Goal: Book appointment/travel/reservation

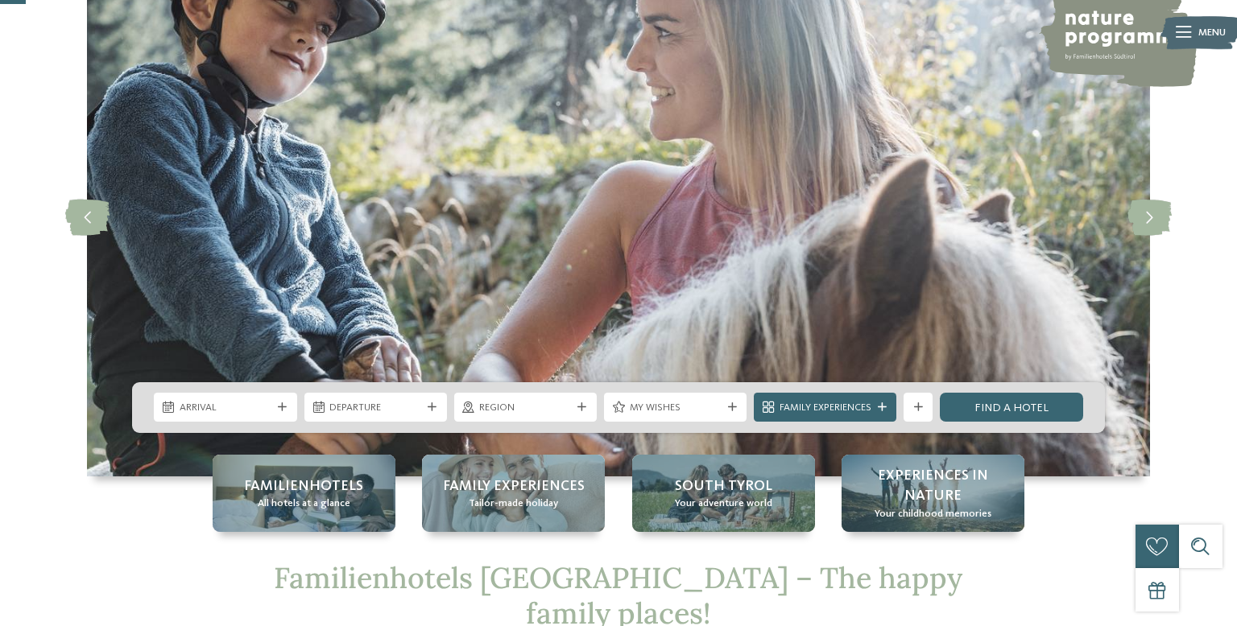
scroll to position [150, 0]
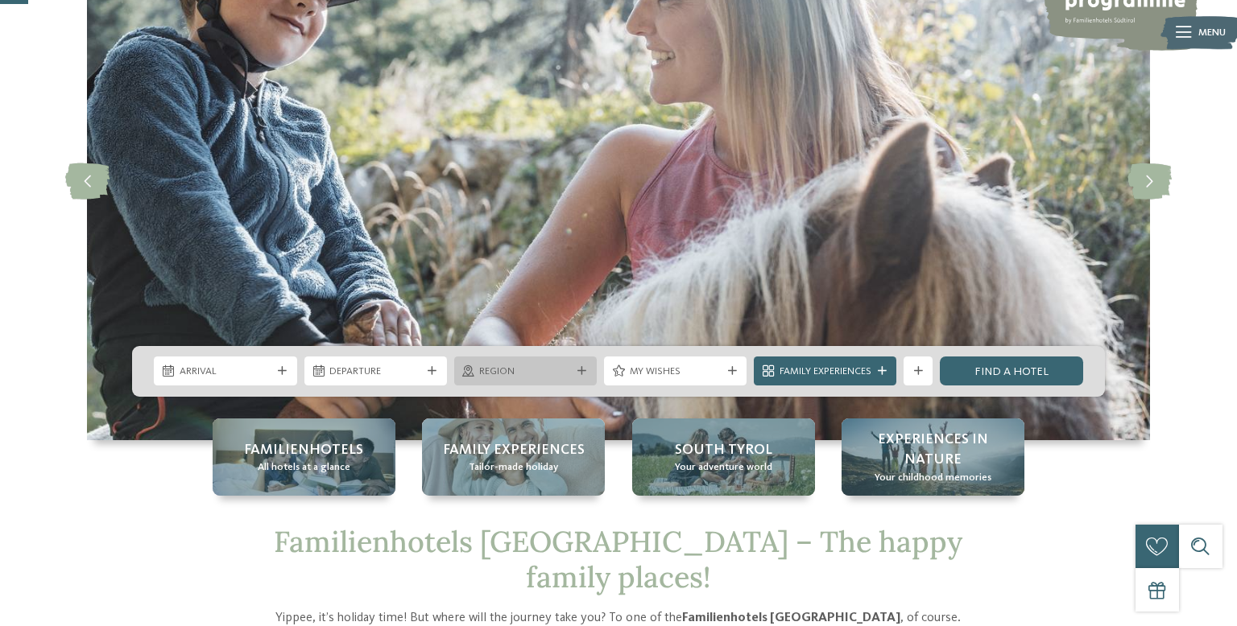
click at [550, 374] on span "Region" at bounding box center [525, 372] width 92 height 14
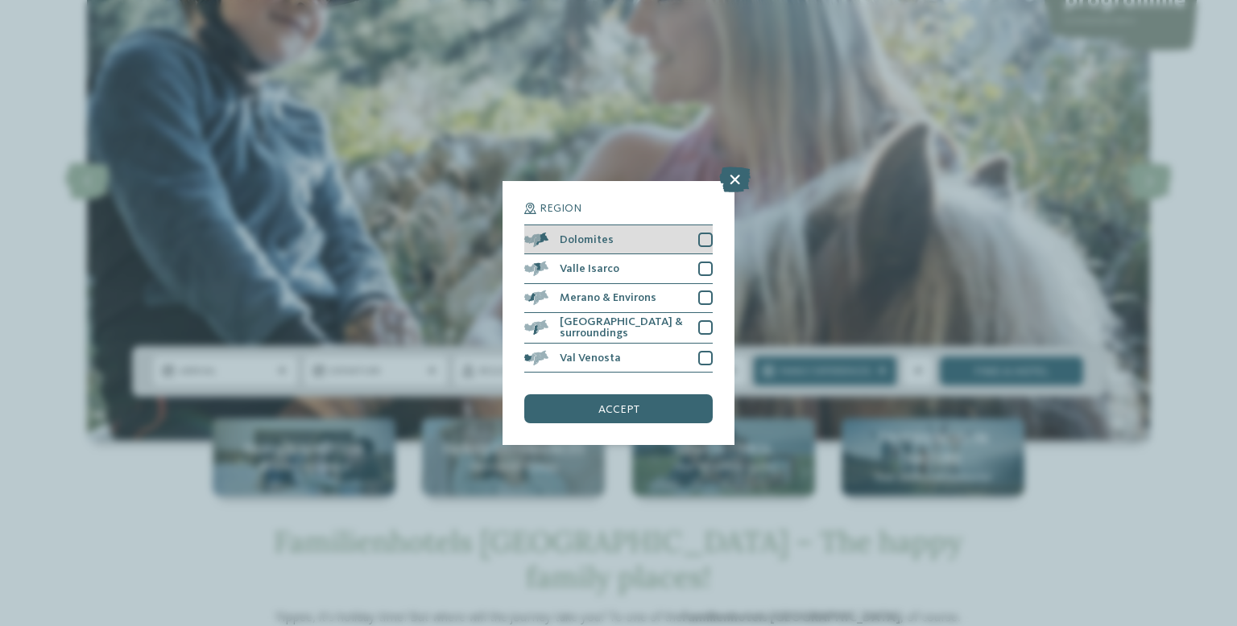
click at [705, 245] on div at bounding box center [705, 240] width 14 height 14
click at [618, 414] on span "accept" at bounding box center [618, 409] width 41 height 11
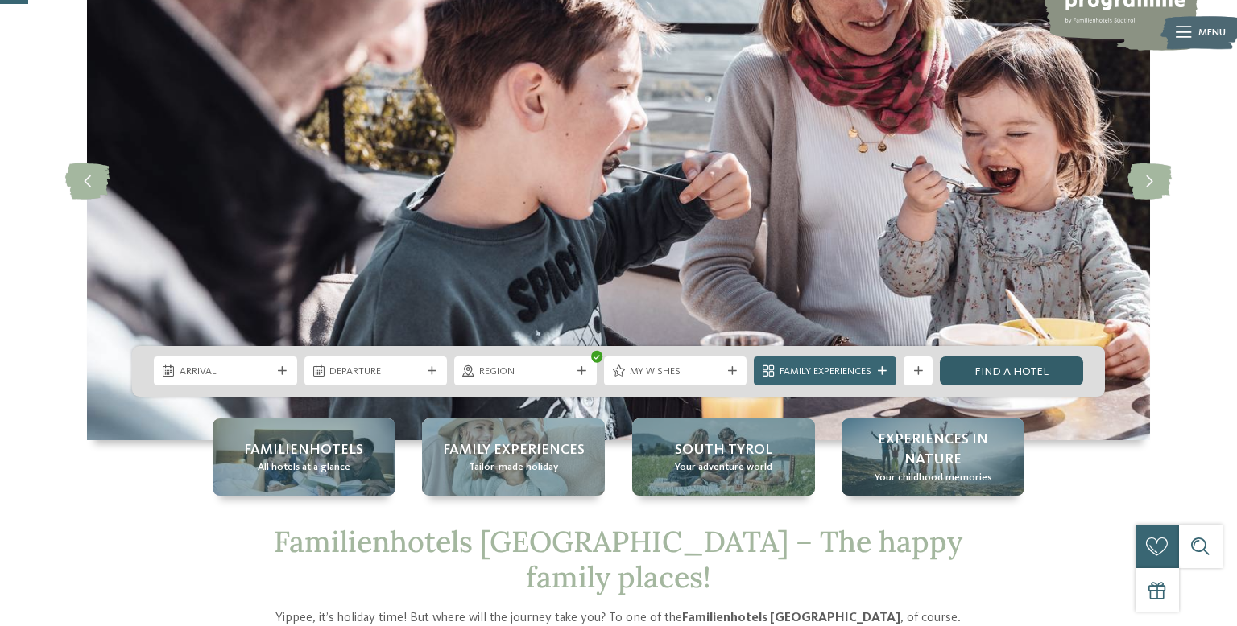
click at [1005, 378] on link "Find a hotel" at bounding box center [1011, 371] width 143 height 29
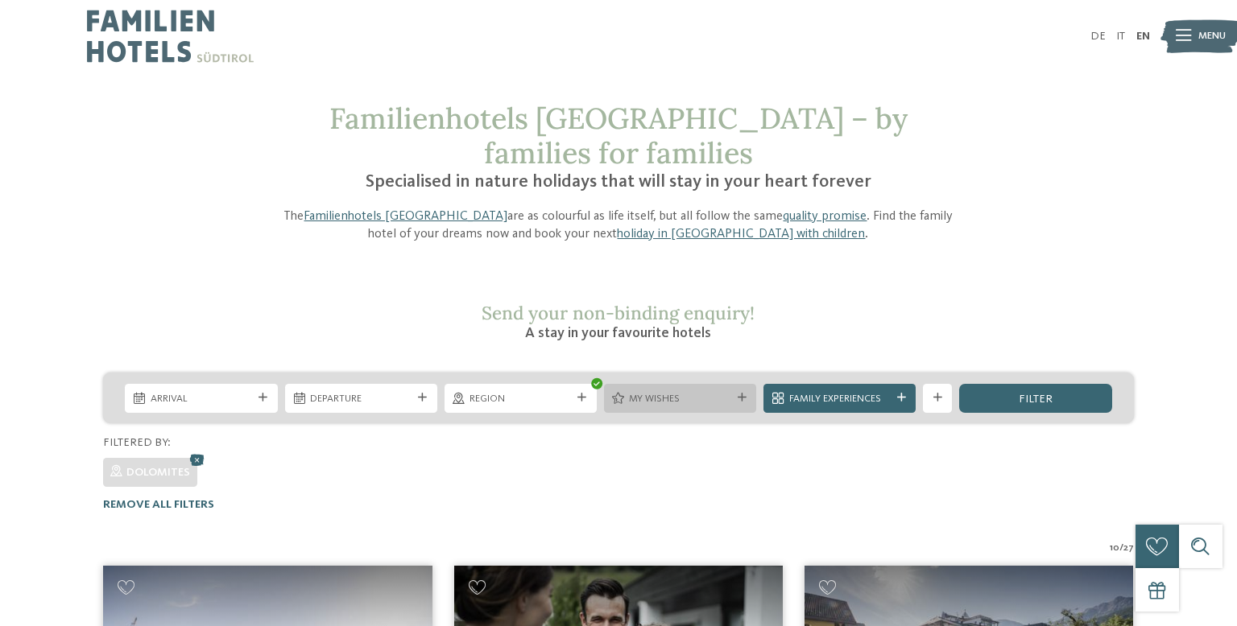
click at [742, 384] on div "My wishes" at bounding box center [680, 398] width 152 height 29
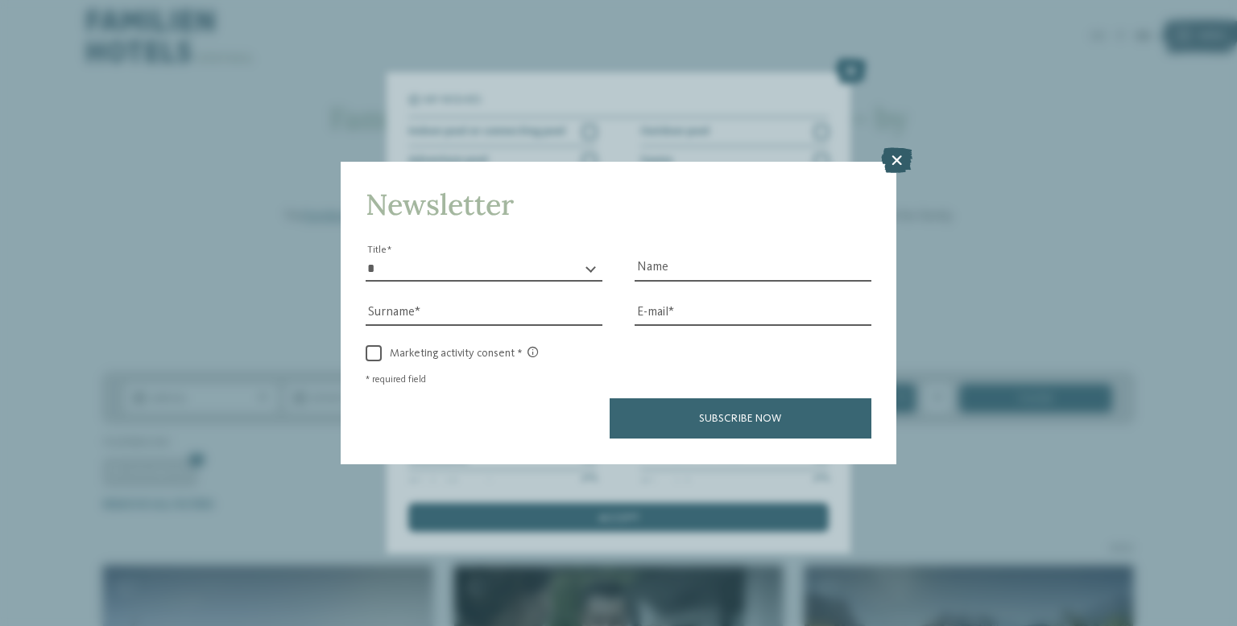
click at [889, 160] on icon at bounding box center [896, 161] width 31 height 26
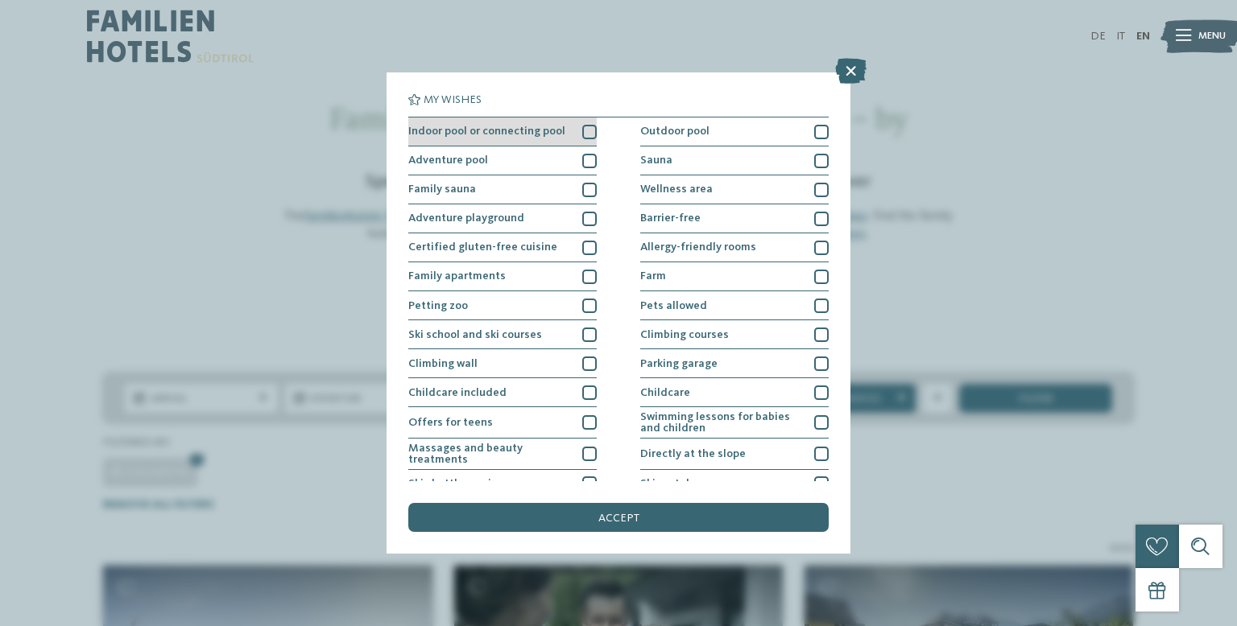
click at [582, 130] on div at bounding box center [589, 132] width 14 height 14
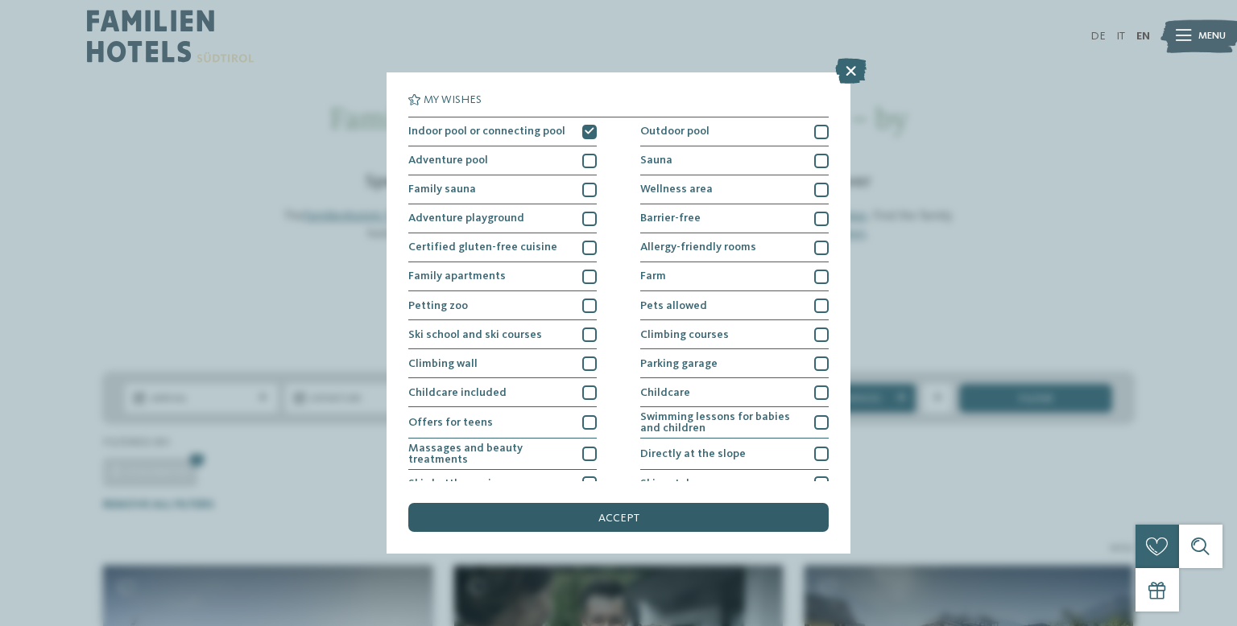
click at [515, 512] on div "accept" at bounding box center [618, 517] width 420 height 29
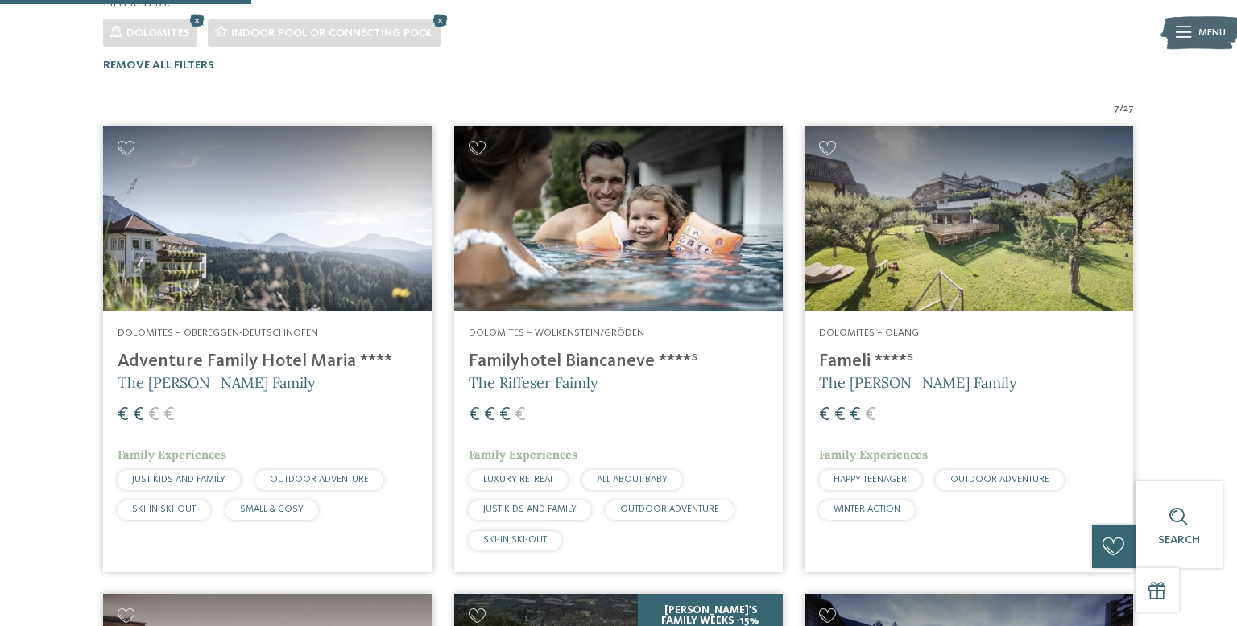
scroll to position [425, 0]
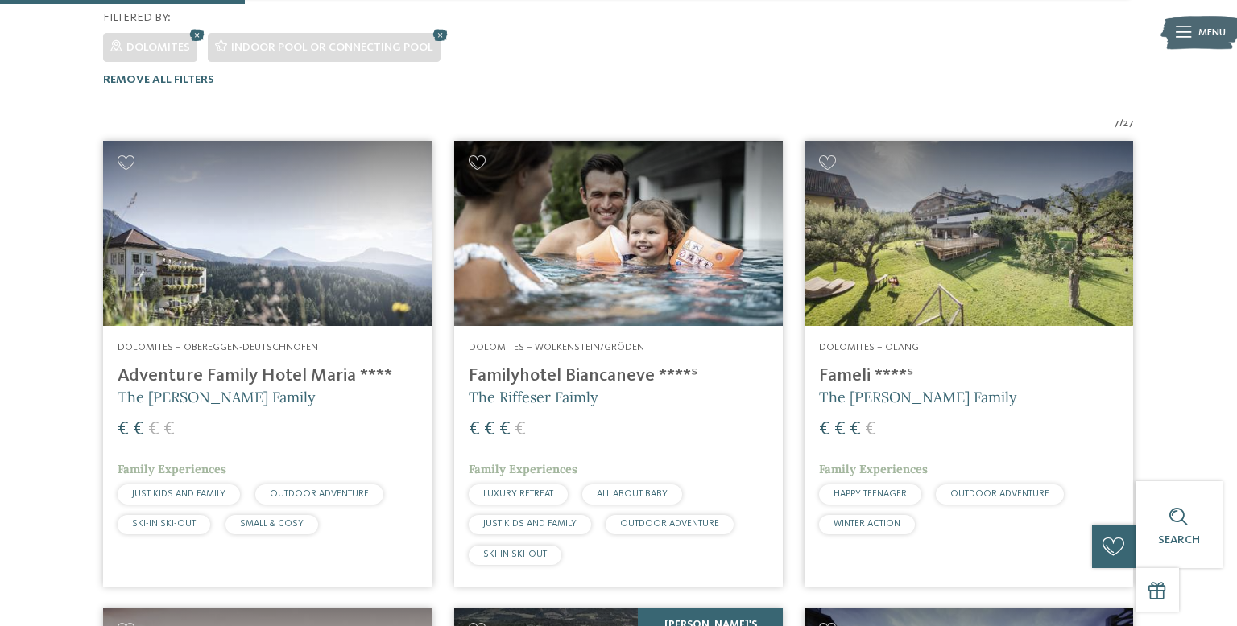
click at [281, 366] on h4 "Adventure Family Hotel Maria ****" at bounding box center [268, 377] width 300 height 22
click at [618, 366] on h4 "Familyhotel Biancaneve ****ˢ" at bounding box center [619, 377] width 300 height 22
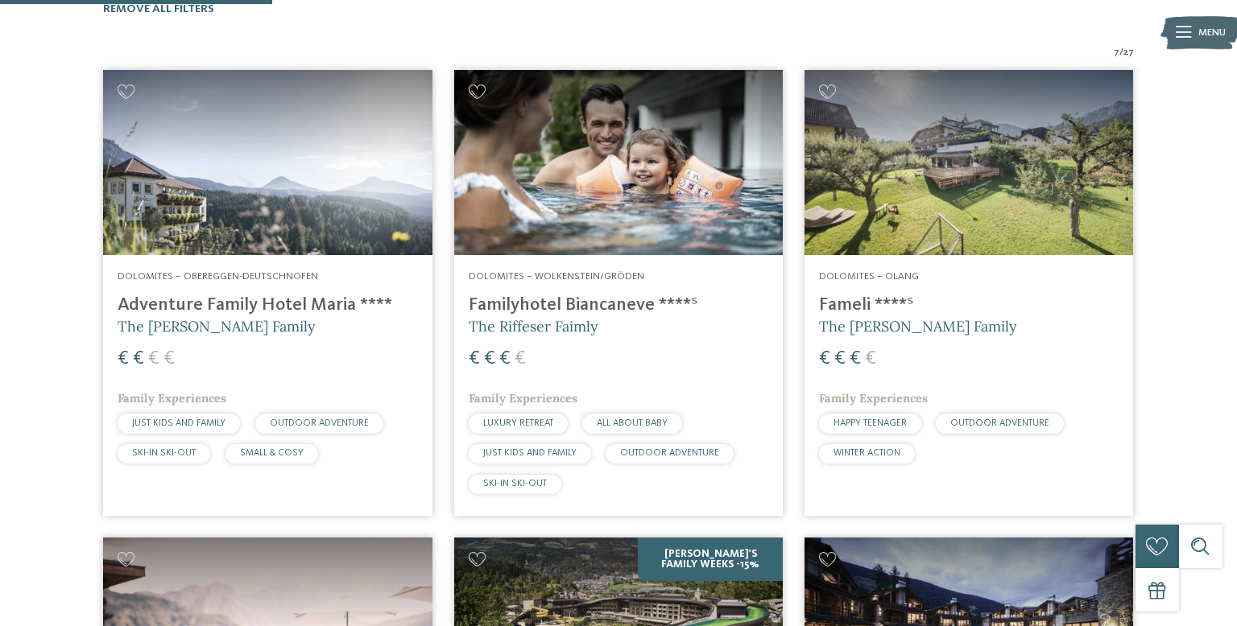
scroll to position [444, 0]
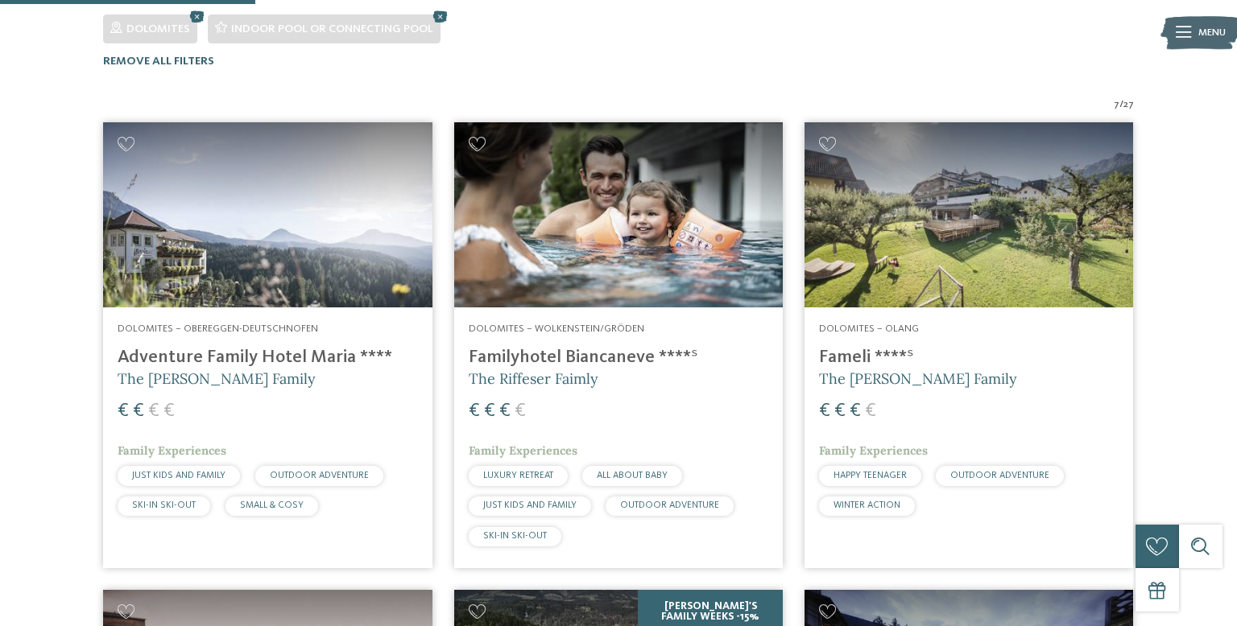
click at [920, 370] on span "The [PERSON_NAME] Family" at bounding box center [918, 379] width 198 height 19
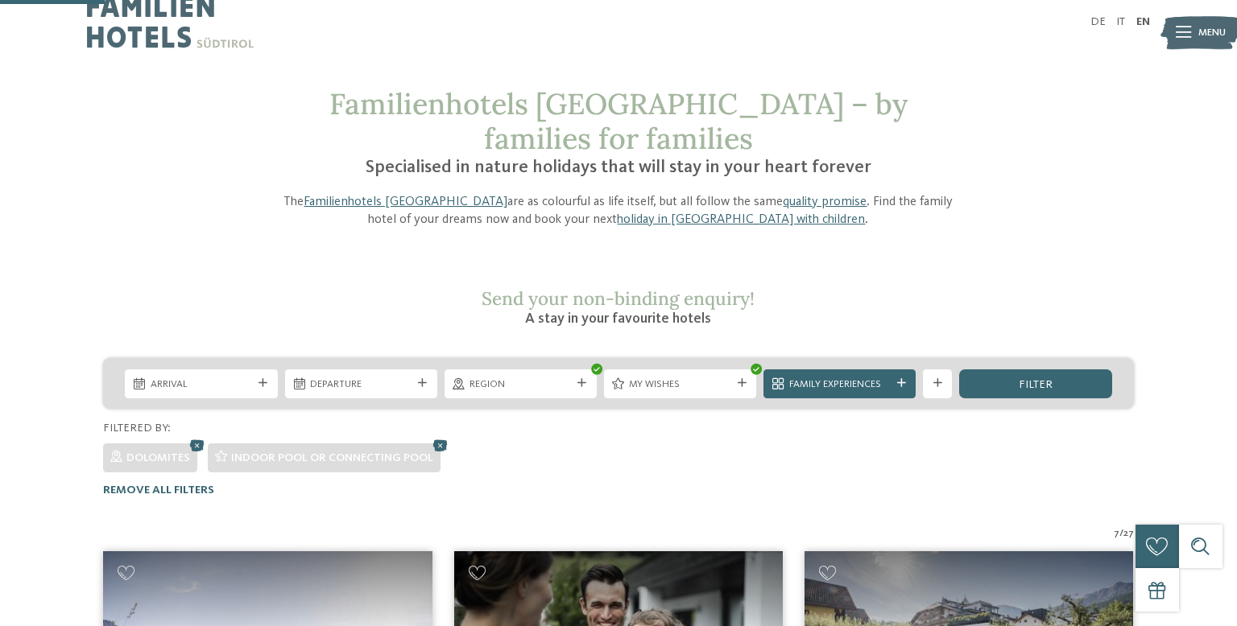
scroll to position [0, 0]
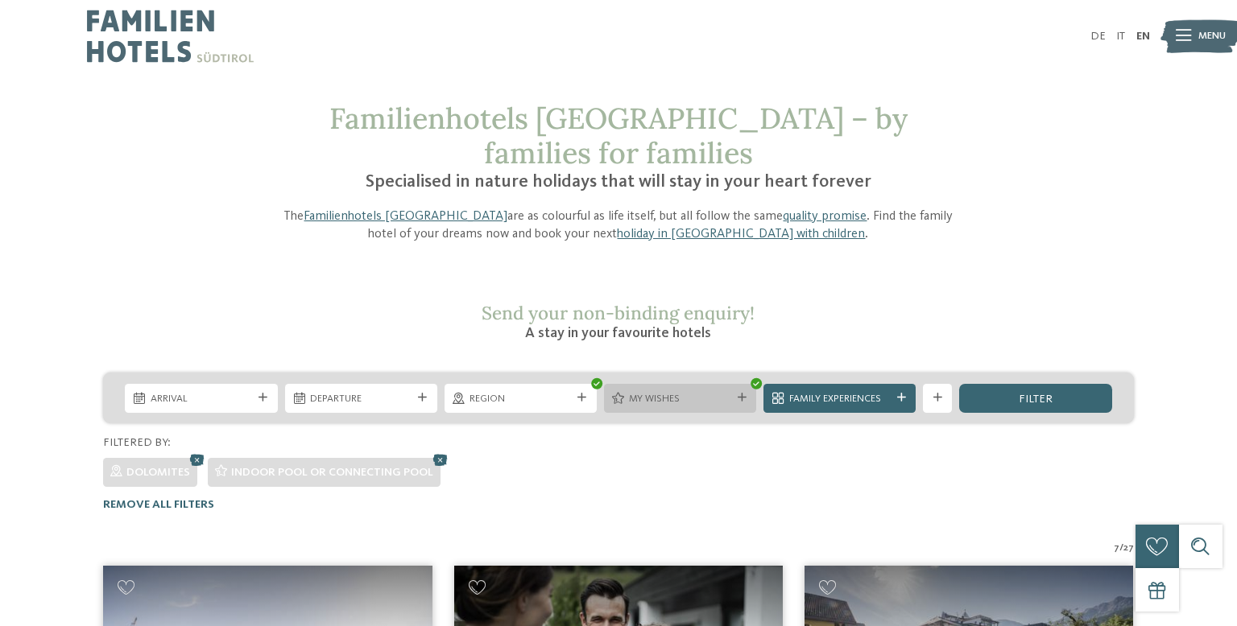
click at [740, 394] on icon at bounding box center [742, 398] width 9 height 9
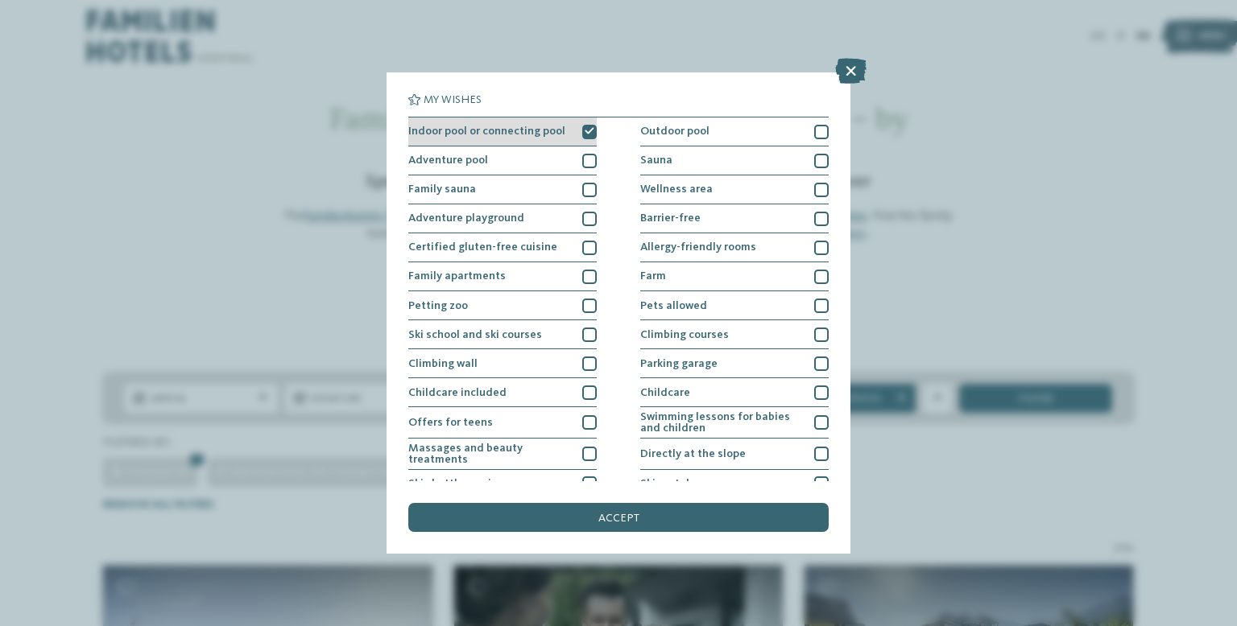
click at [589, 133] on icon at bounding box center [590, 131] width 10 height 9
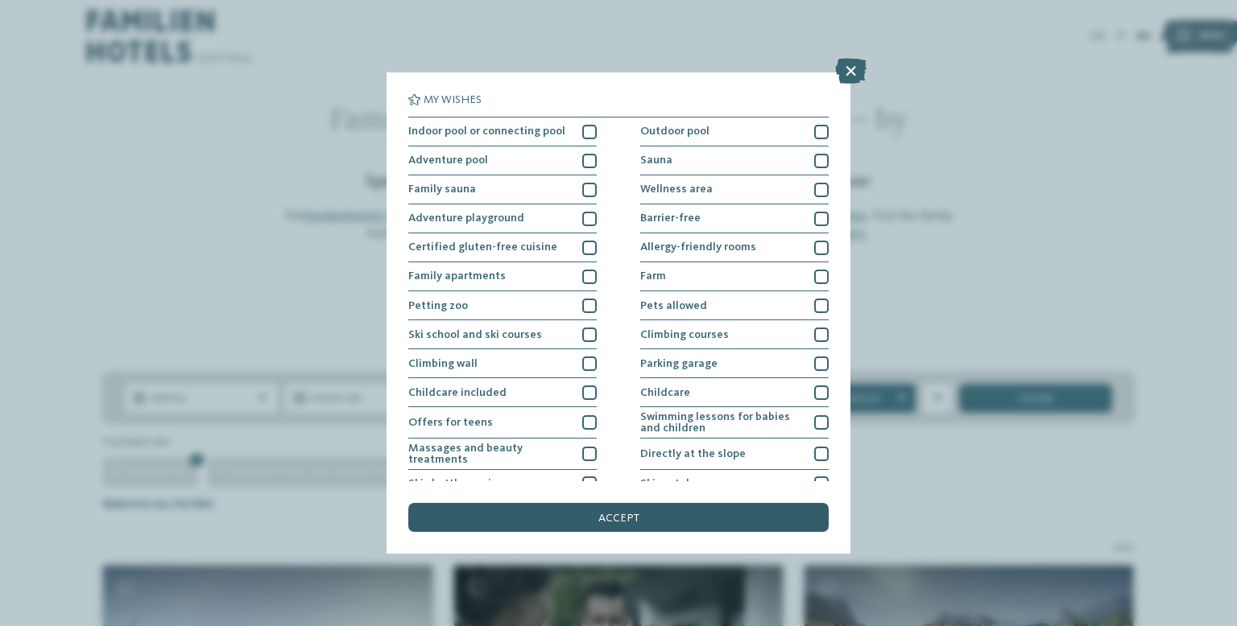
click at [651, 509] on div "accept" at bounding box center [618, 517] width 420 height 29
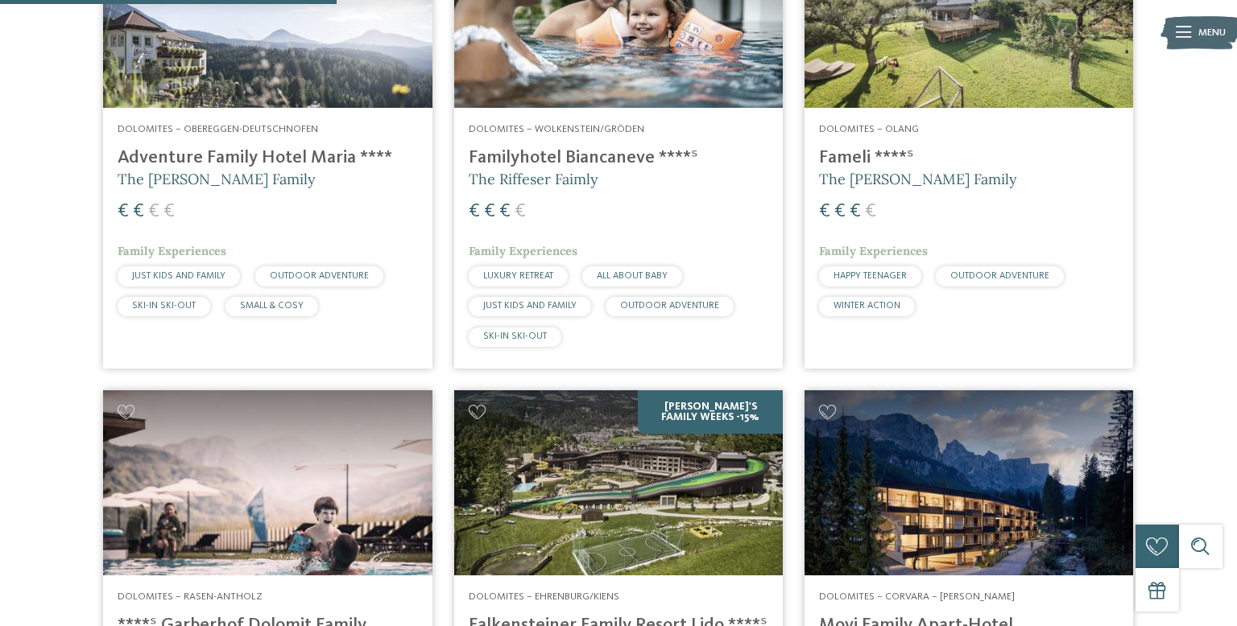
scroll to position [721, 0]
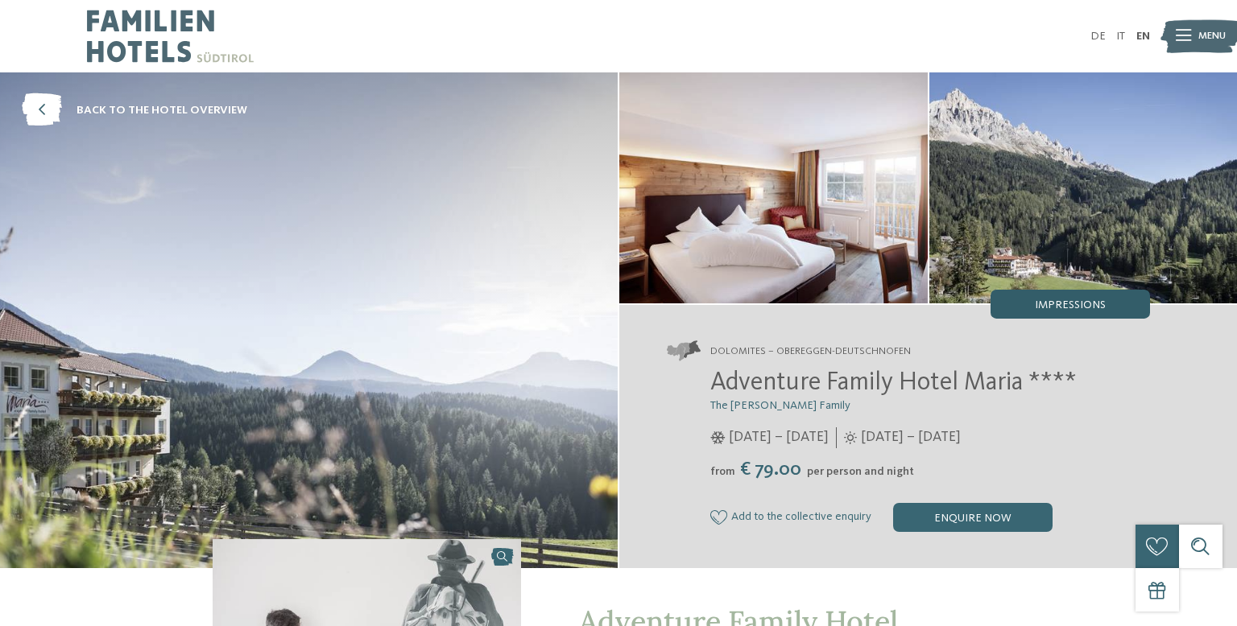
click at [1076, 308] on span "Impressions" at bounding box center [1070, 305] width 71 height 11
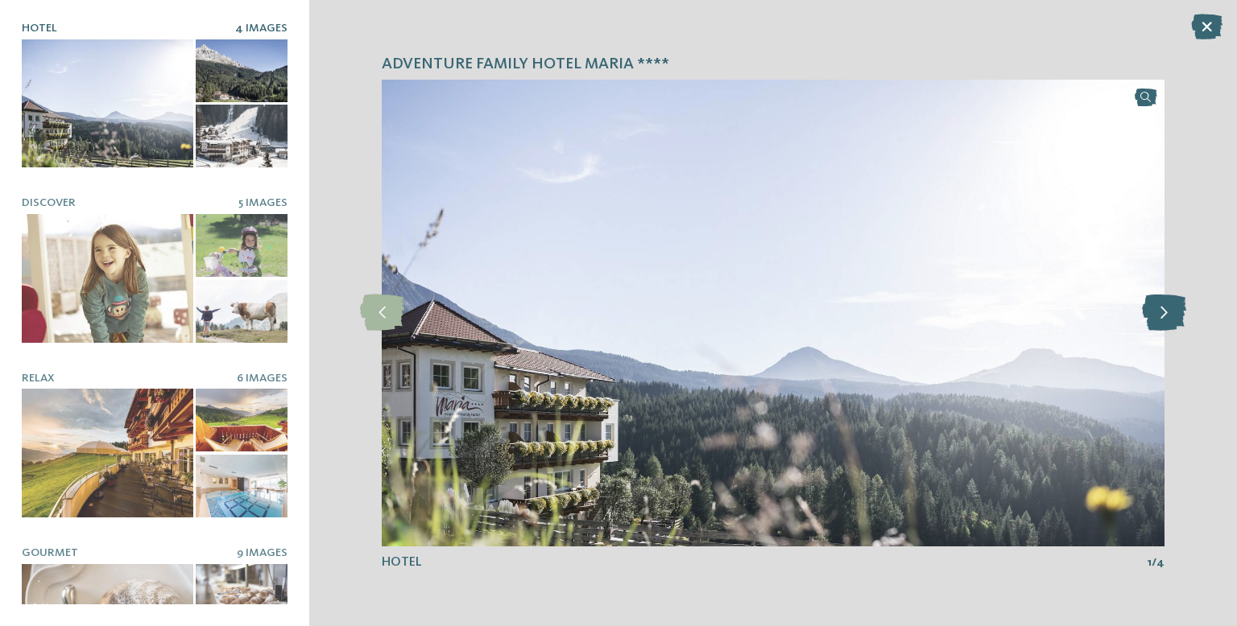
click at [1171, 324] on icon at bounding box center [1164, 313] width 44 height 36
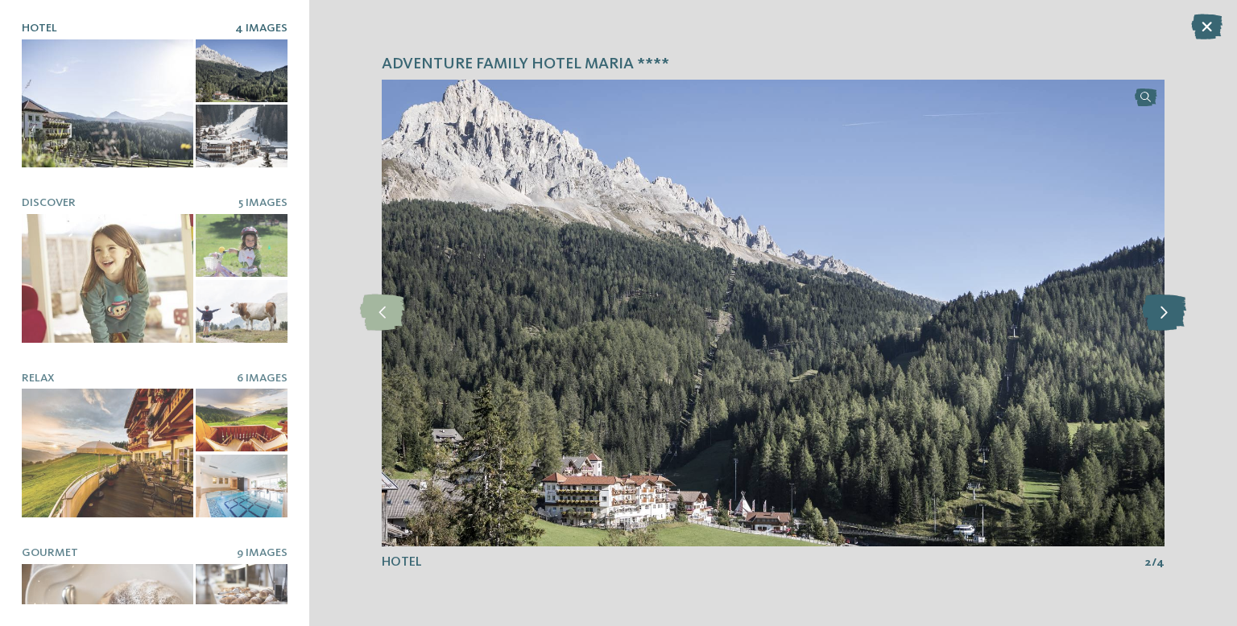
click at [1170, 319] on icon at bounding box center [1164, 313] width 44 height 36
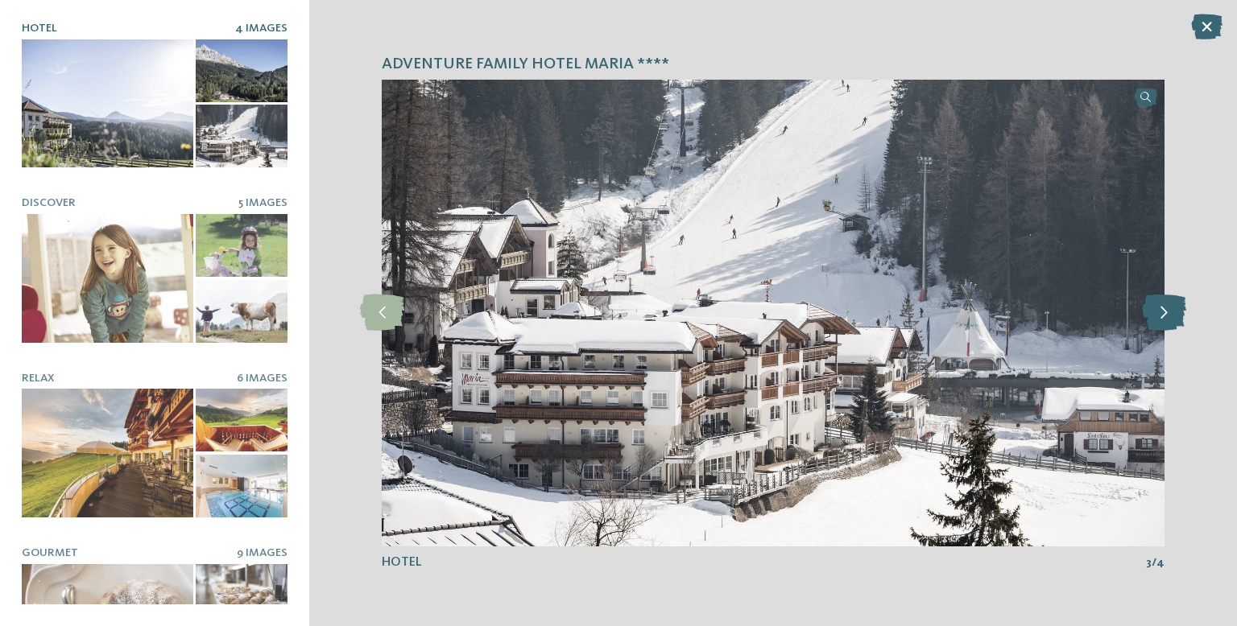
click at [1171, 323] on icon at bounding box center [1164, 313] width 44 height 36
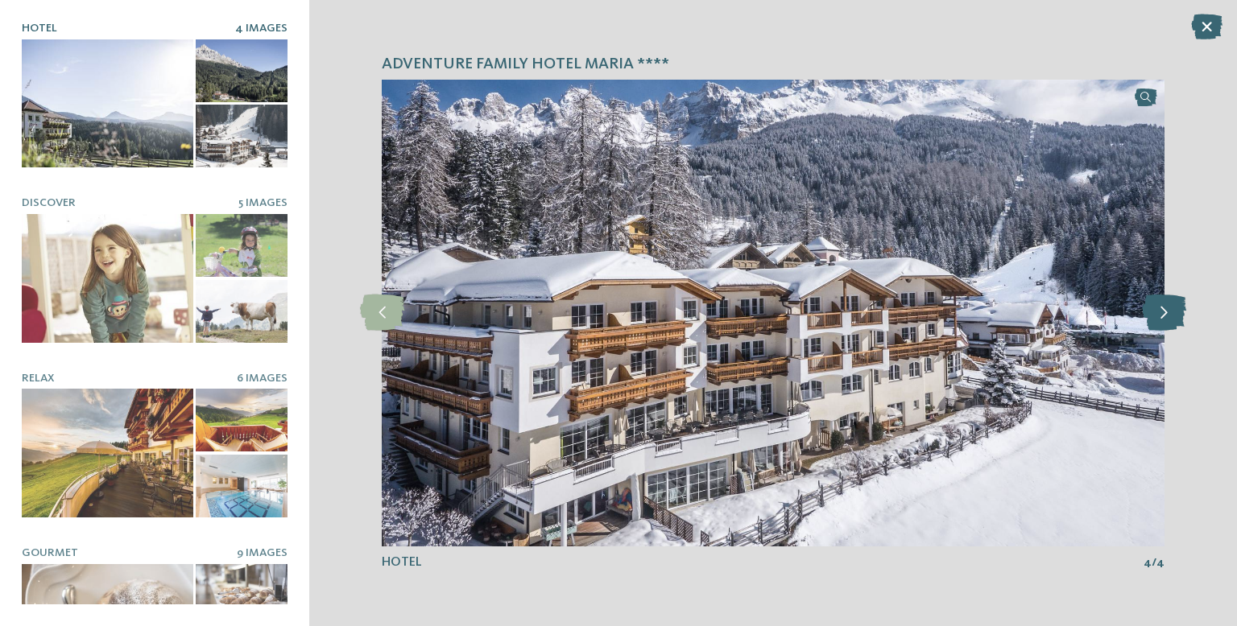
click at [1167, 324] on icon at bounding box center [1164, 313] width 44 height 36
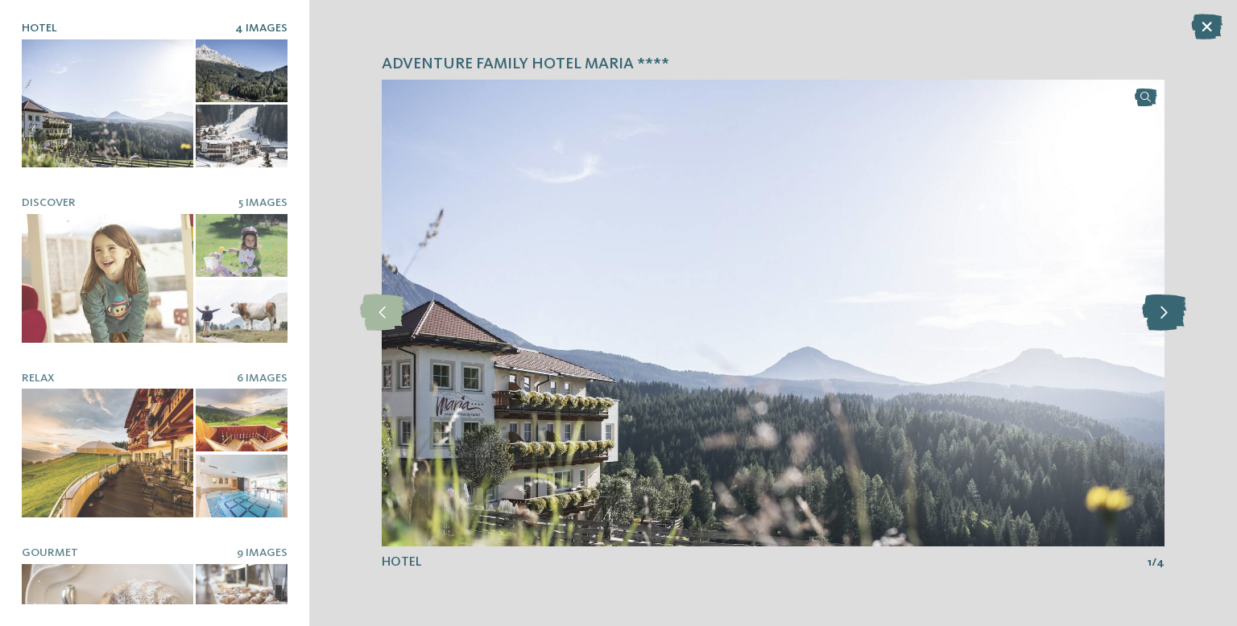
click at [1176, 327] on icon at bounding box center [1164, 313] width 44 height 36
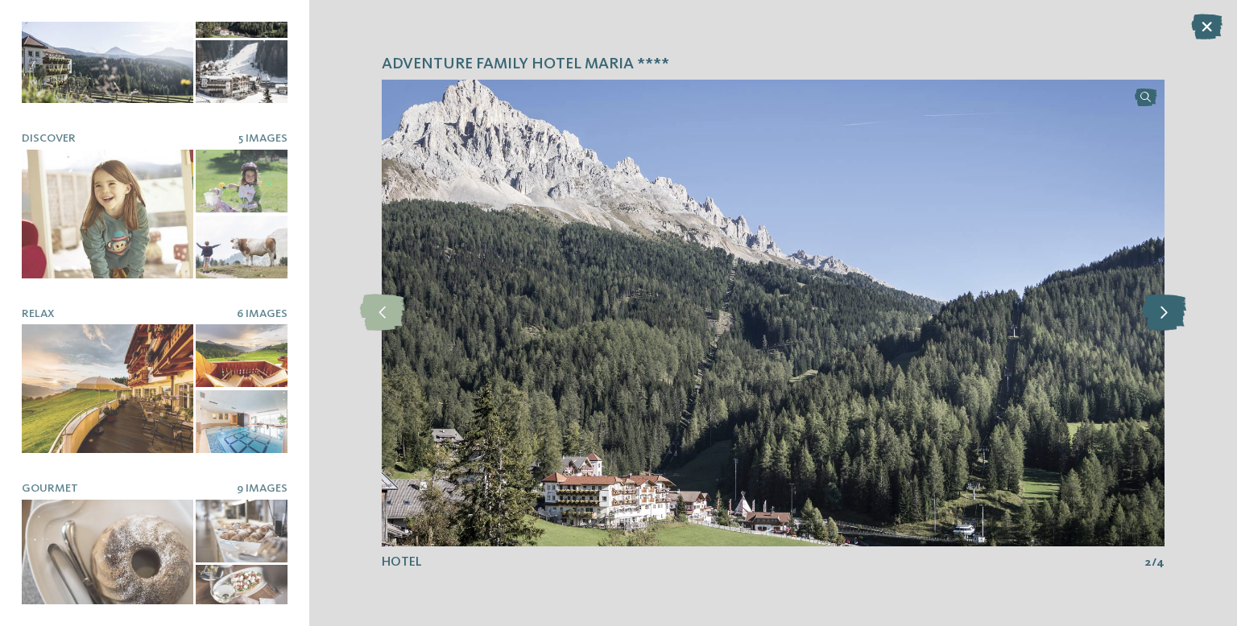
scroll to position [263, 0]
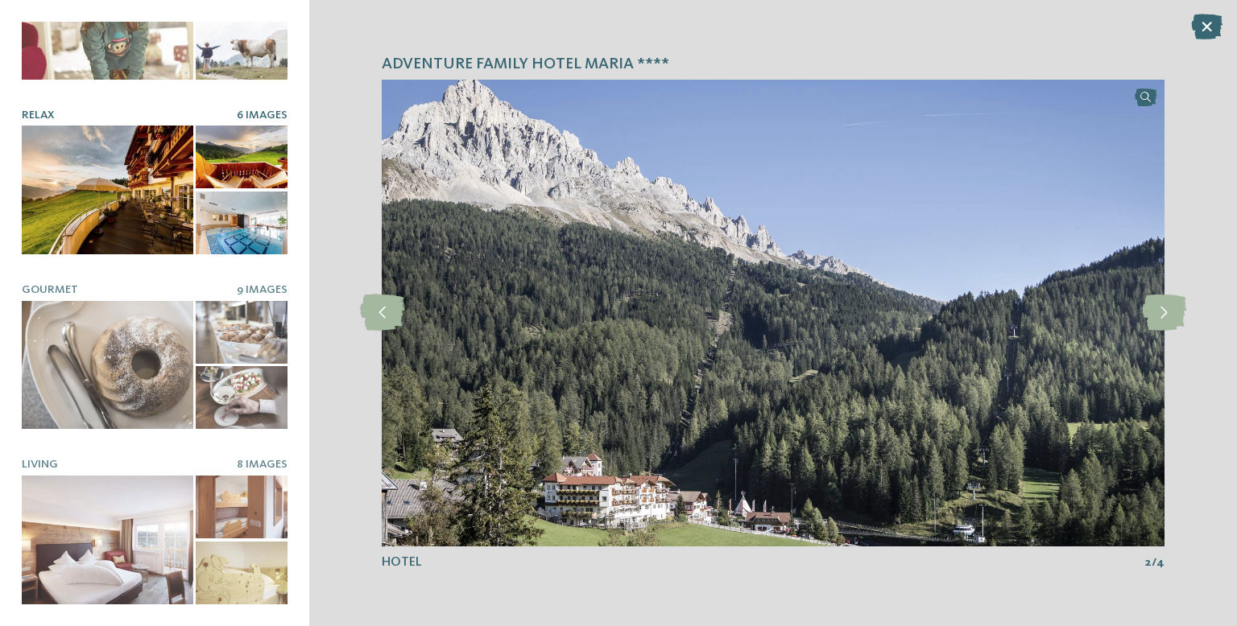
click at [129, 219] on div at bounding box center [108, 190] width 172 height 129
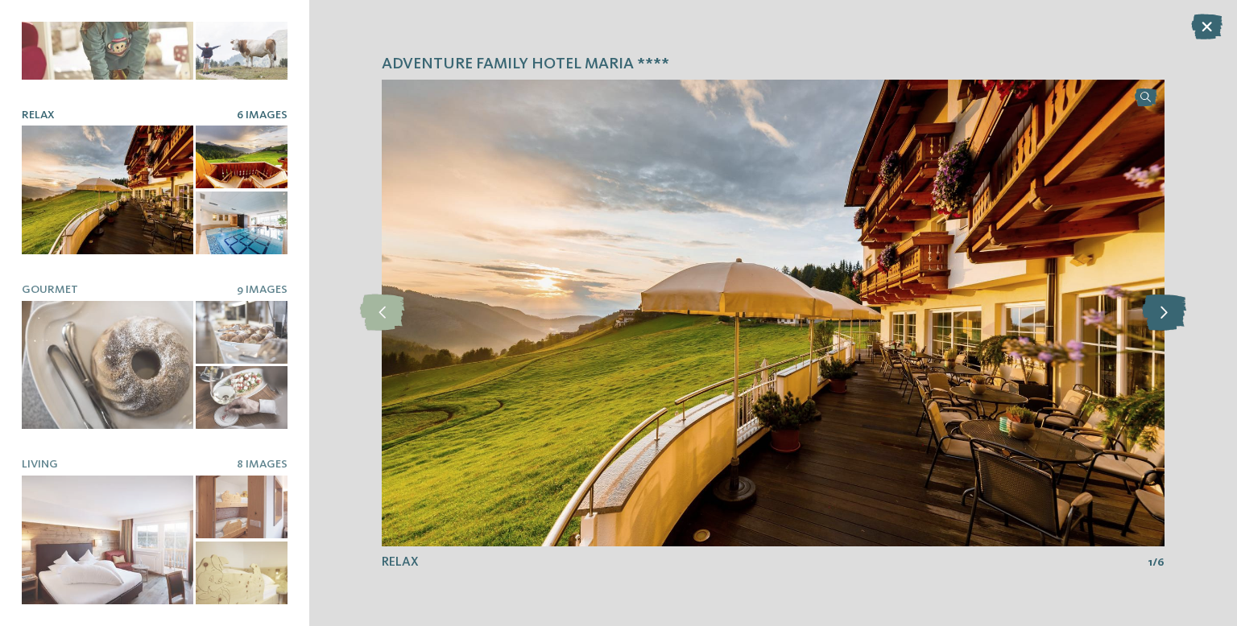
click at [1171, 324] on icon at bounding box center [1164, 313] width 44 height 36
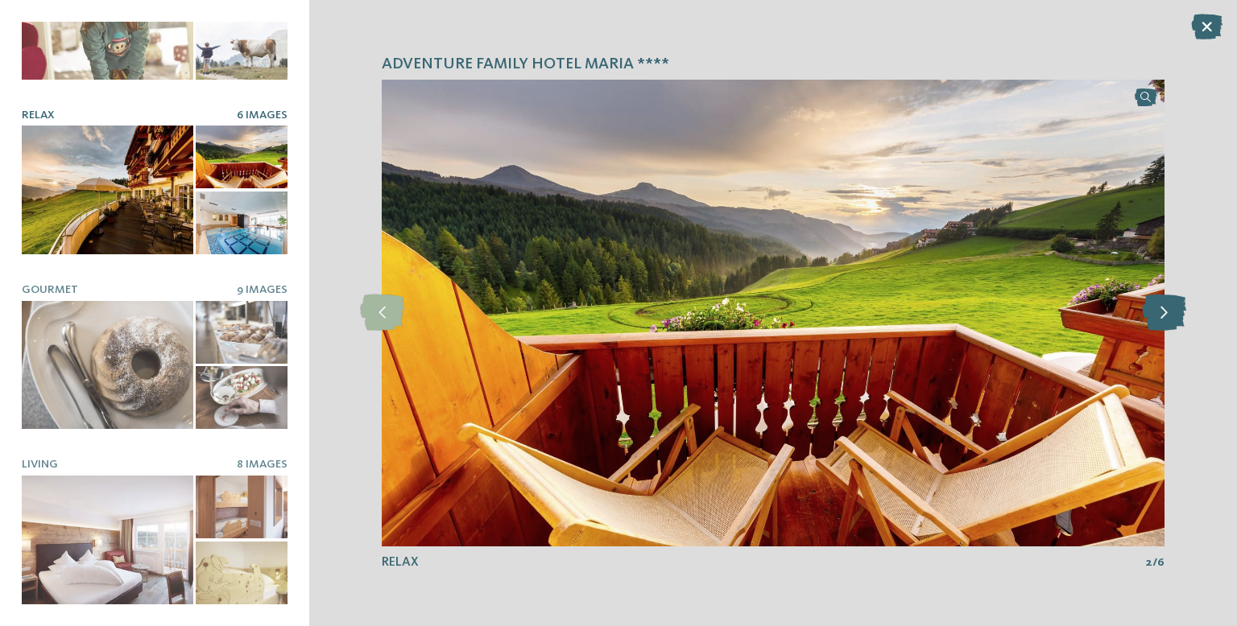
click at [1166, 322] on icon at bounding box center [1164, 313] width 44 height 36
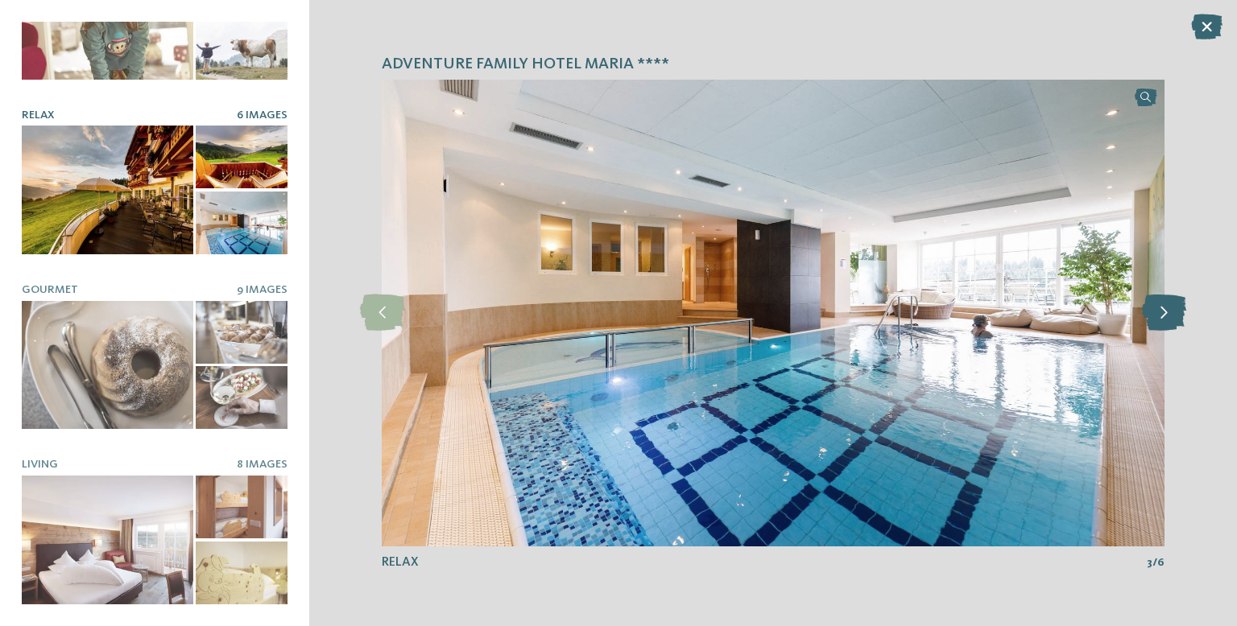
click at [1155, 326] on icon at bounding box center [1164, 313] width 44 height 36
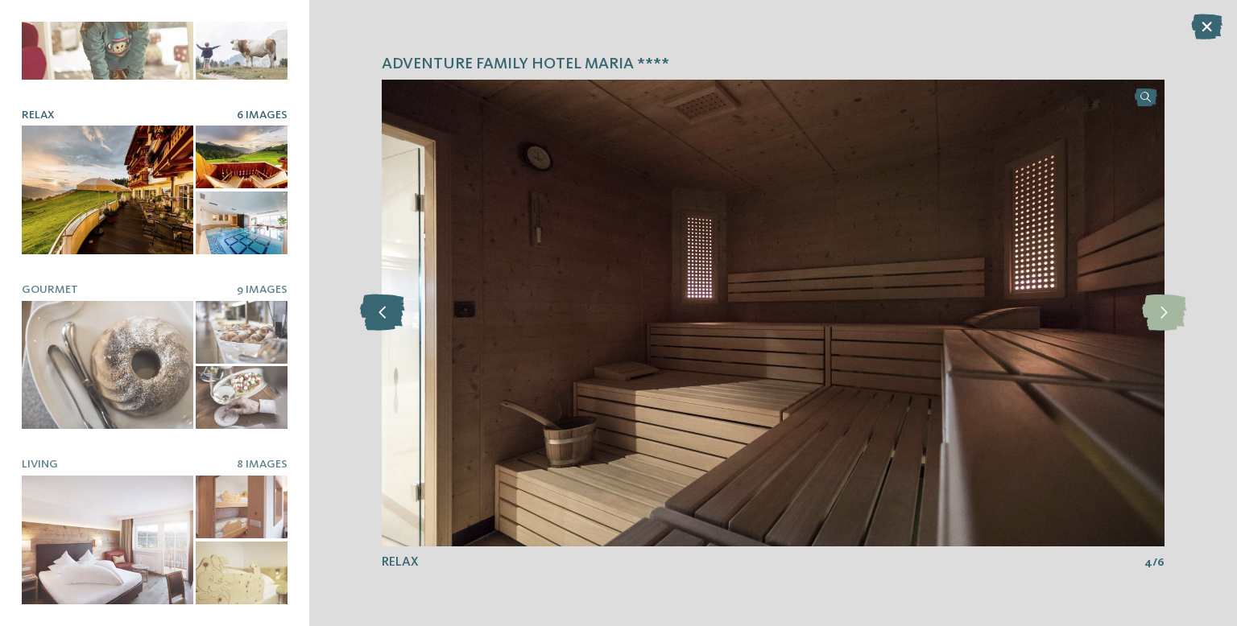
click at [378, 300] on icon at bounding box center [382, 313] width 44 height 36
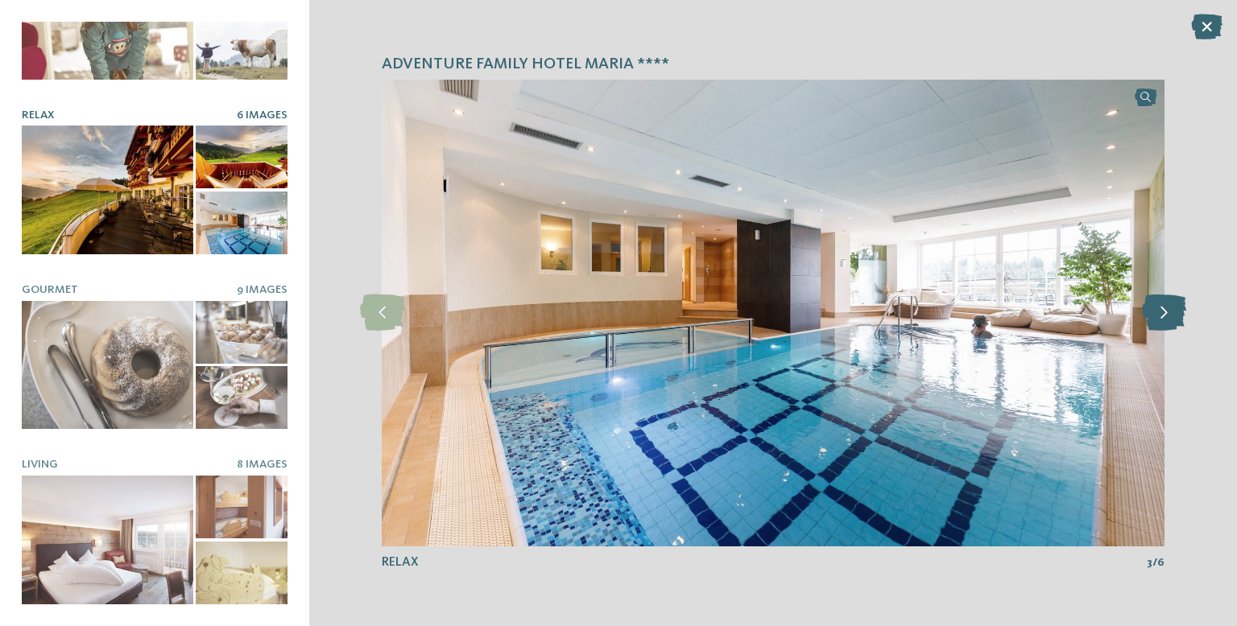
click at [1168, 321] on icon at bounding box center [1164, 313] width 44 height 36
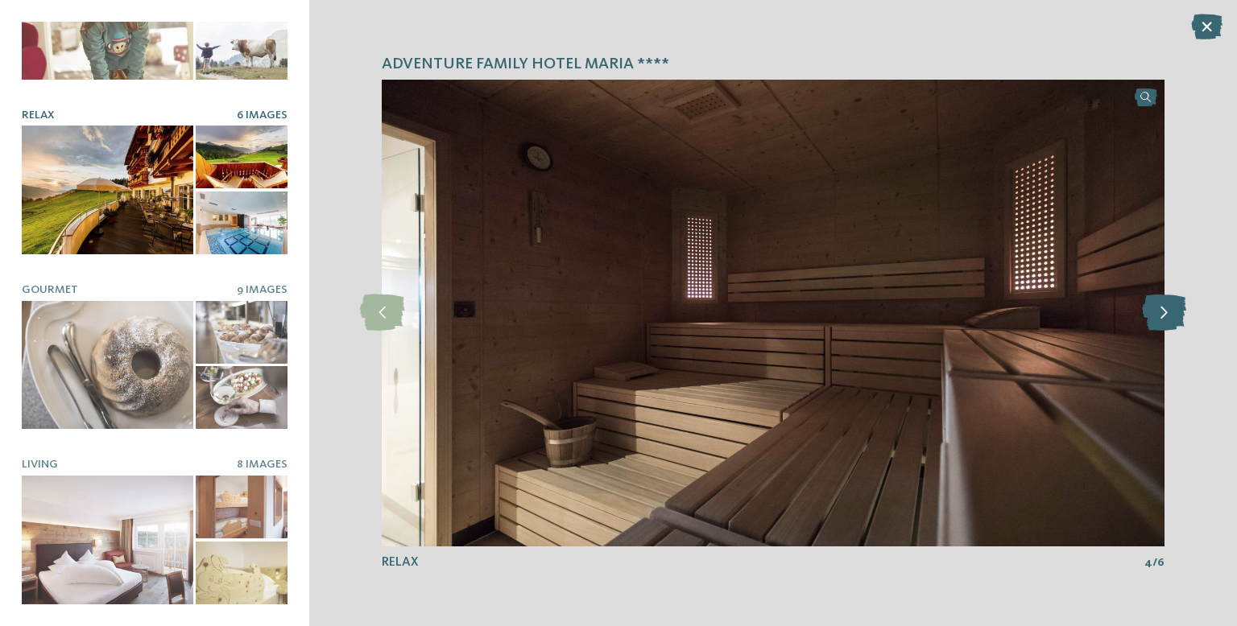
click at [1182, 324] on icon at bounding box center [1164, 313] width 44 height 36
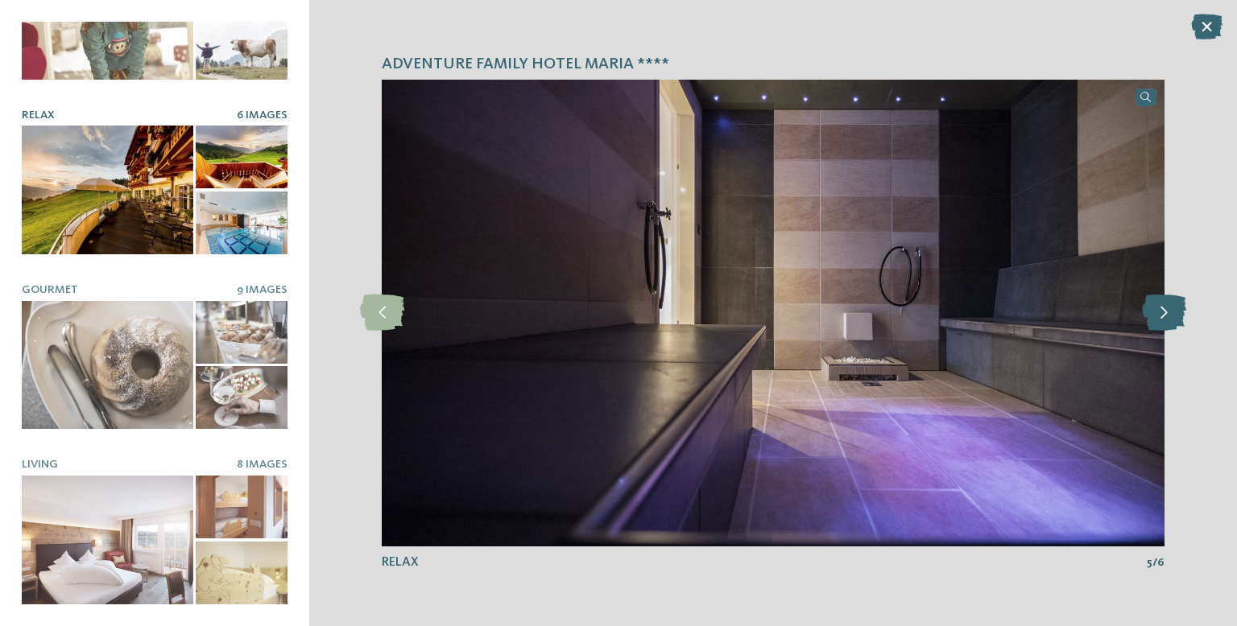
click at [1169, 319] on icon at bounding box center [1164, 313] width 44 height 36
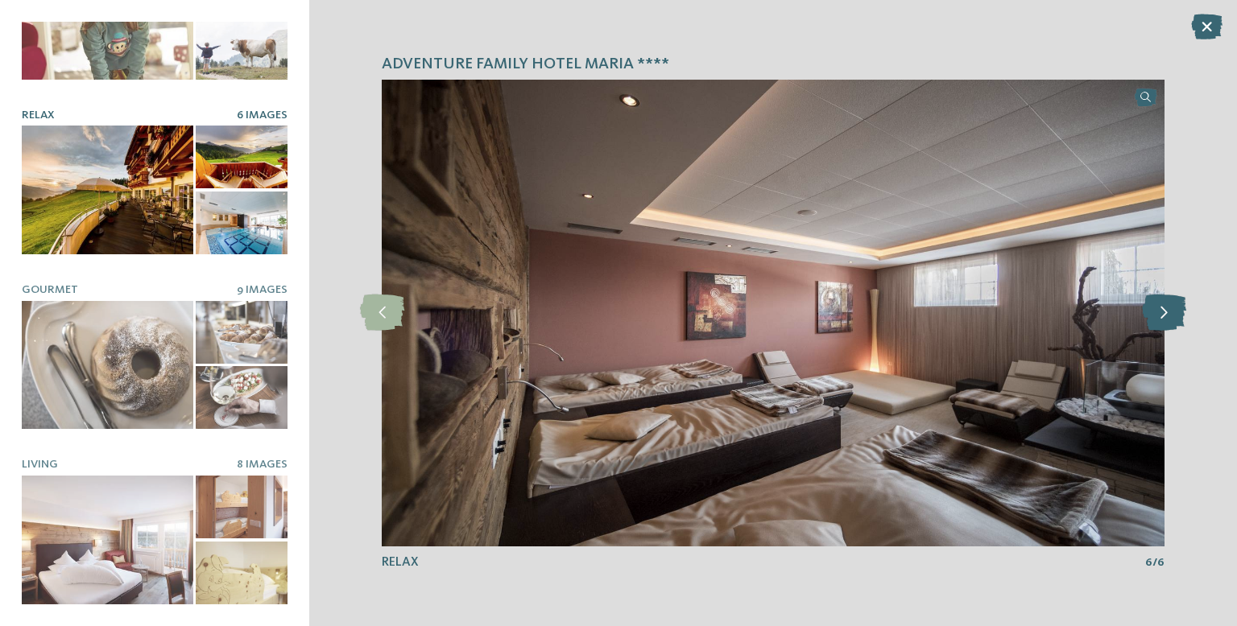
click at [1173, 319] on icon at bounding box center [1164, 313] width 44 height 36
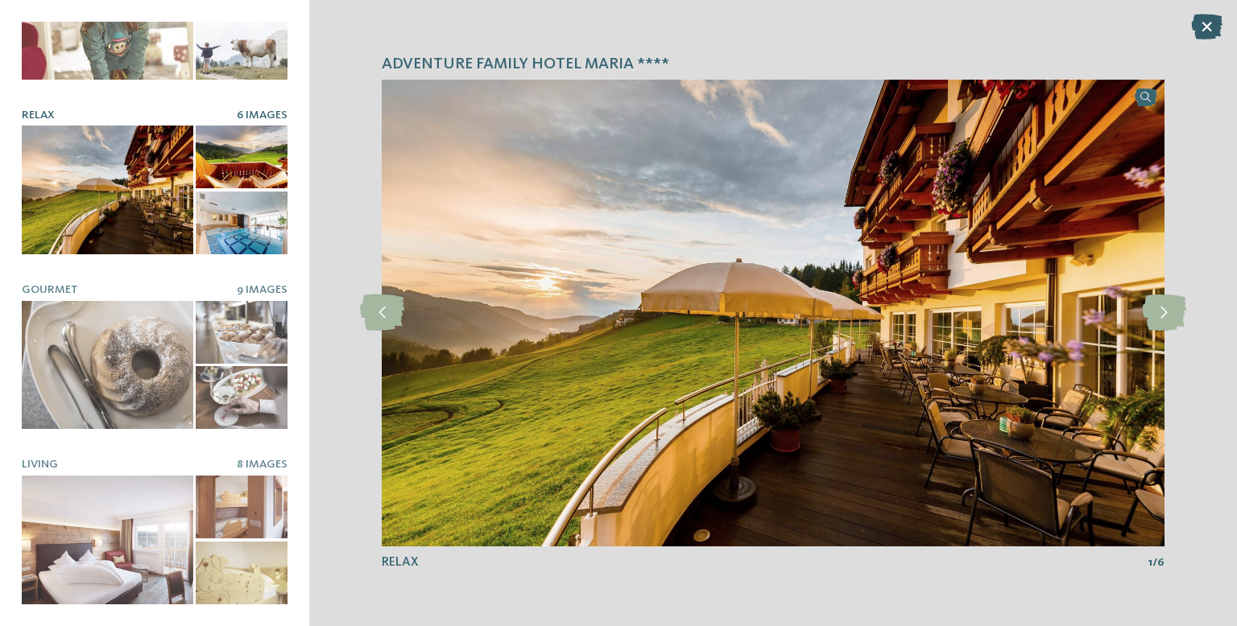
click at [1197, 36] on icon at bounding box center [1206, 27] width 31 height 26
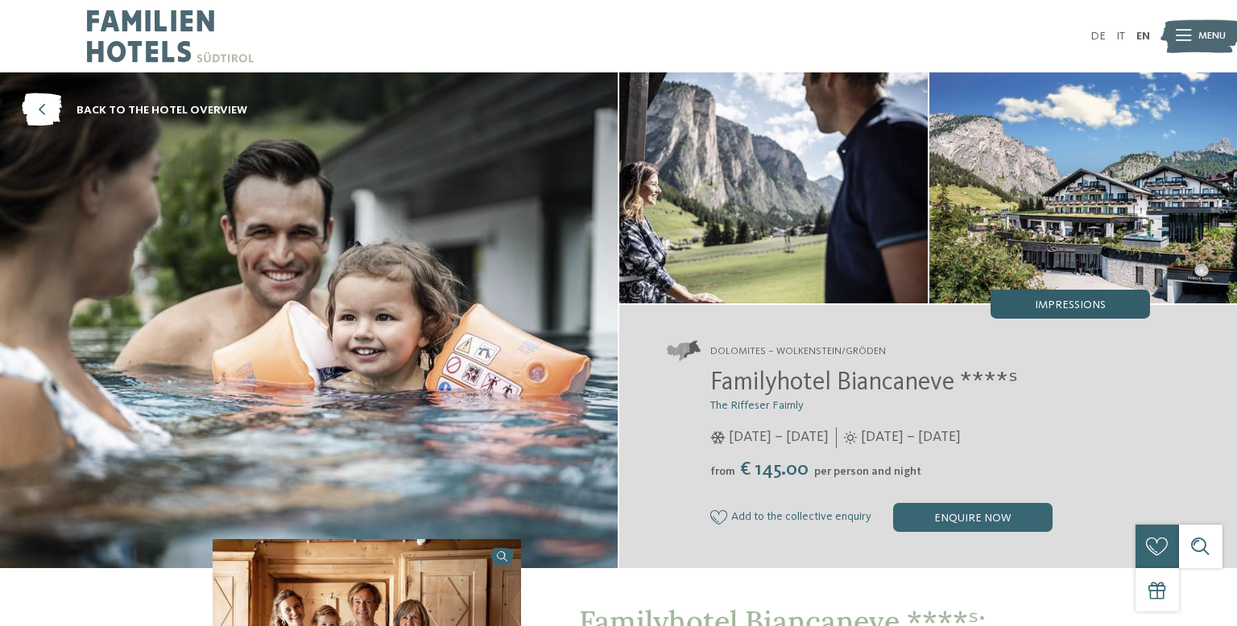
click at [1087, 298] on div "Impressions" at bounding box center [1069, 304] width 159 height 29
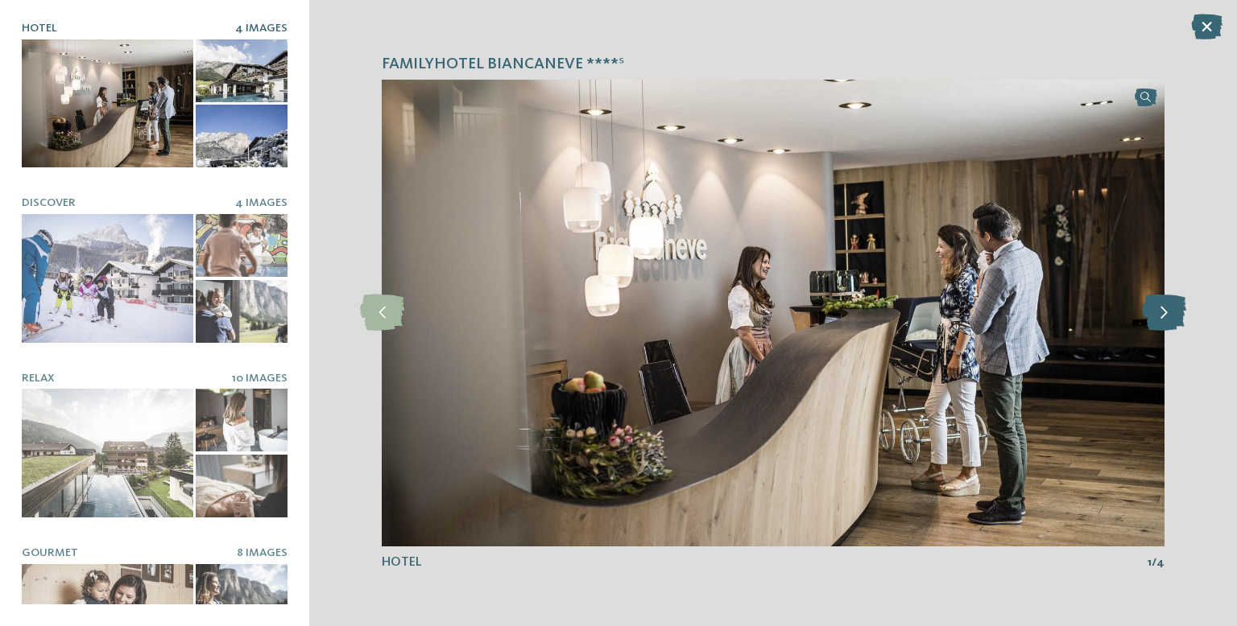
click at [1171, 319] on icon at bounding box center [1164, 313] width 44 height 36
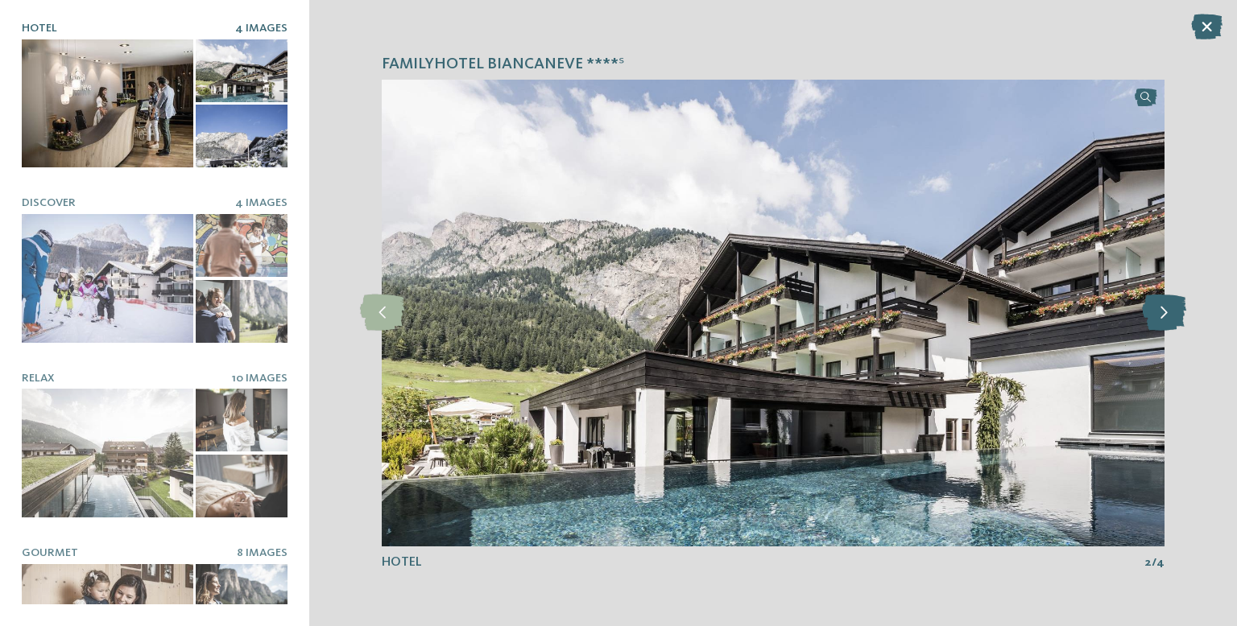
click at [1172, 319] on icon at bounding box center [1164, 313] width 44 height 36
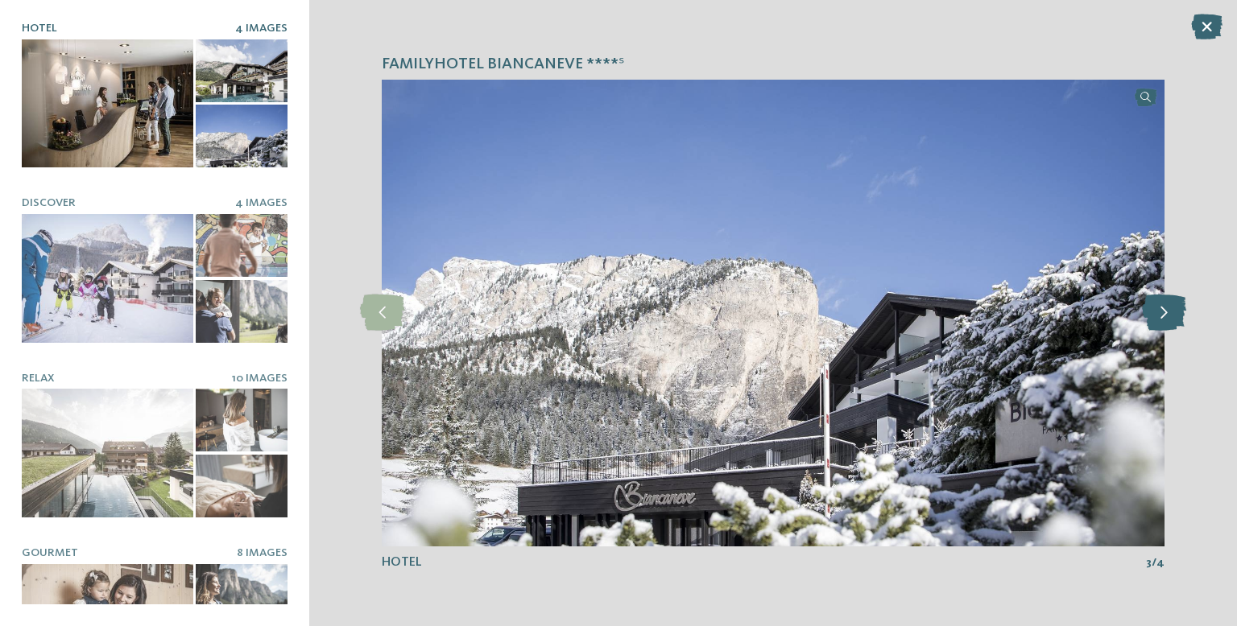
click at [1172, 316] on icon at bounding box center [1164, 313] width 44 height 36
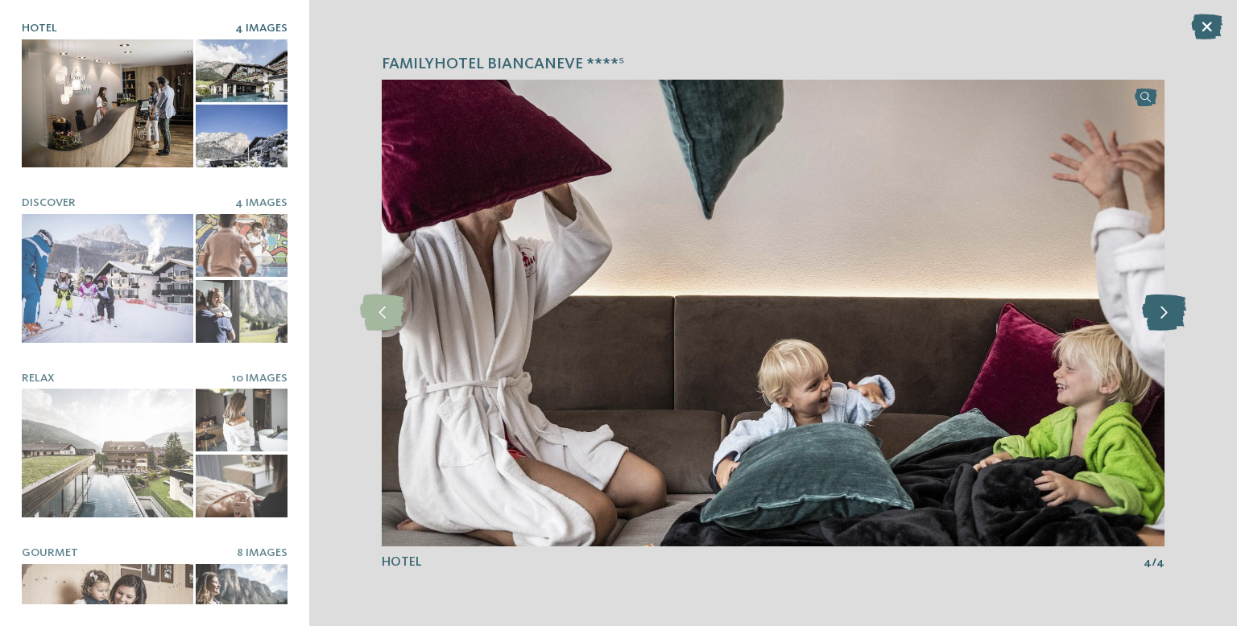
click at [1172, 314] on icon at bounding box center [1164, 313] width 44 height 36
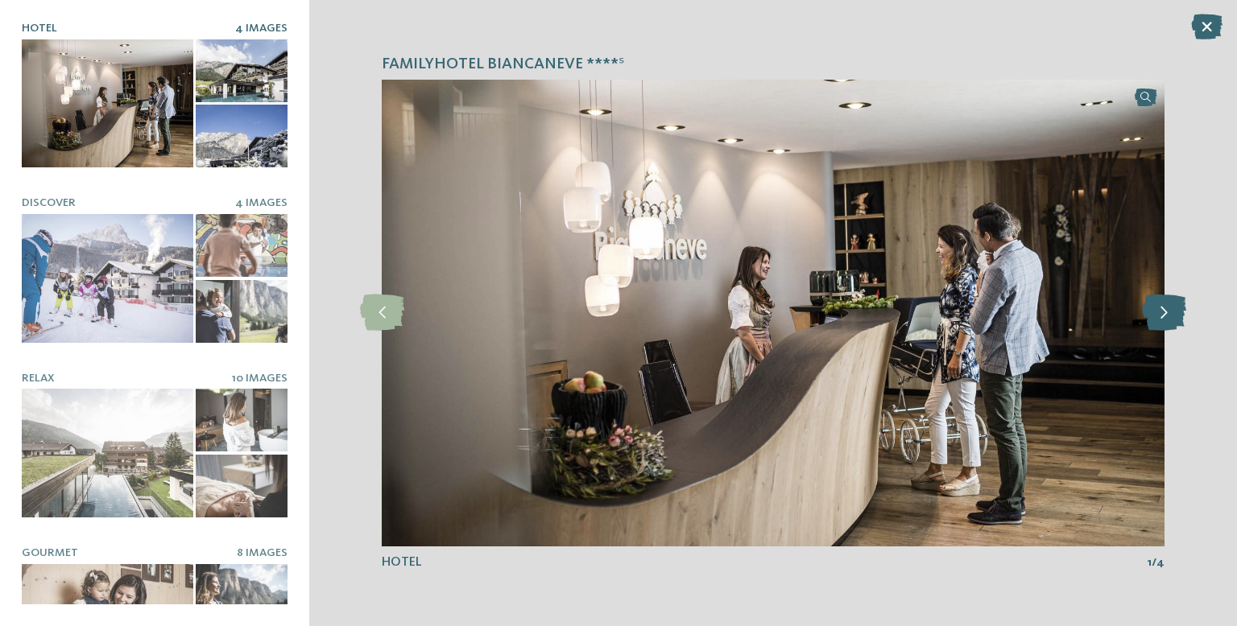
click at [1176, 316] on icon at bounding box center [1164, 313] width 44 height 36
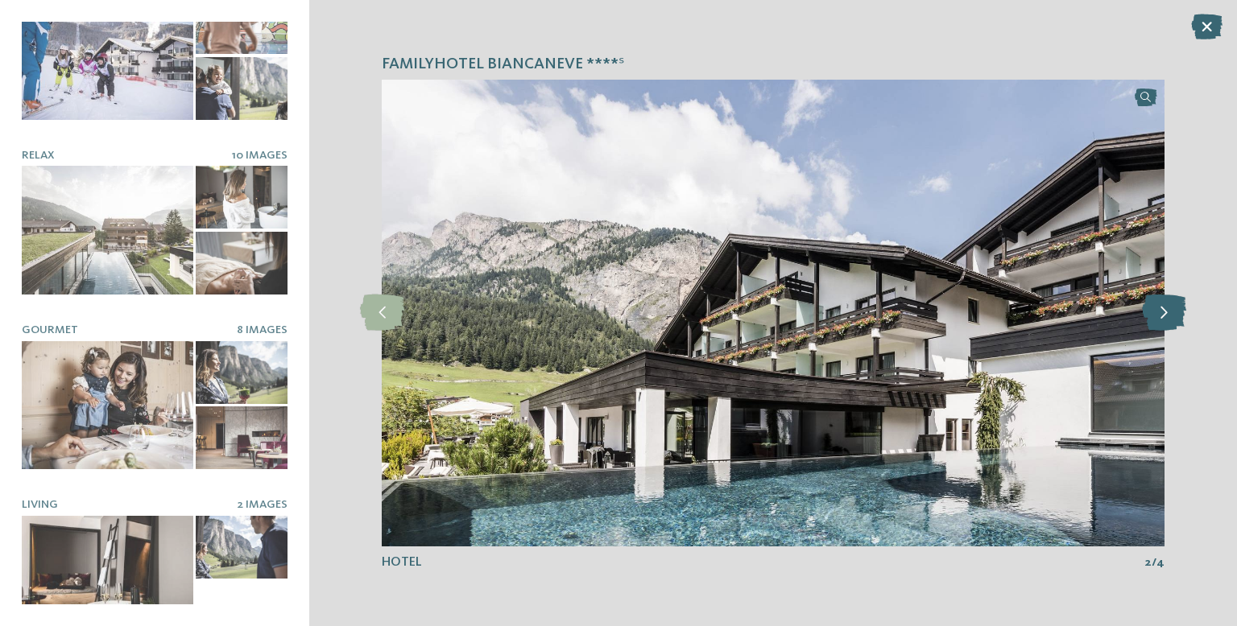
scroll to position [250, 0]
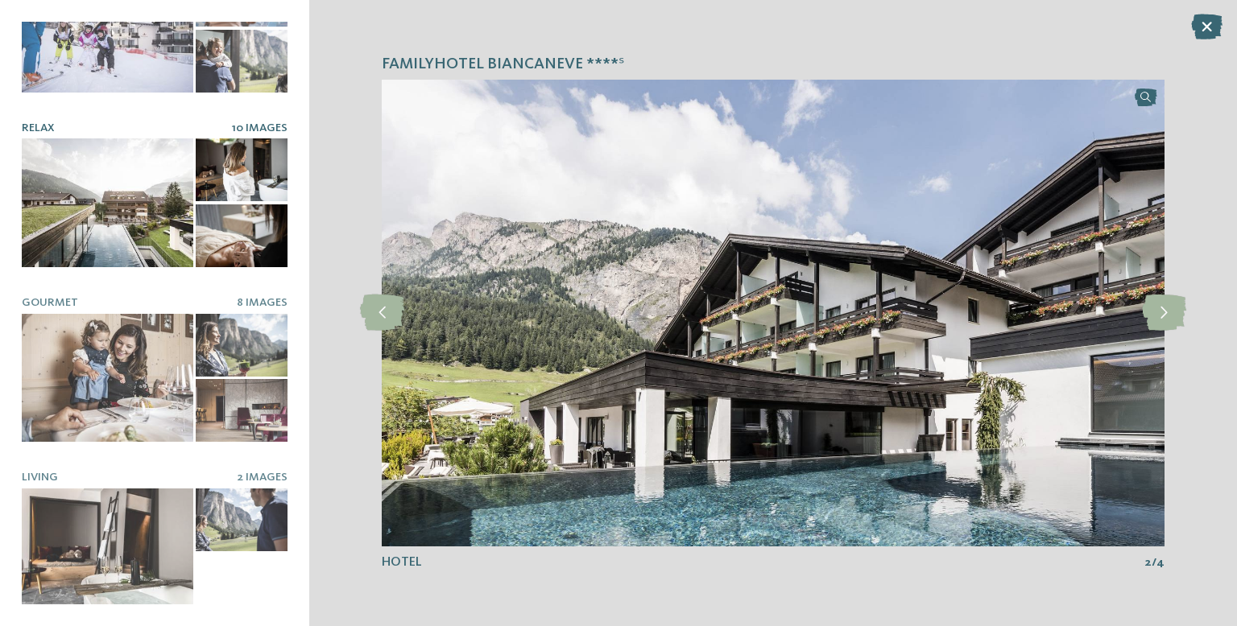
click at [144, 225] on div at bounding box center [108, 202] width 172 height 129
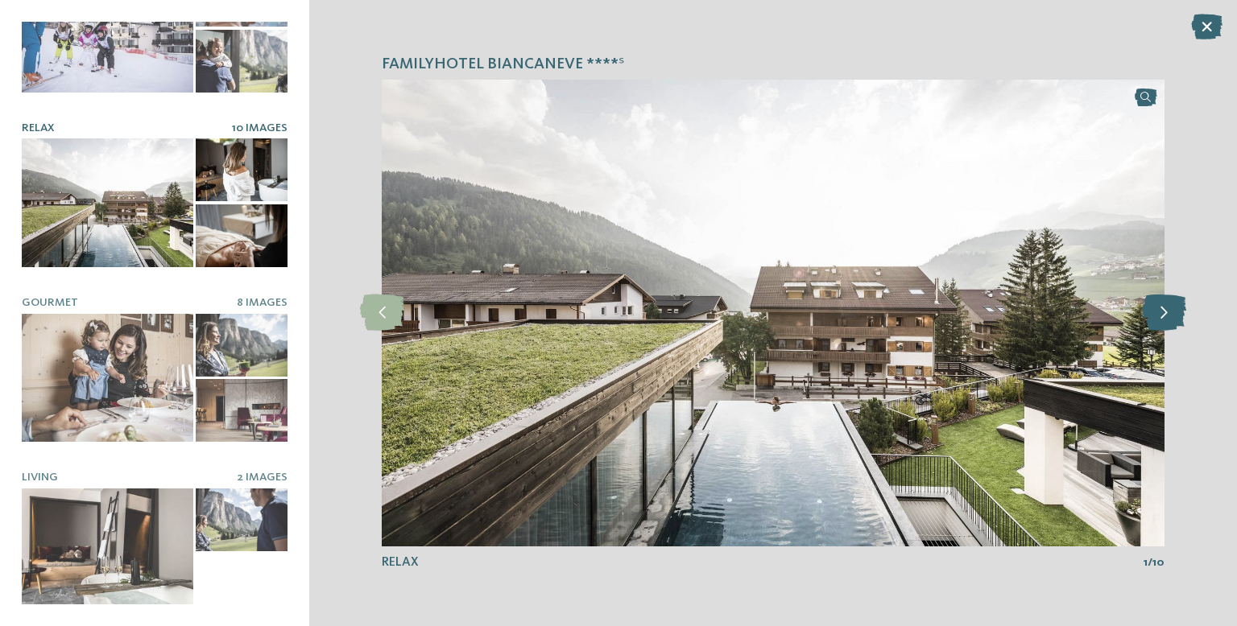
click at [1168, 316] on icon at bounding box center [1164, 313] width 44 height 36
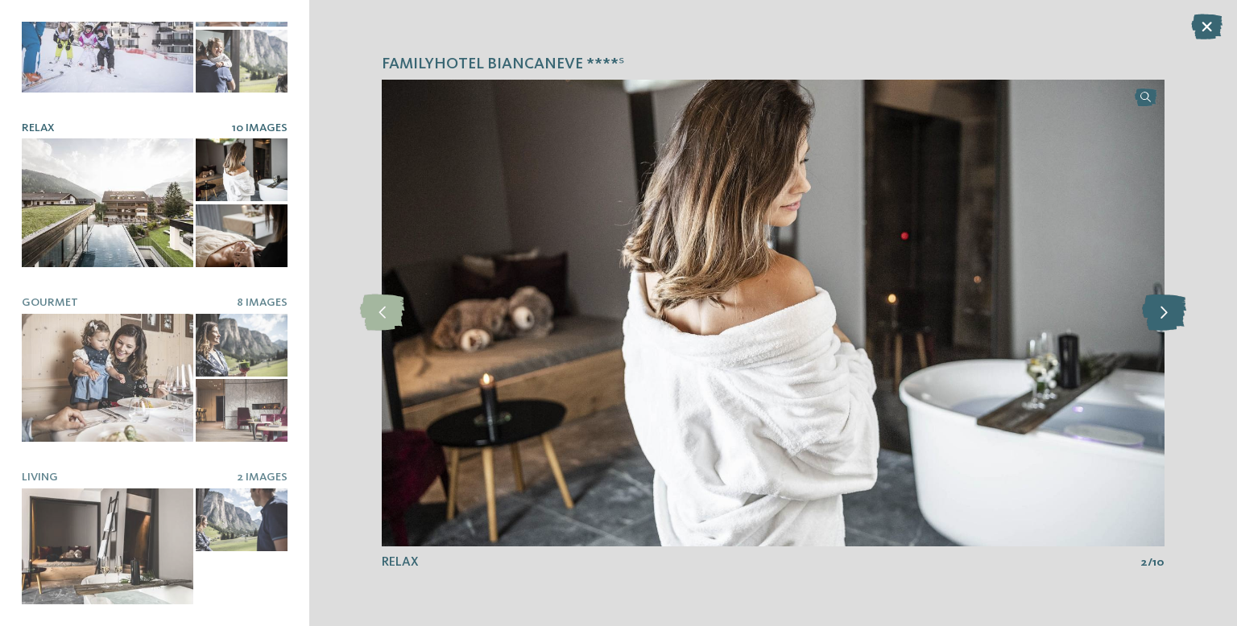
click at [1168, 319] on icon at bounding box center [1164, 313] width 44 height 36
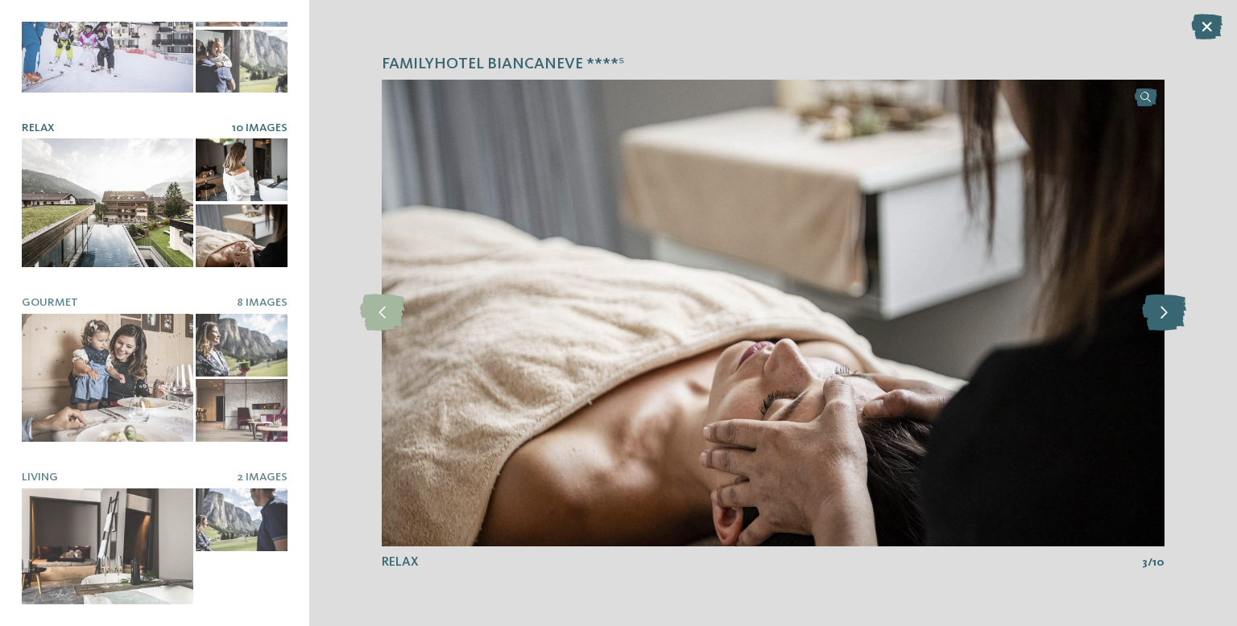
click at [1175, 320] on icon at bounding box center [1164, 313] width 44 height 36
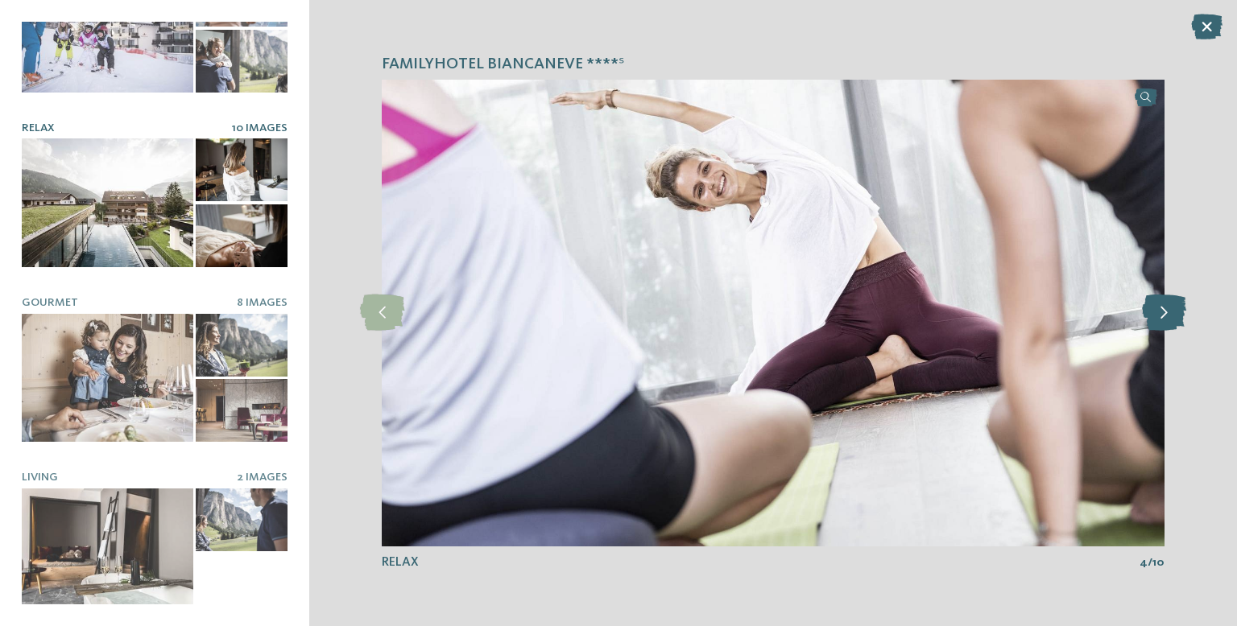
click at [1184, 322] on icon at bounding box center [1164, 313] width 44 height 36
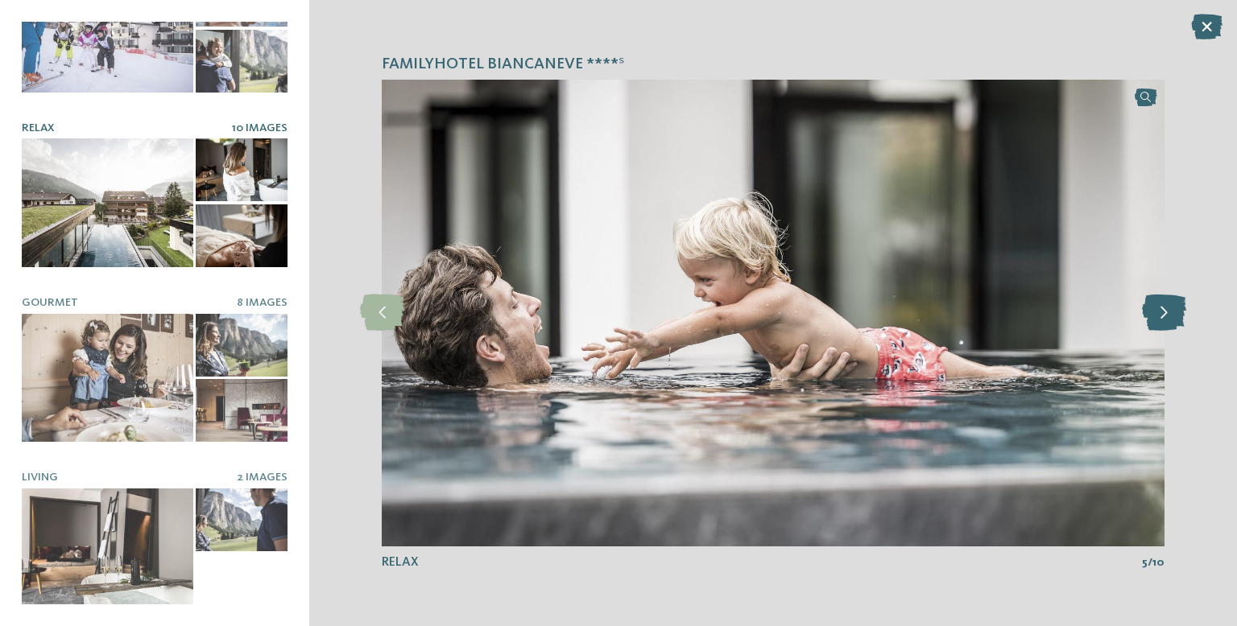
click at [1176, 316] on icon at bounding box center [1164, 313] width 44 height 36
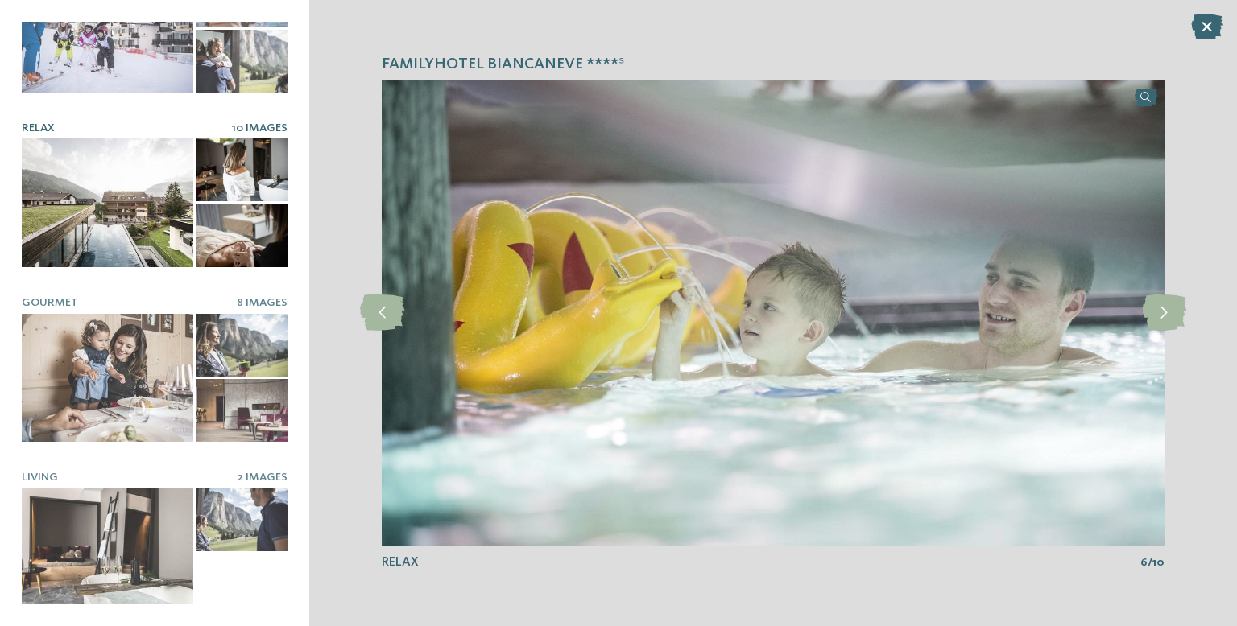
click at [1159, 335] on img at bounding box center [773, 313] width 783 height 467
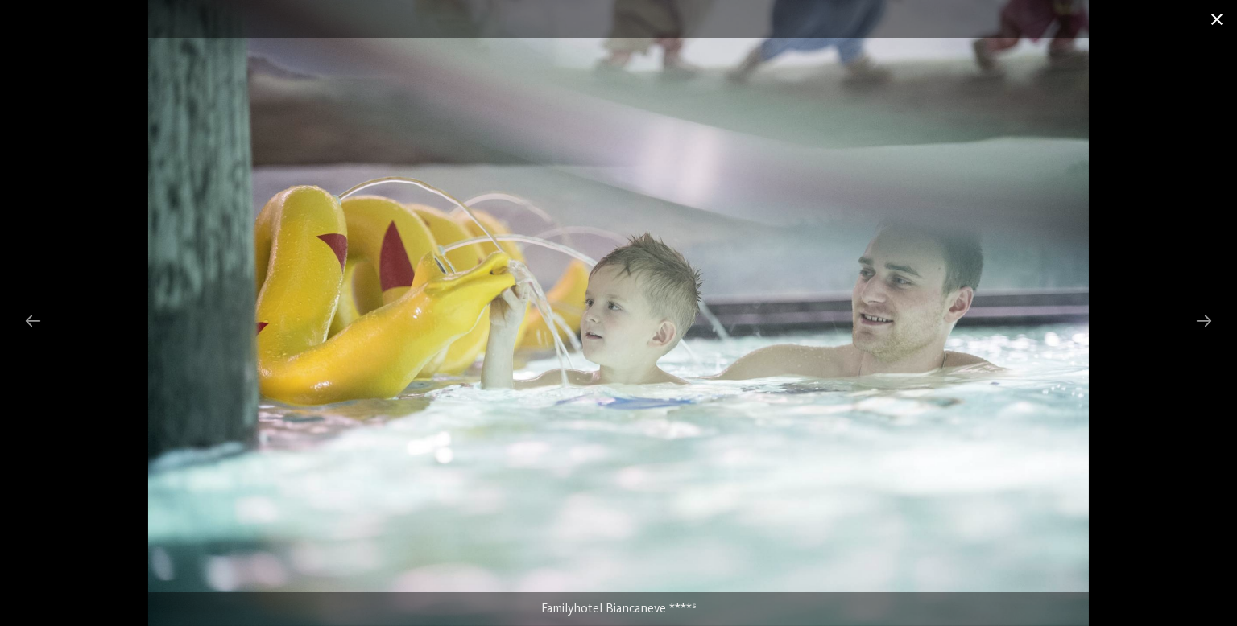
click at [1226, 28] on span at bounding box center [1217, 19] width 40 height 38
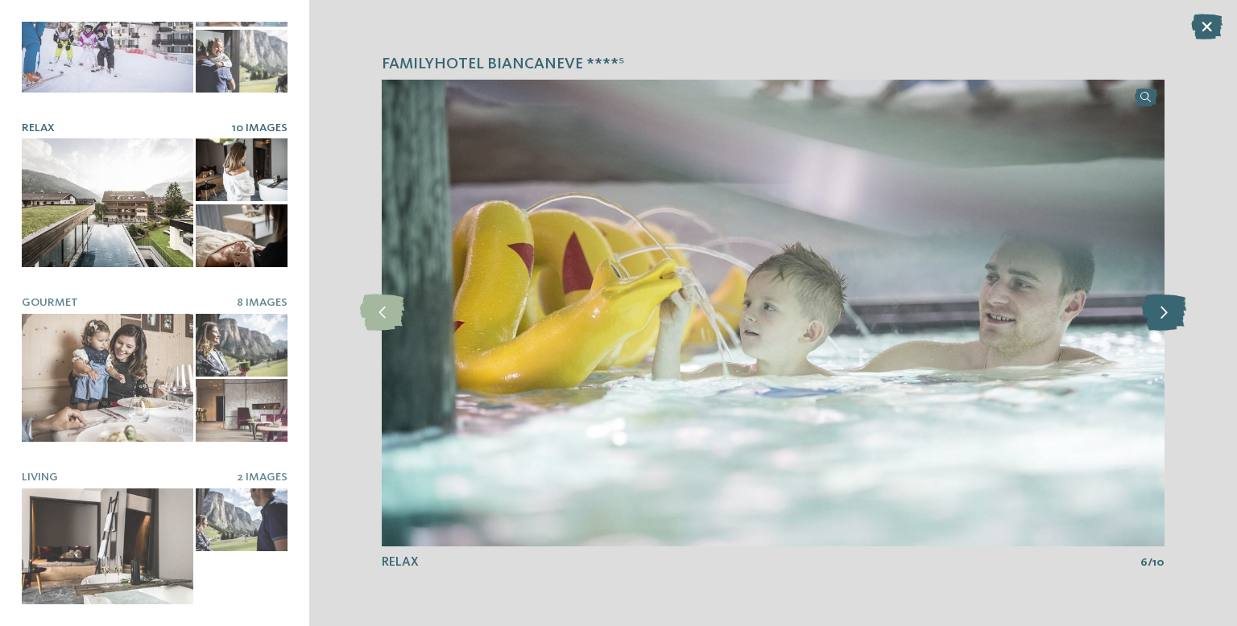
click at [1159, 315] on icon at bounding box center [1164, 313] width 44 height 36
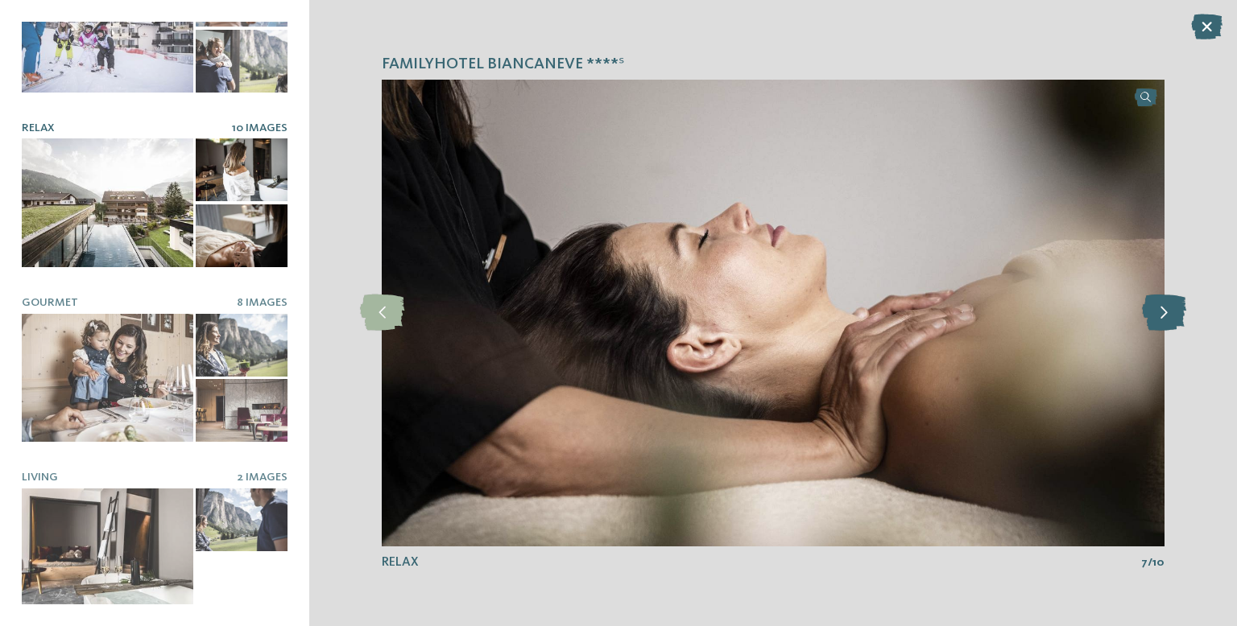
click at [1159, 316] on icon at bounding box center [1164, 313] width 44 height 36
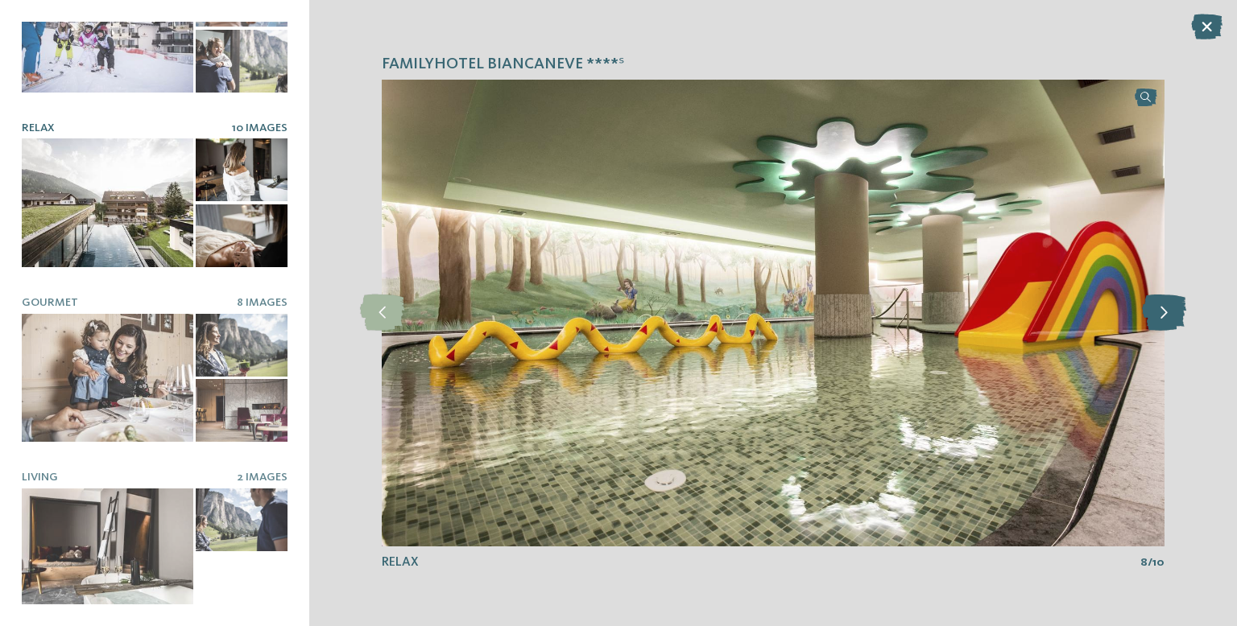
click at [1163, 318] on icon at bounding box center [1164, 313] width 44 height 36
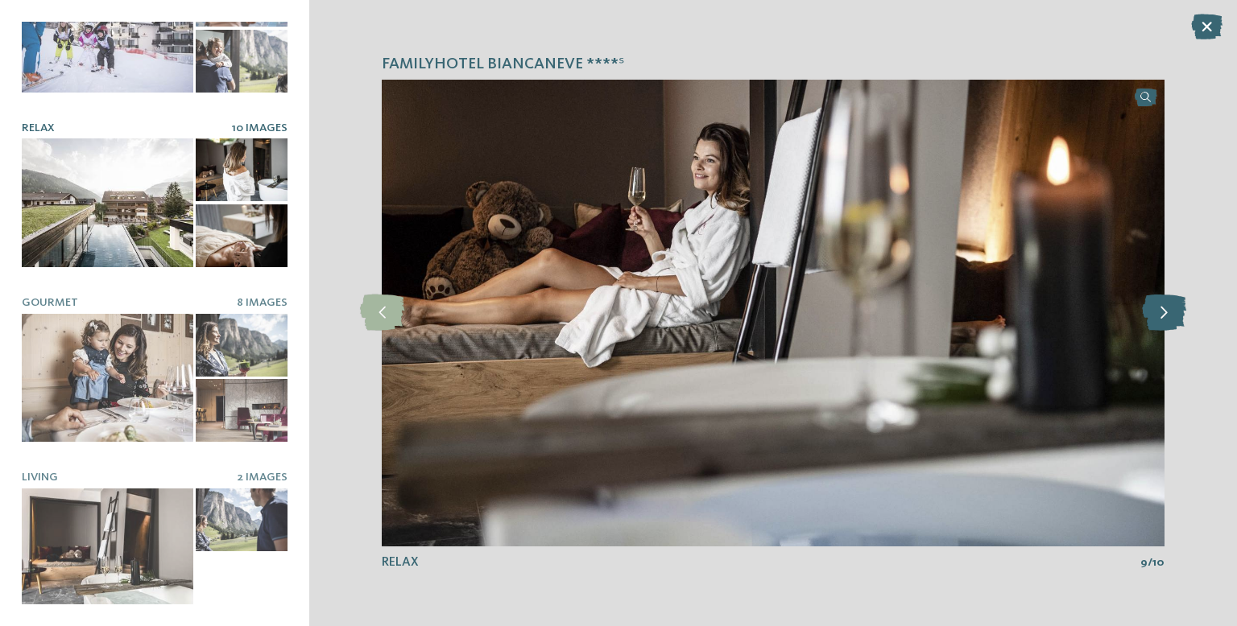
click at [1161, 322] on icon at bounding box center [1164, 313] width 44 height 36
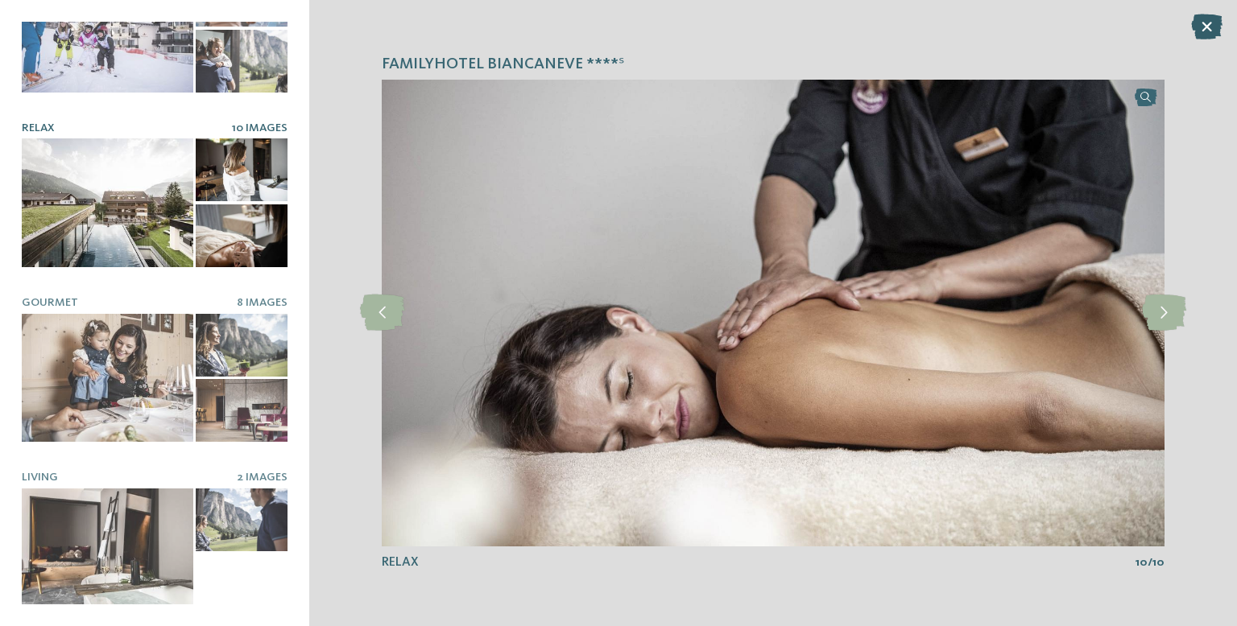
click at [1213, 39] on div at bounding box center [1206, 27] width 31 height 27
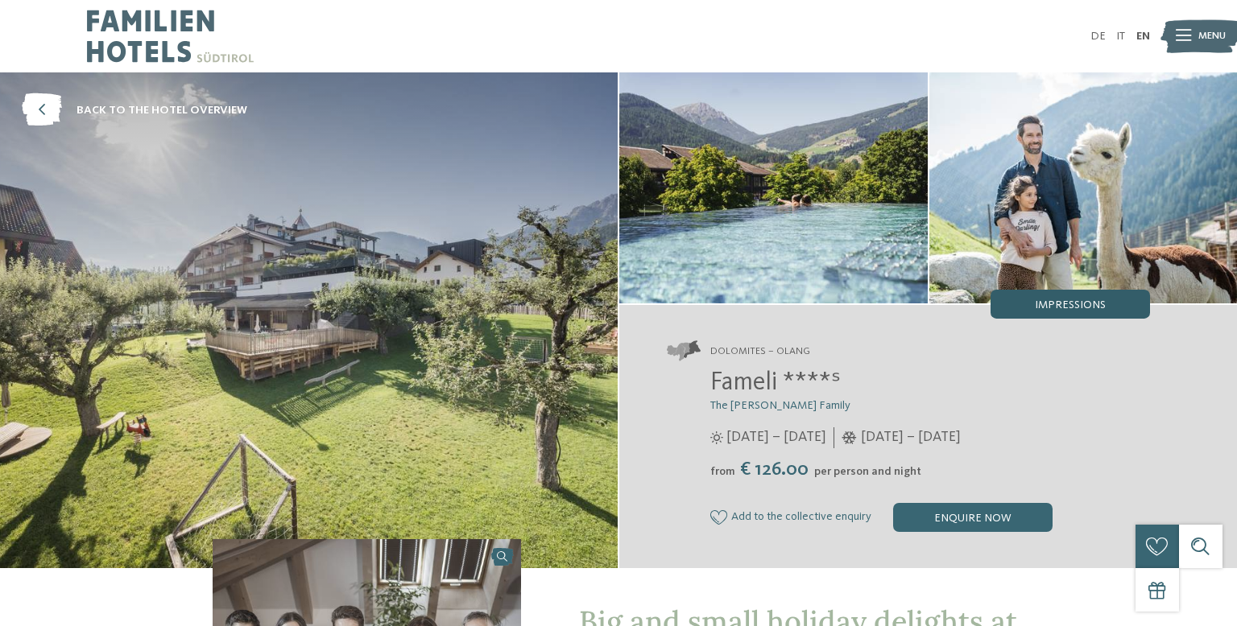
click at [1102, 308] on span "Impressions" at bounding box center [1070, 305] width 71 height 11
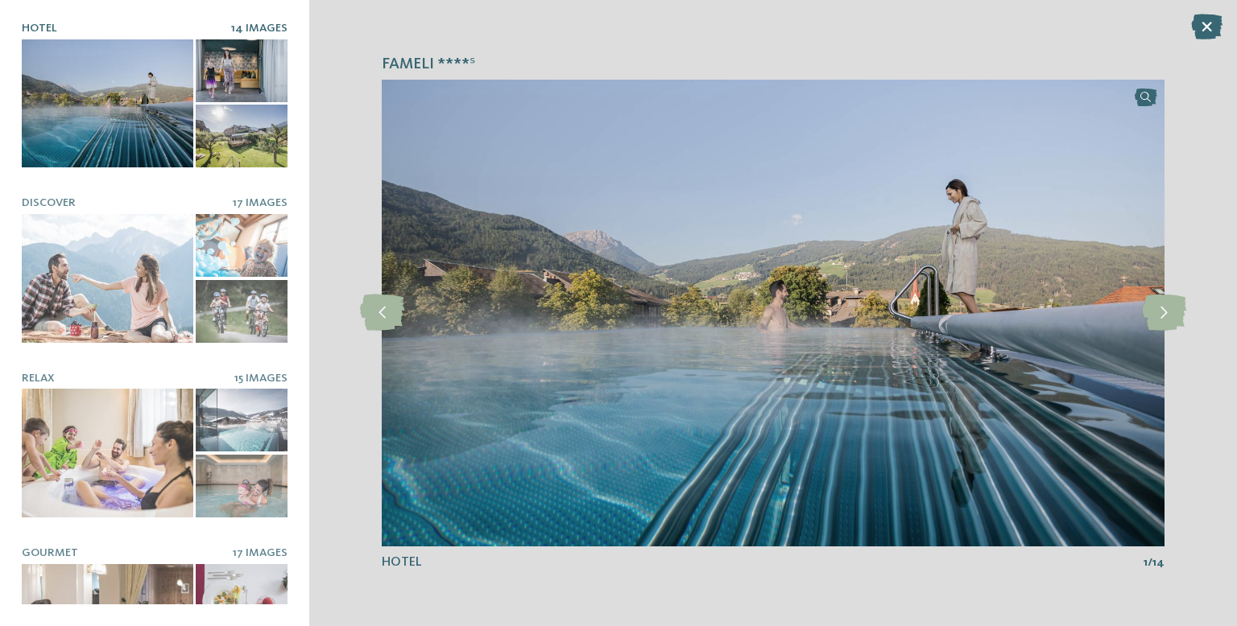
click at [101, 106] on div at bounding box center [108, 103] width 172 height 129
click at [1169, 316] on icon at bounding box center [1164, 313] width 44 height 36
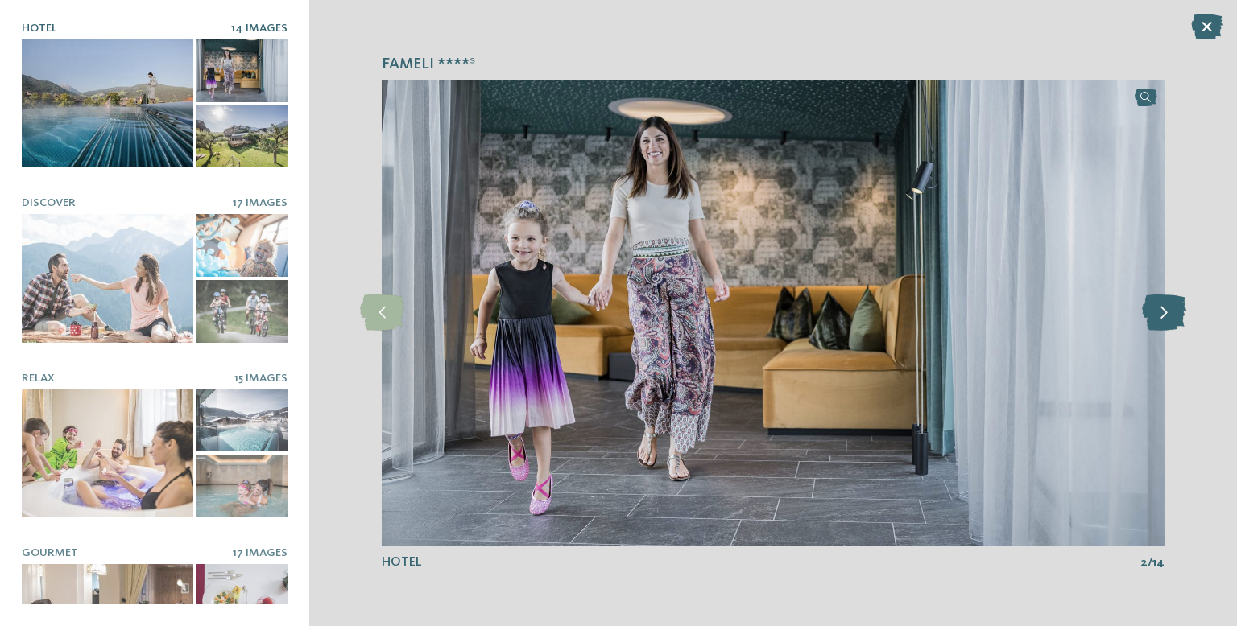
click at [1168, 309] on icon at bounding box center [1164, 313] width 44 height 36
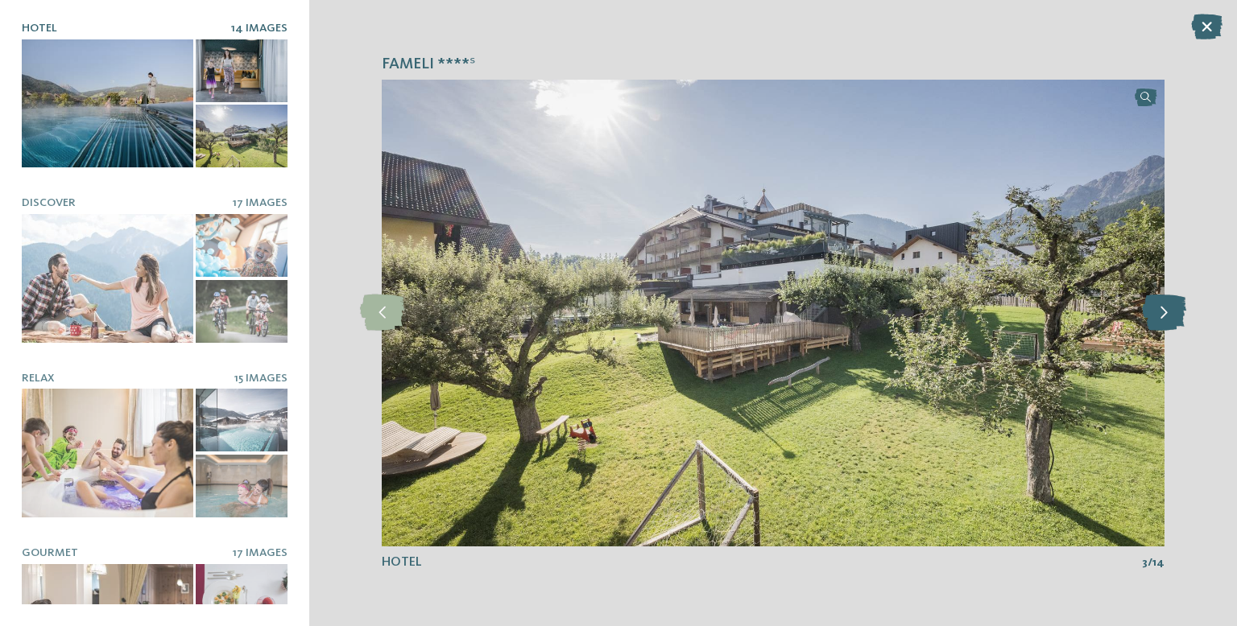
click at [1164, 318] on icon at bounding box center [1164, 313] width 44 height 36
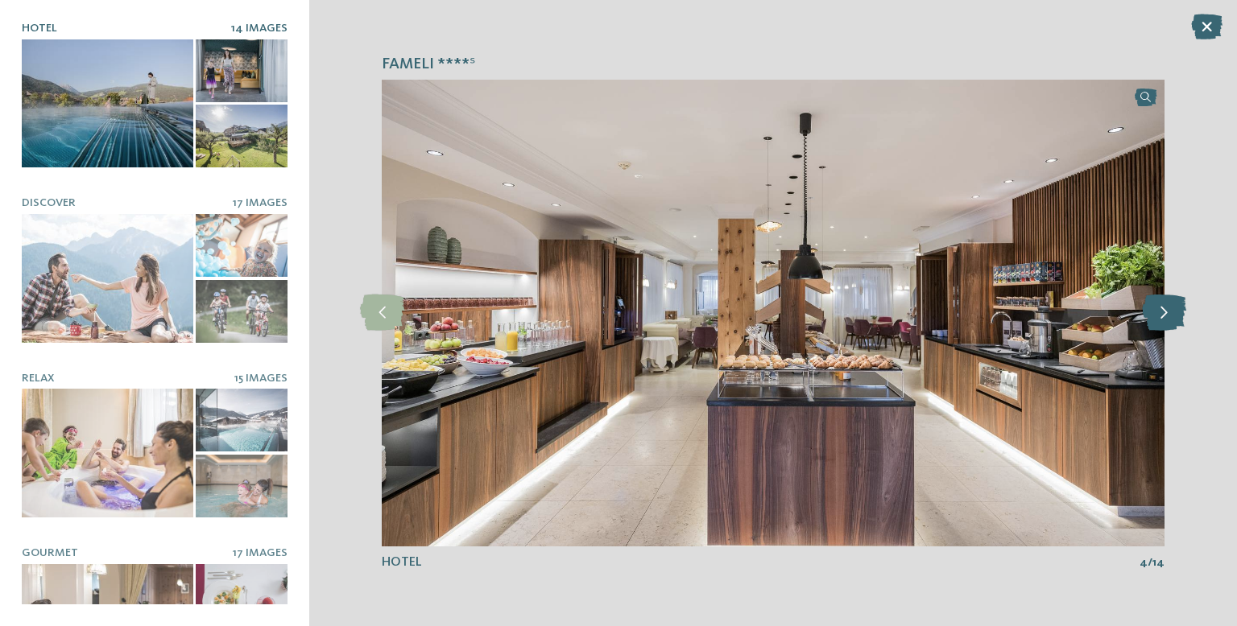
click at [1166, 315] on icon at bounding box center [1164, 313] width 44 height 36
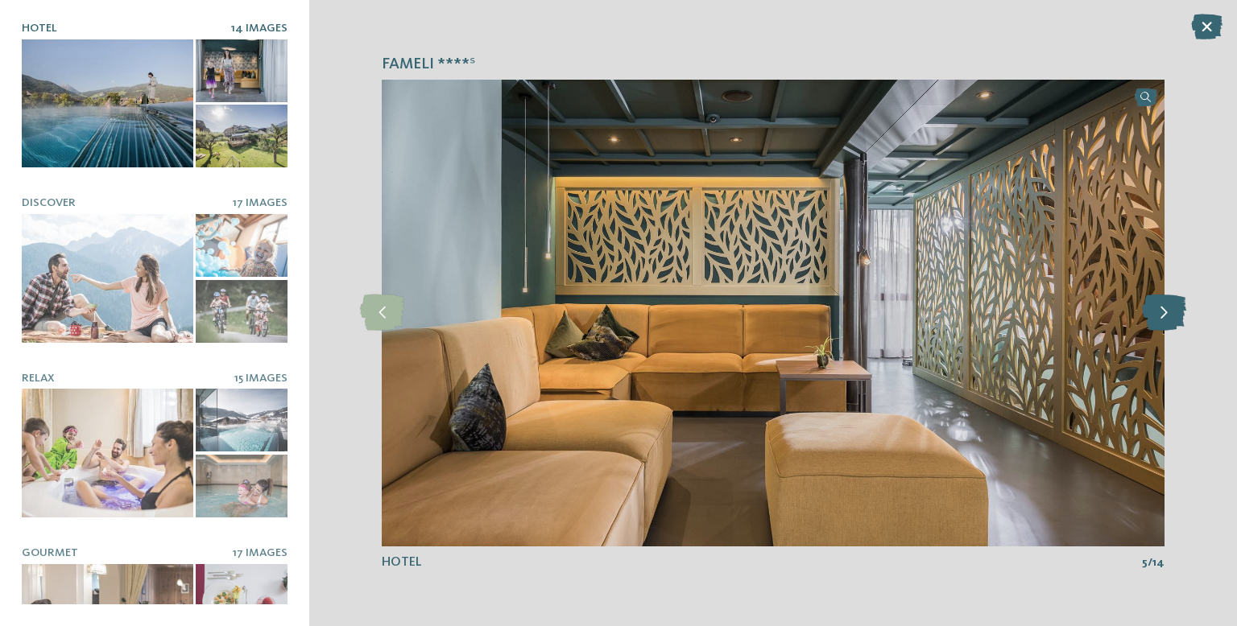
click at [1166, 319] on icon at bounding box center [1164, 313] width 44 height 36
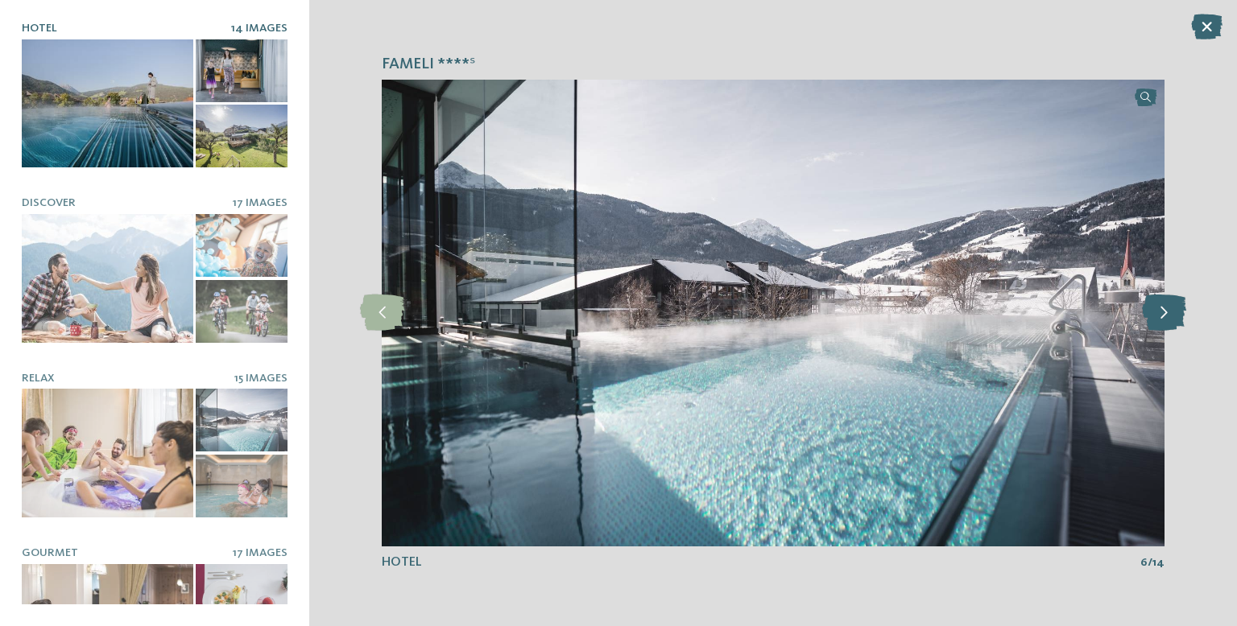
click at [1172, 322] on icon at bounding box center [1164, 313] width 44 height 36
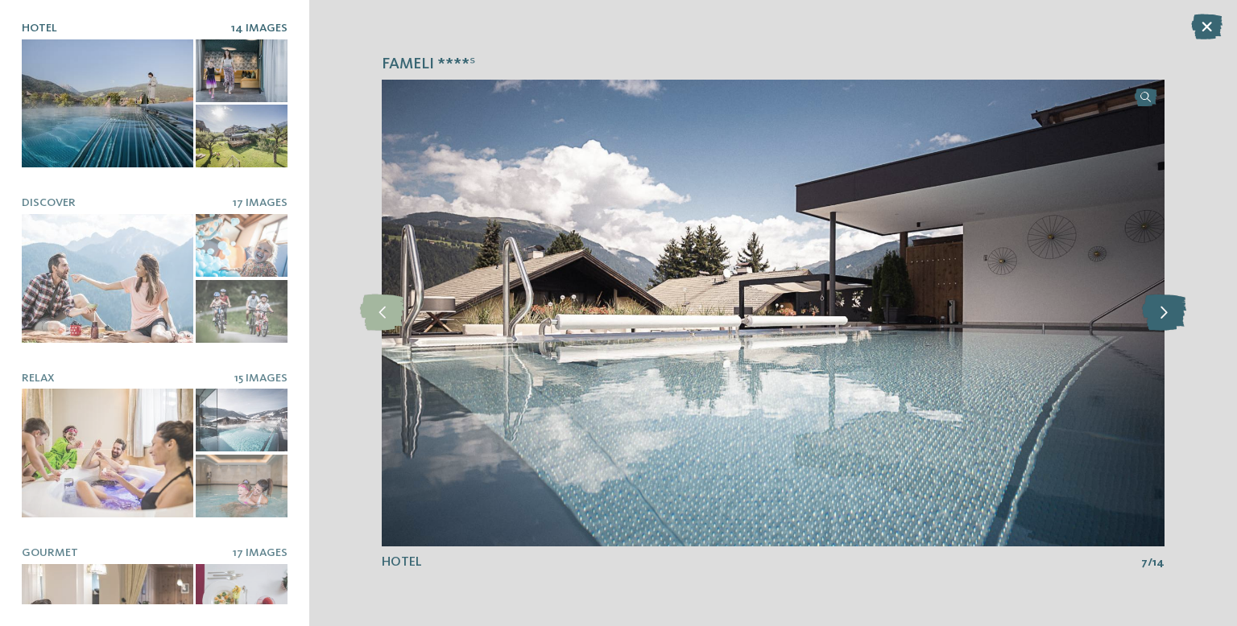
click at [1168, 322] on icon at bounding box center [1164, 313] width 44 height 36
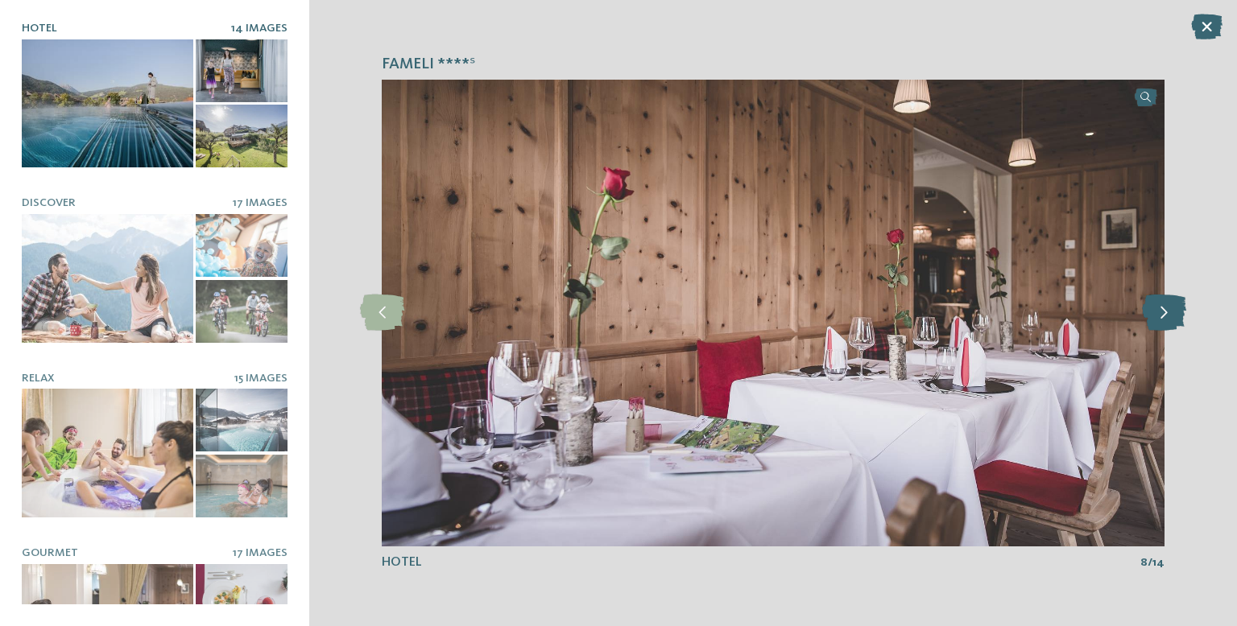
click at [1172, 312] on icon at bounding box center [1164, 313] width 44 height 36
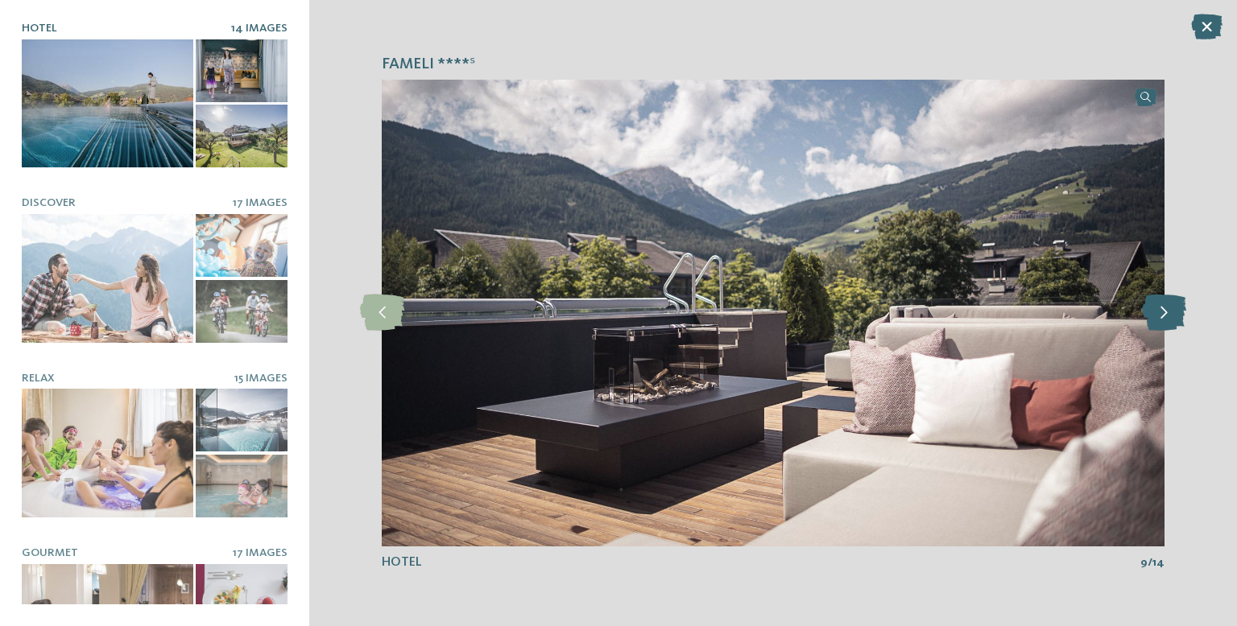
click at [1160, 324] on icon at bounding box center [1164, 313] width 44 height 36
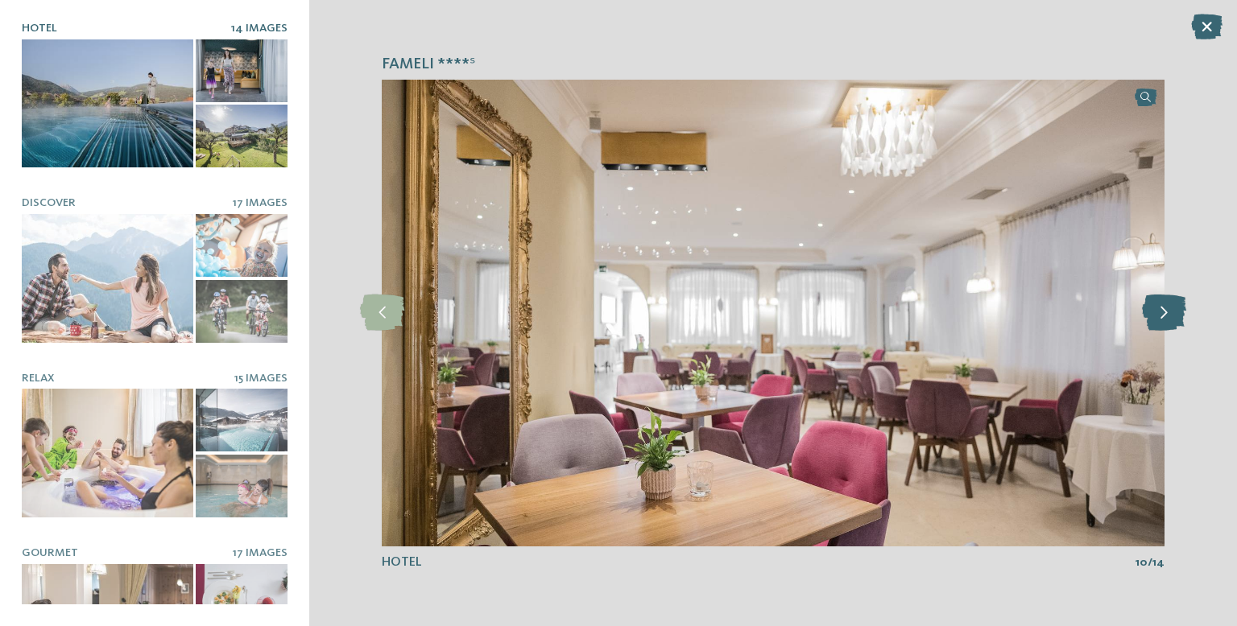
click at [1170, 320] on icon at bounding box center [1164, 313] width 44 height 36
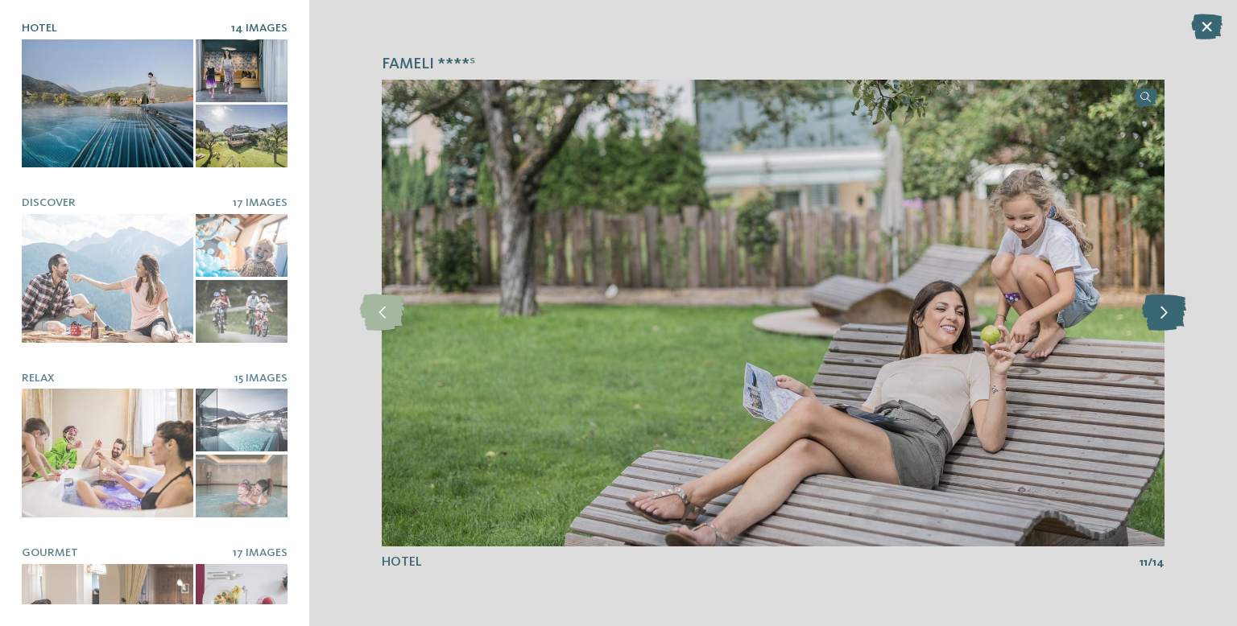
click at [1176, 329] on icon at bounding box center [1164, 313] width 44 height 36
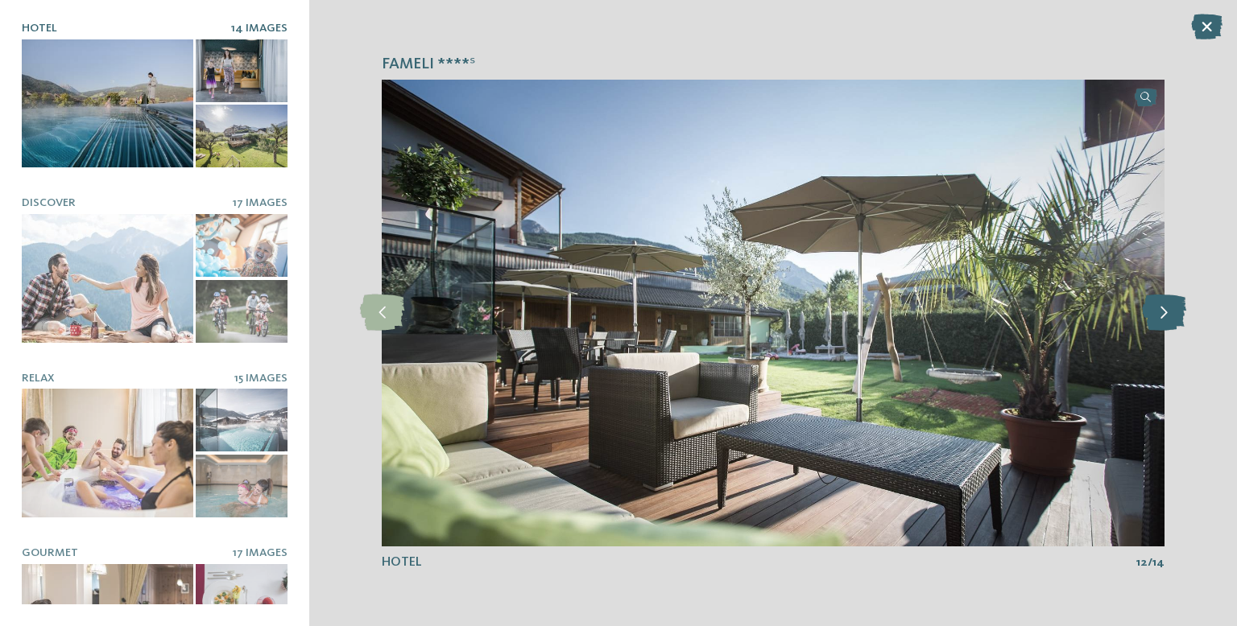
click at [1172, 322] on icon at bounding box center [1164, 313] width 44 height 36
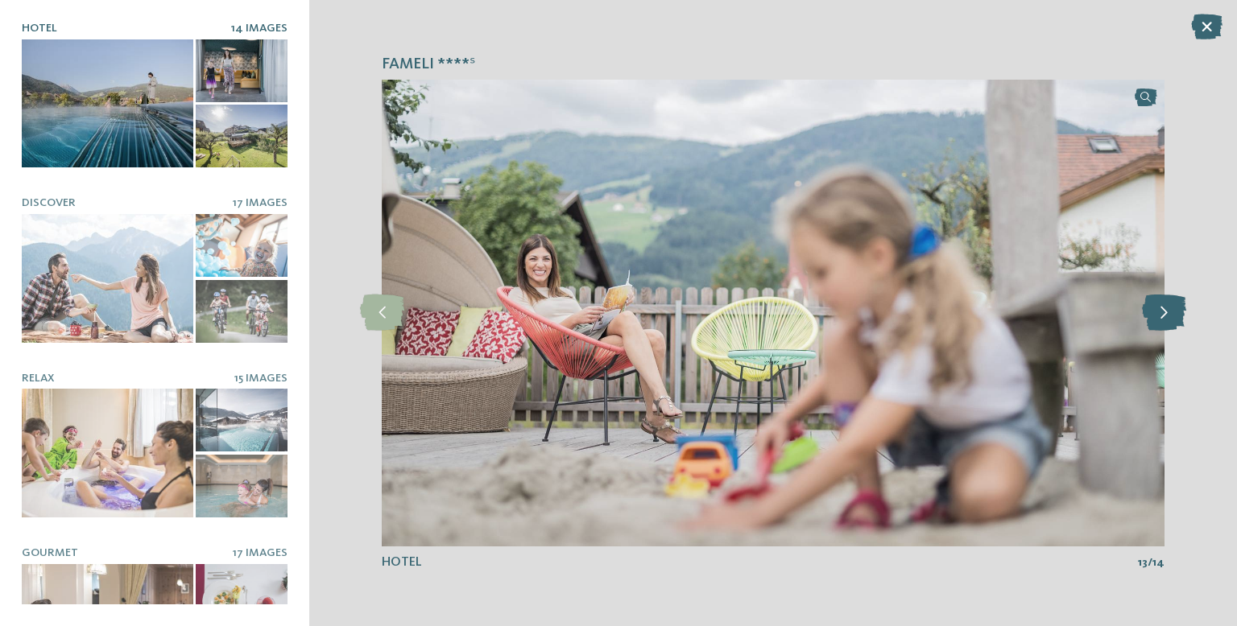
click at [1165, 320] on icon at bounding box center [1164, 313] width 44 height 36
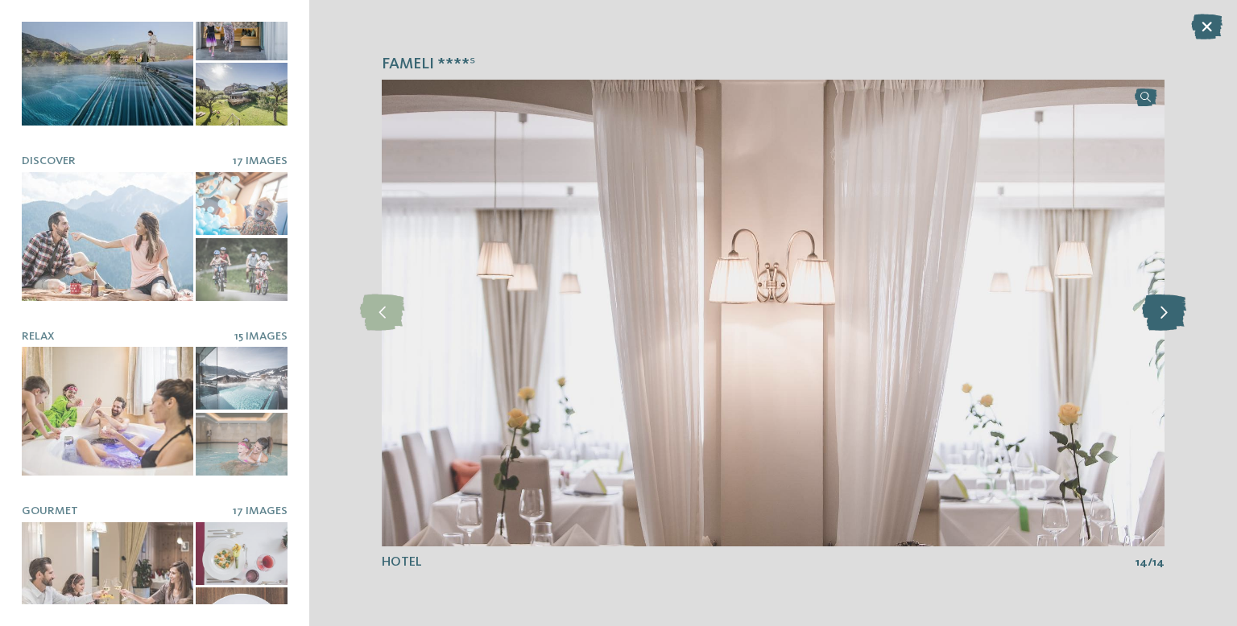
scroll to position [55, 0]
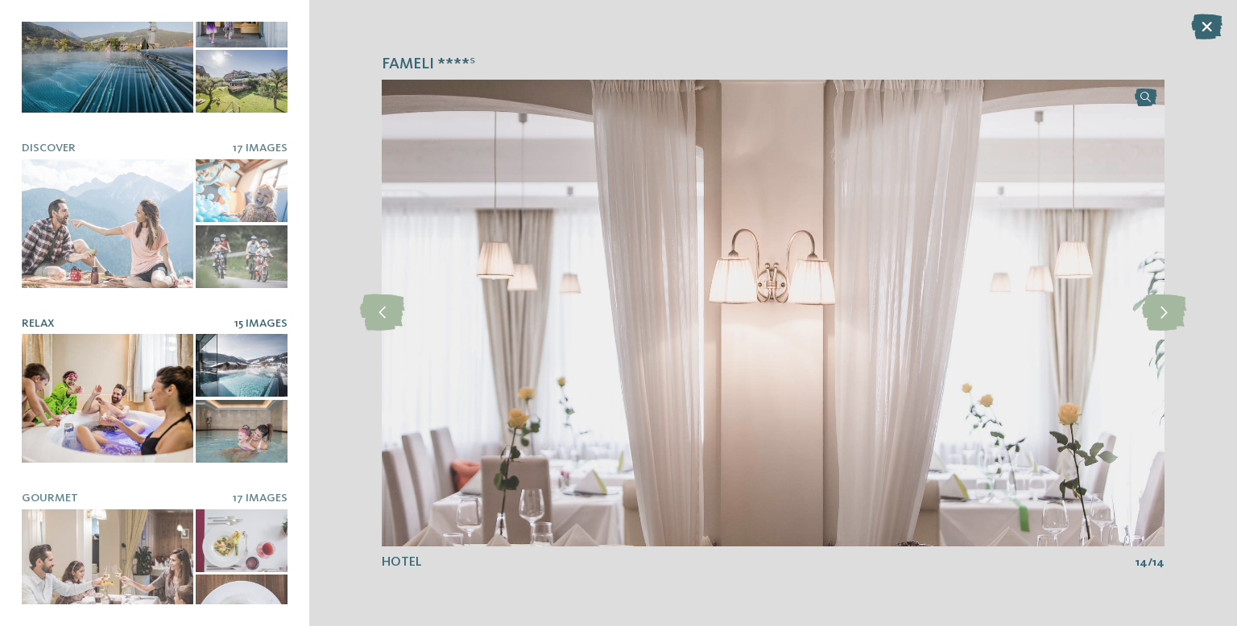
click at [116, 411] on div at bounding box center [108, 398] width 172 height 129
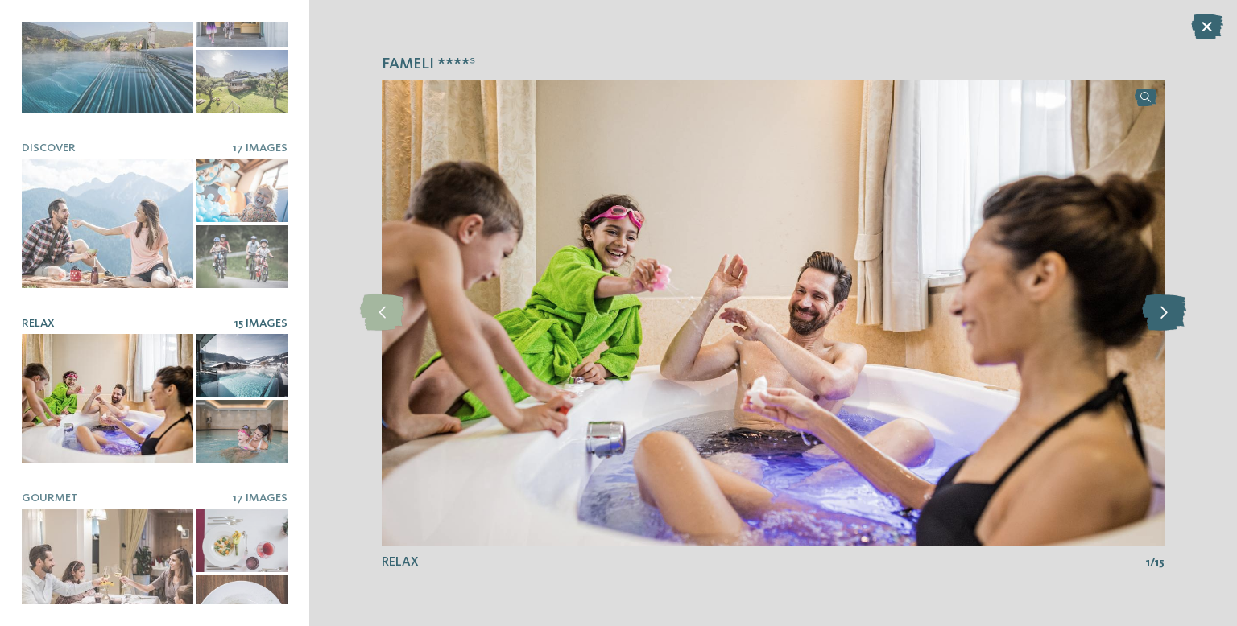
click at [1172, 319] on icon at bounding box center [1164, 313] width 44 height 36
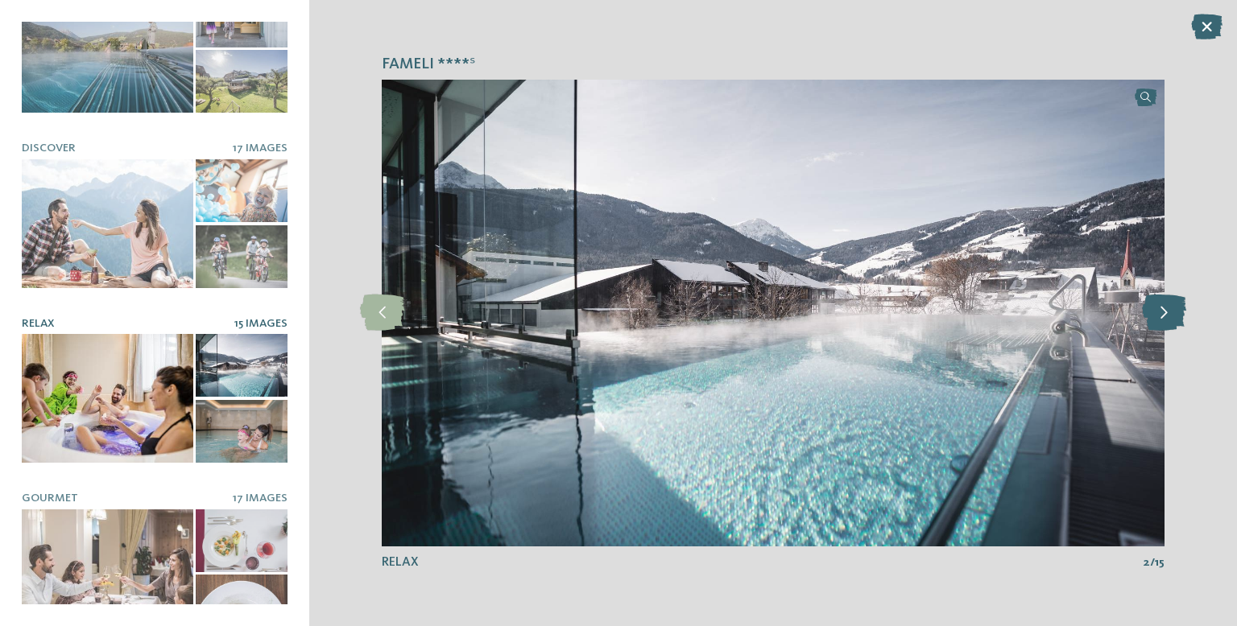
click at [1167, 322] on icon at bounding box center [1164, 313] width 44 height 36
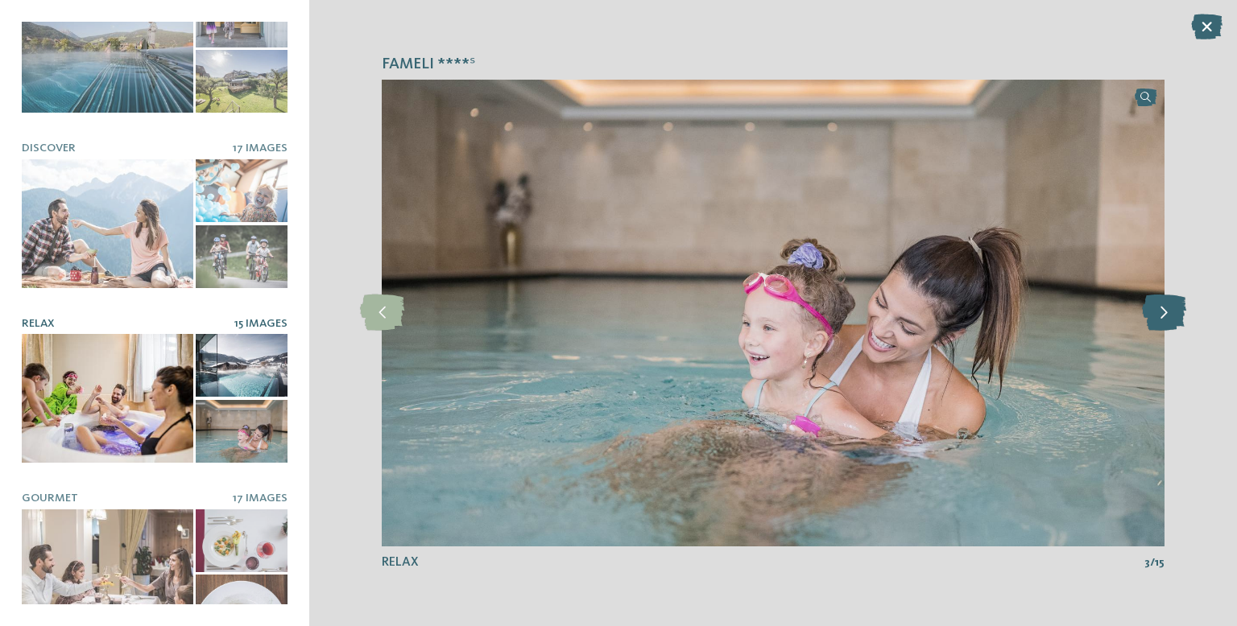
click at [1166, 326] on icon at bounding box center [1164, 313] width 44 height 36
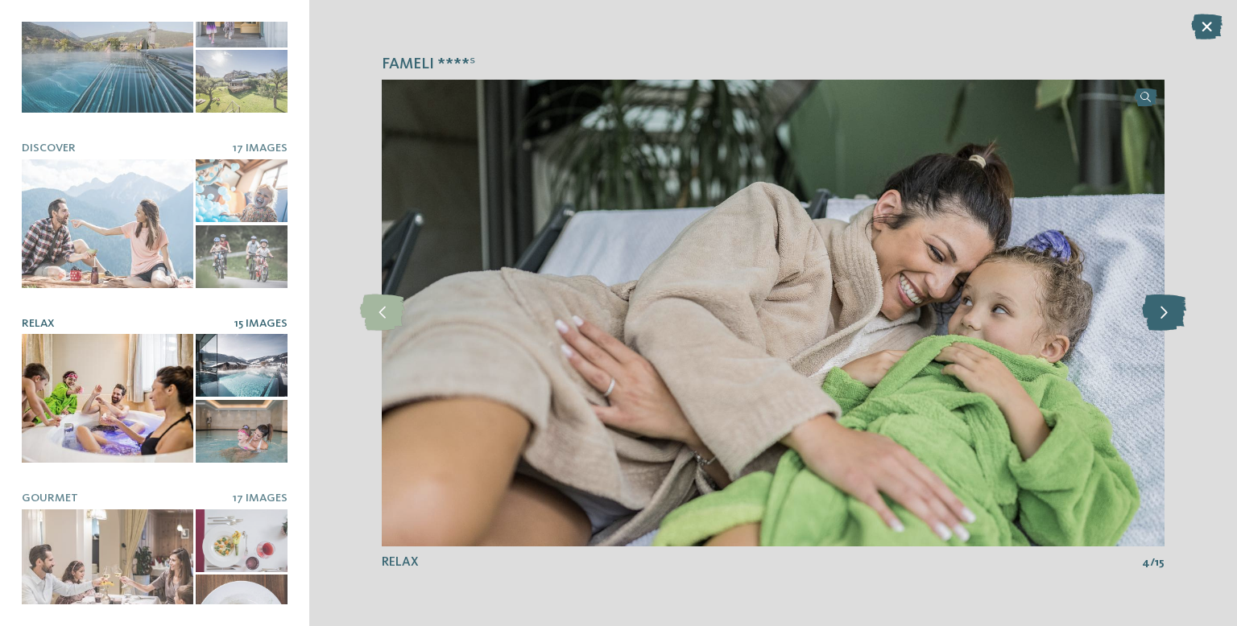
click at [1165, 322] on icon at bounding box center [1164, 313] width 44 height 36
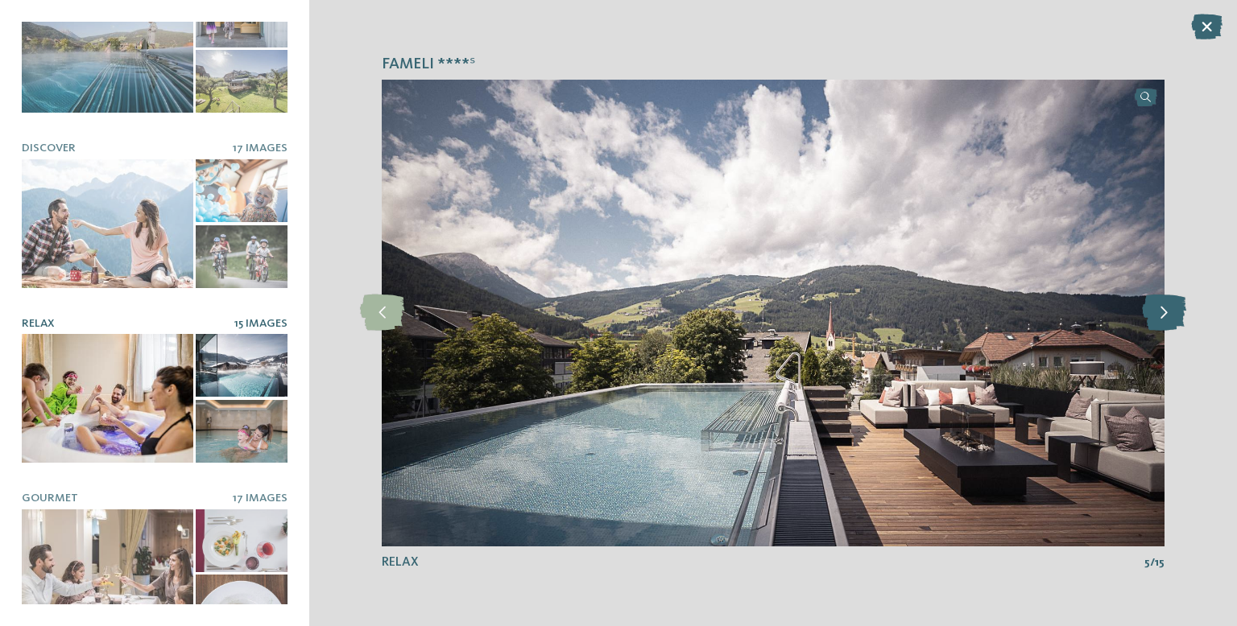
click at [1169, 325] on icon at bounding box center [1164, 313] width 44 height 36
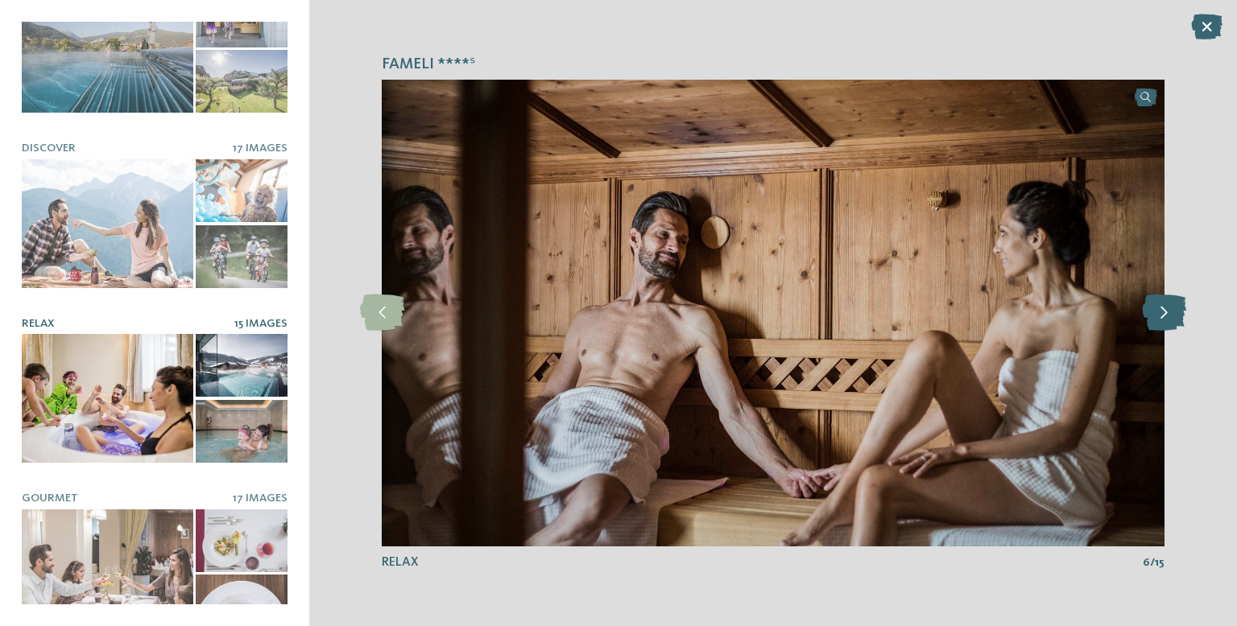
click at [1165, 322] on icon at bounding box center [1164, 313] width 44 height 36
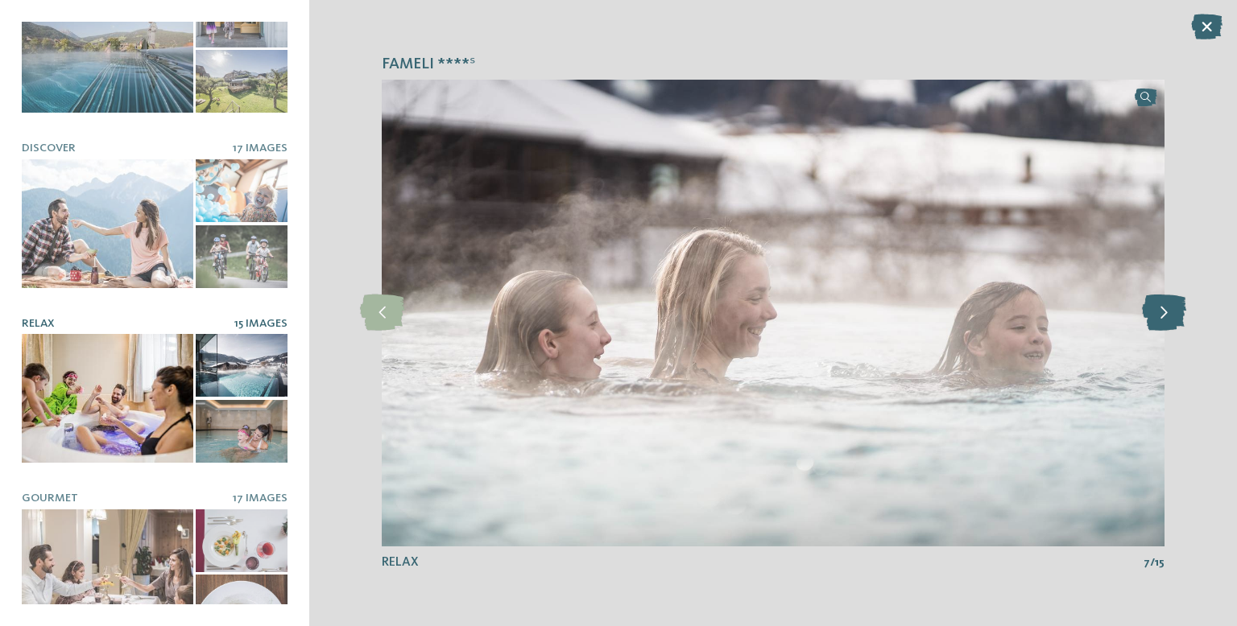
click at [1172, 324] on icon at bounding box center [1164, 313] width 44 height 36
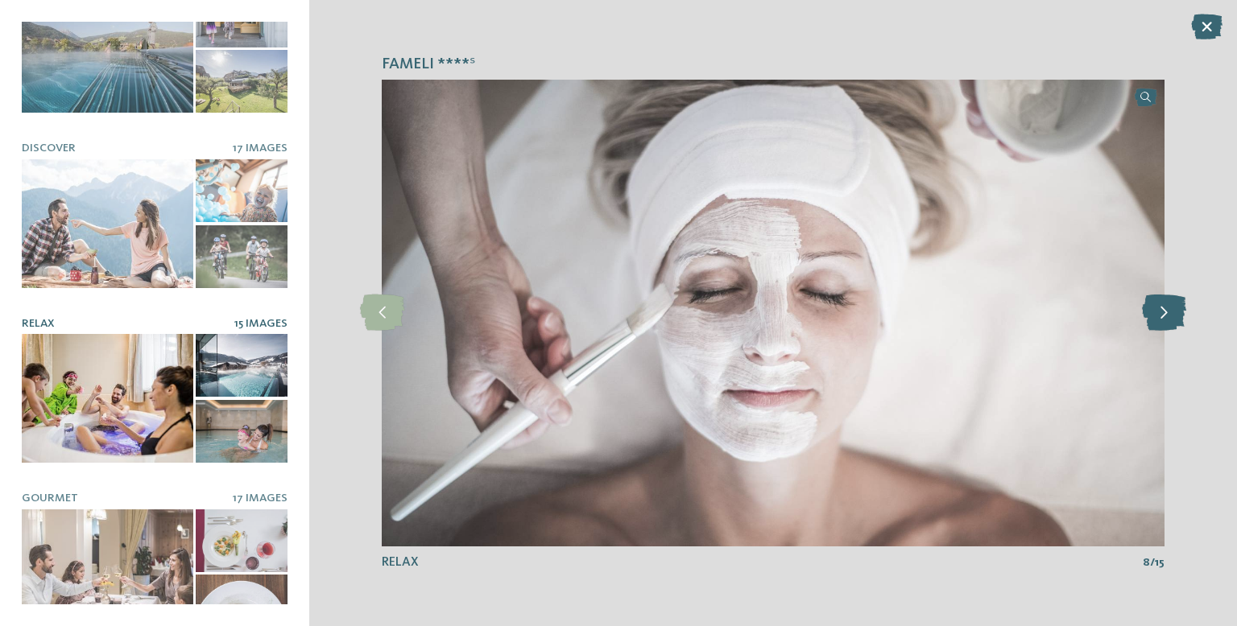
click at [1175, 325] on icon at bounding box center [1164, 313] width 44 height 36
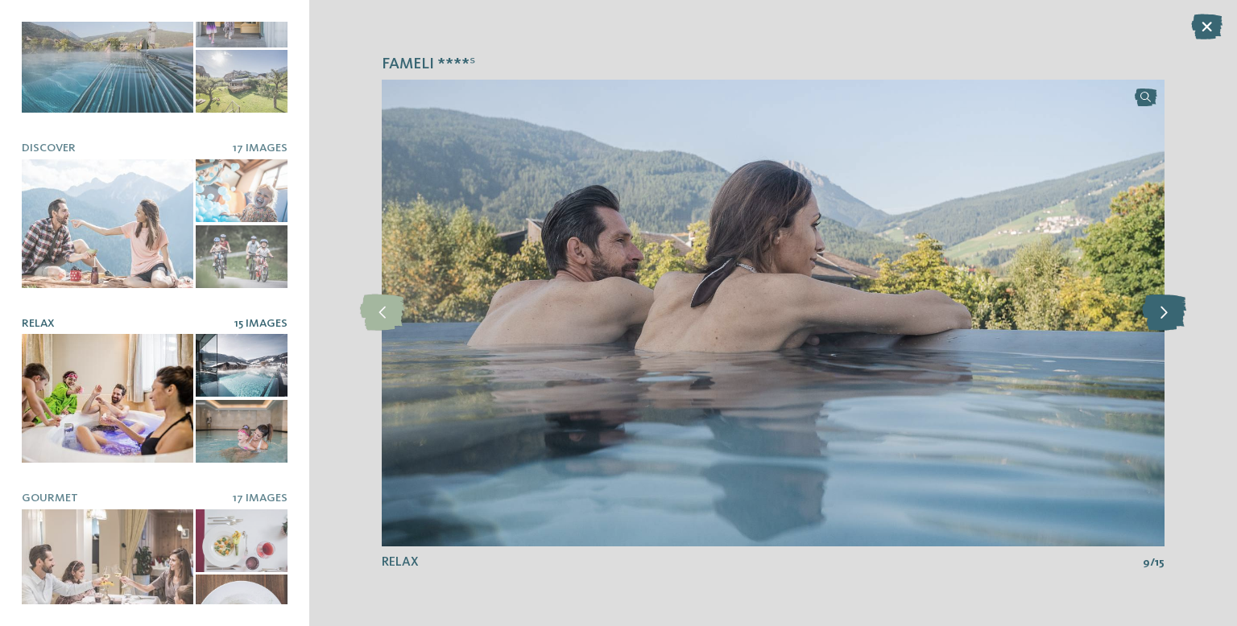
click at [1175, 329] on icon at bounding box center [1164, 313] width 44 height 36
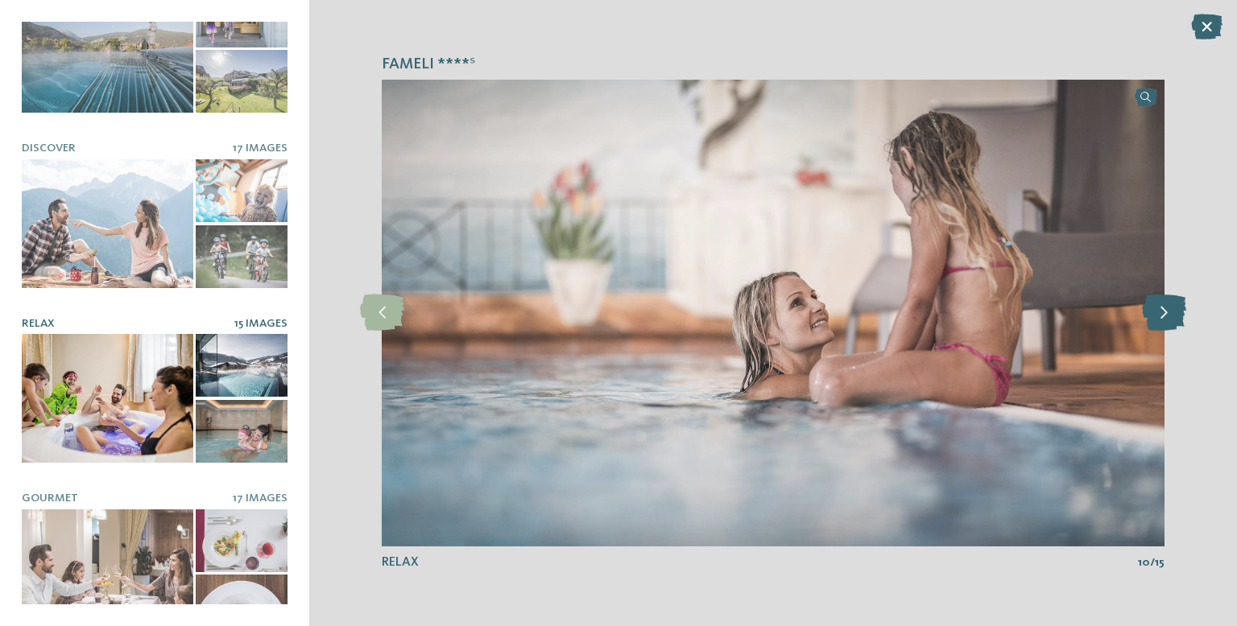
click at [1169, 322] on icon at bounding box center [1164, 313] width 44 height 36
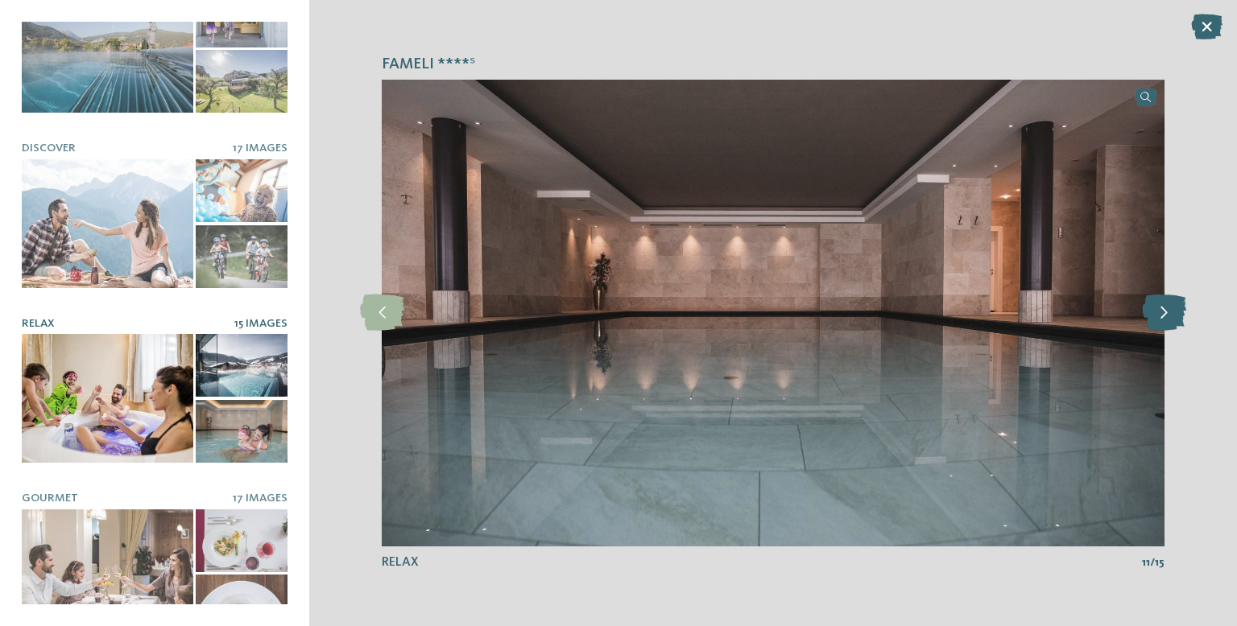
click at [1166, 326] on icon at bounding box center [1164, 313] width 44 height 36
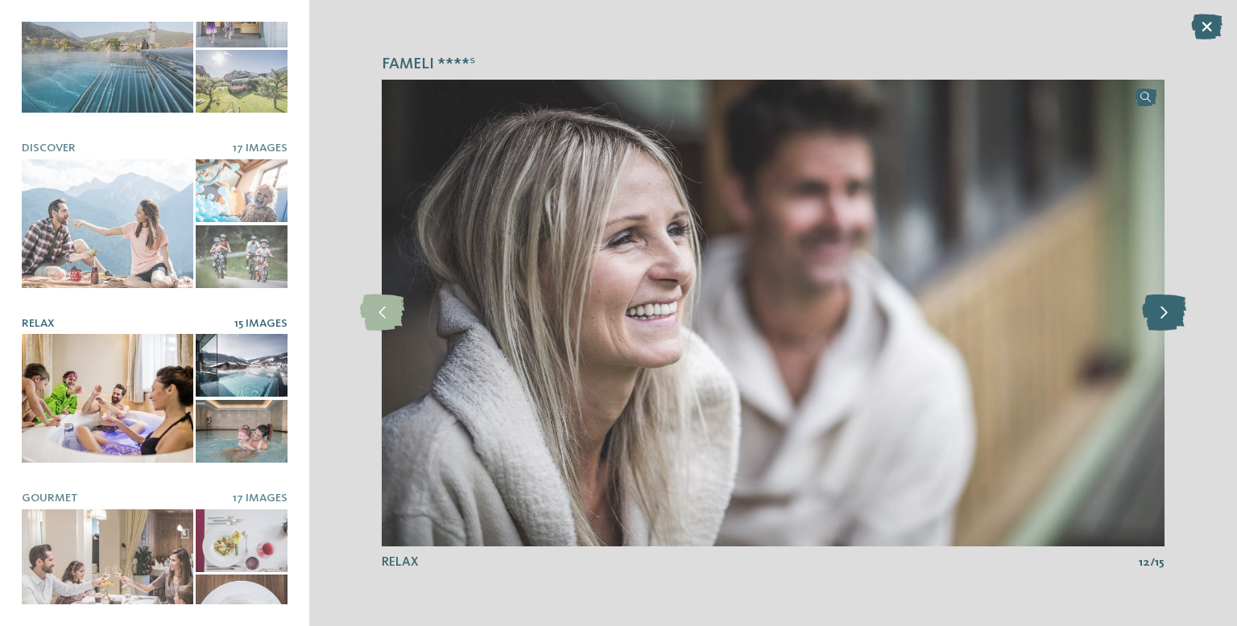
click at [1170, 325] on icon at bounding box center [1164, 313] width 44 height 36
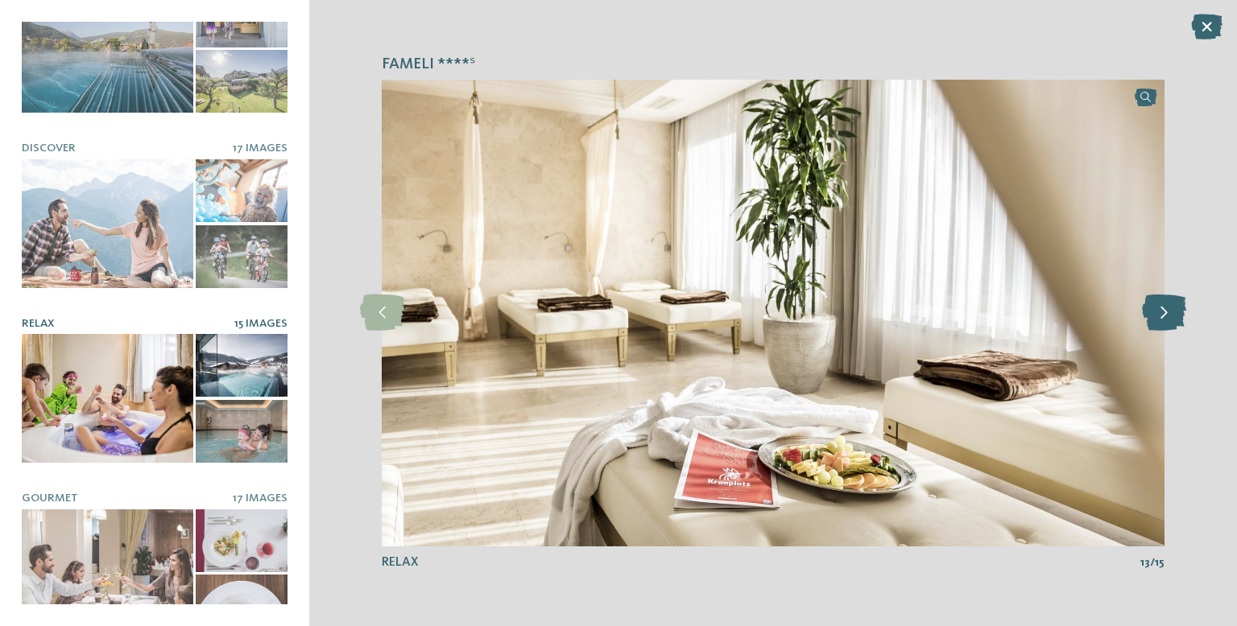
click at [1175, 328] on icon at bounding box center [1164, 313] width 44 height 36
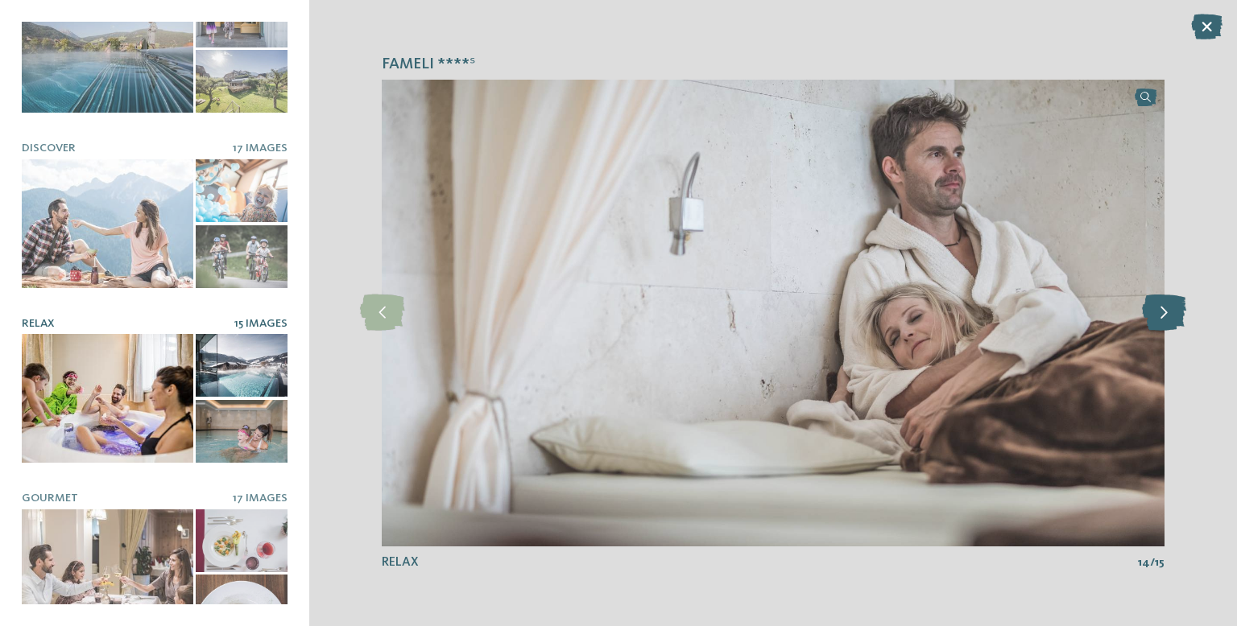
click at [1173, 329] on icon at bounding box center [1164, 313] width 44 height 36
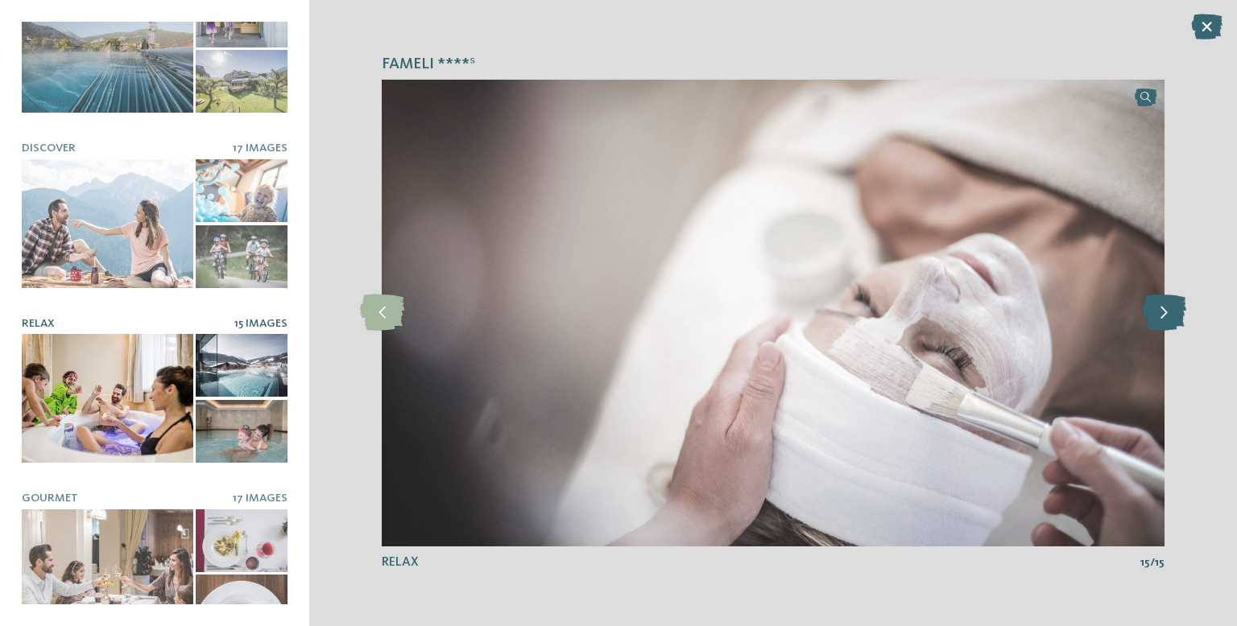
click at [1176, 327] on icon at bounding box center [1164, 313] width 44 height 36
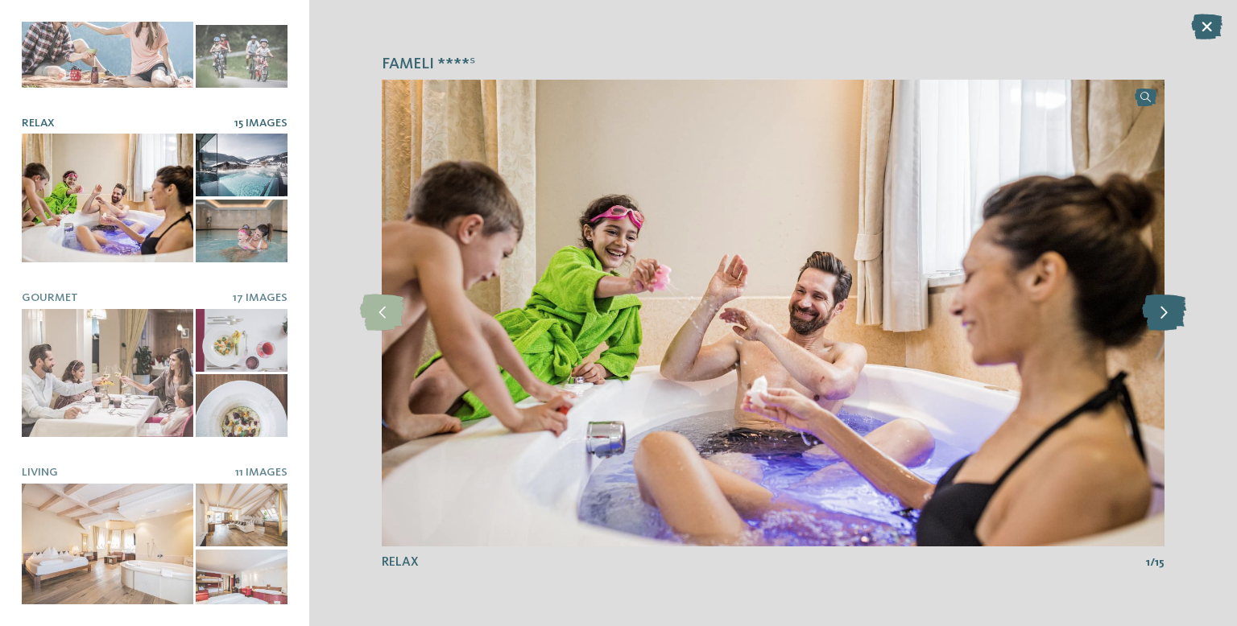
scroll to position [263, 0]
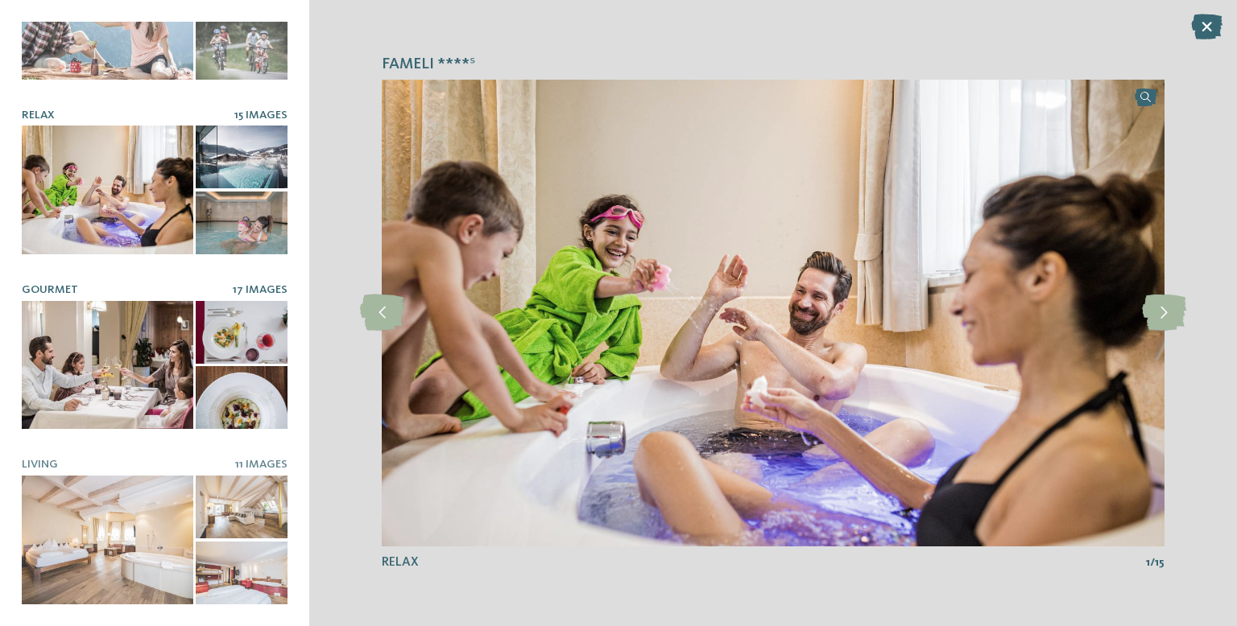
click at [145, 411] on div at bounding box center [108, 365] width 172 height 129
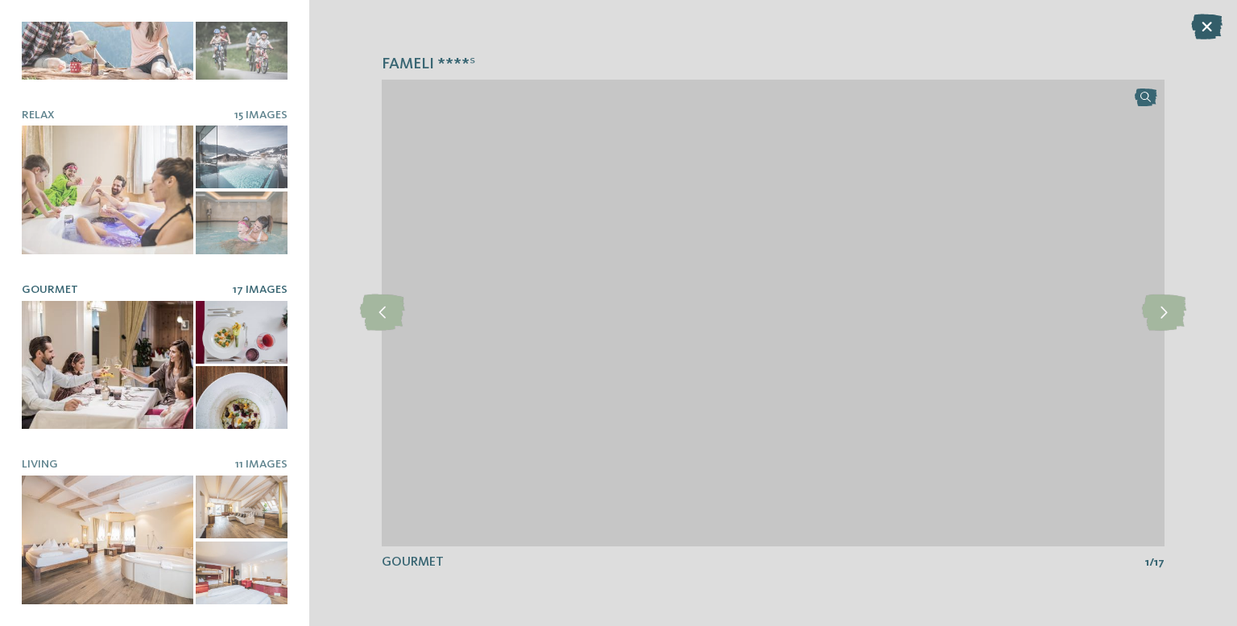
click at [1204, 31] on icon at bounding box center [1206, 27] width 31 height 26
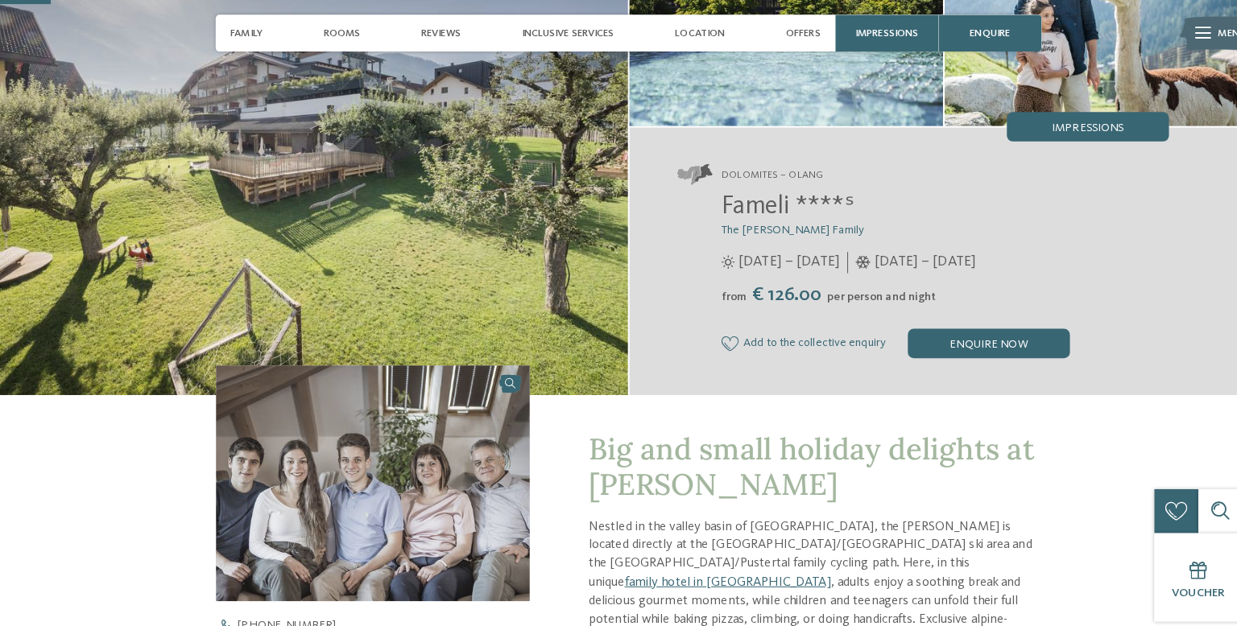
scroll to position [179, 0]
click at [556, 34] on span "Inclusive services" at bounding box center [558, 33] width 91 height 12
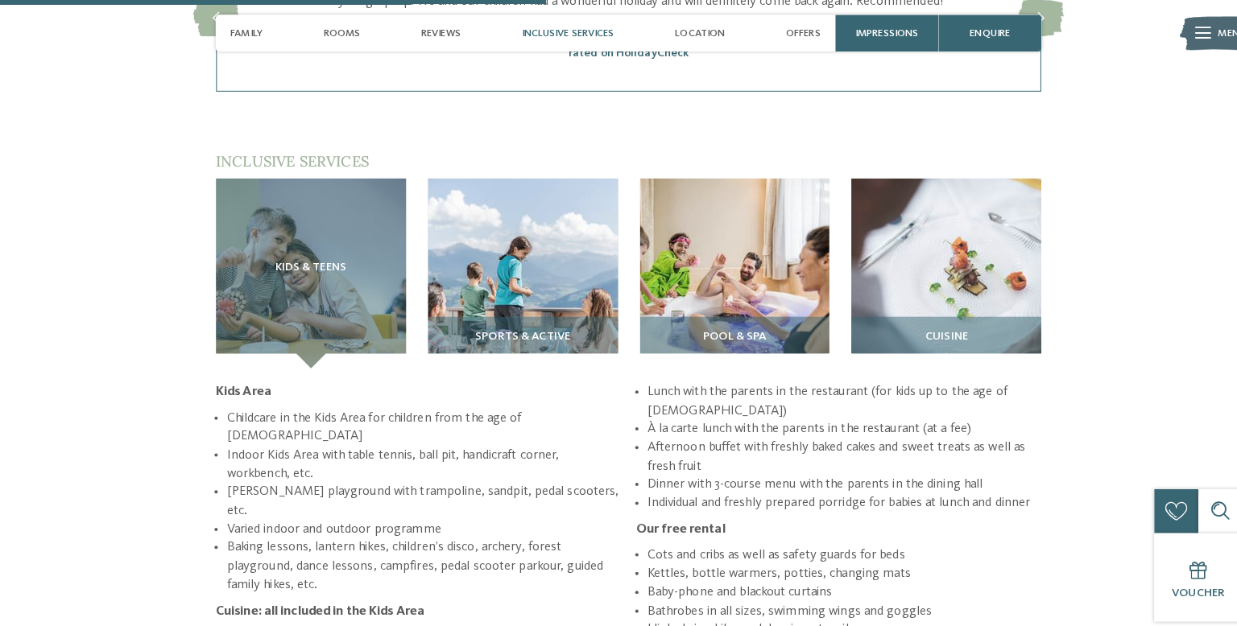
scroll to position [2032, 0]
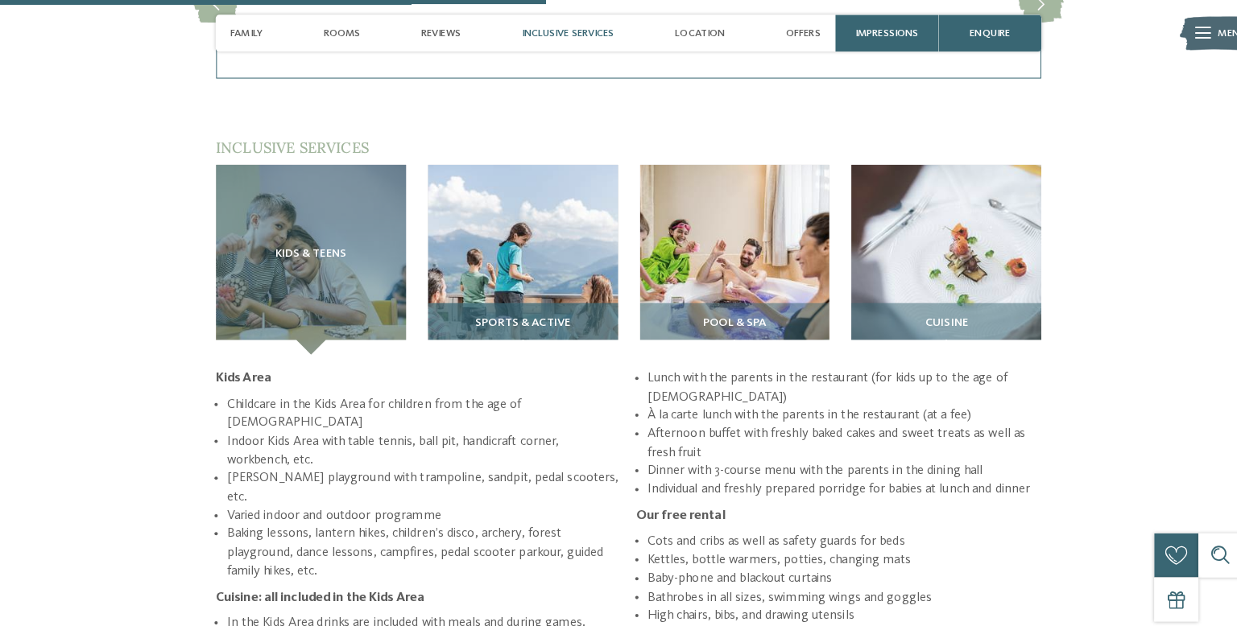
click at [541, 233] on img at bounding box center [514, 256] width 187 height 187
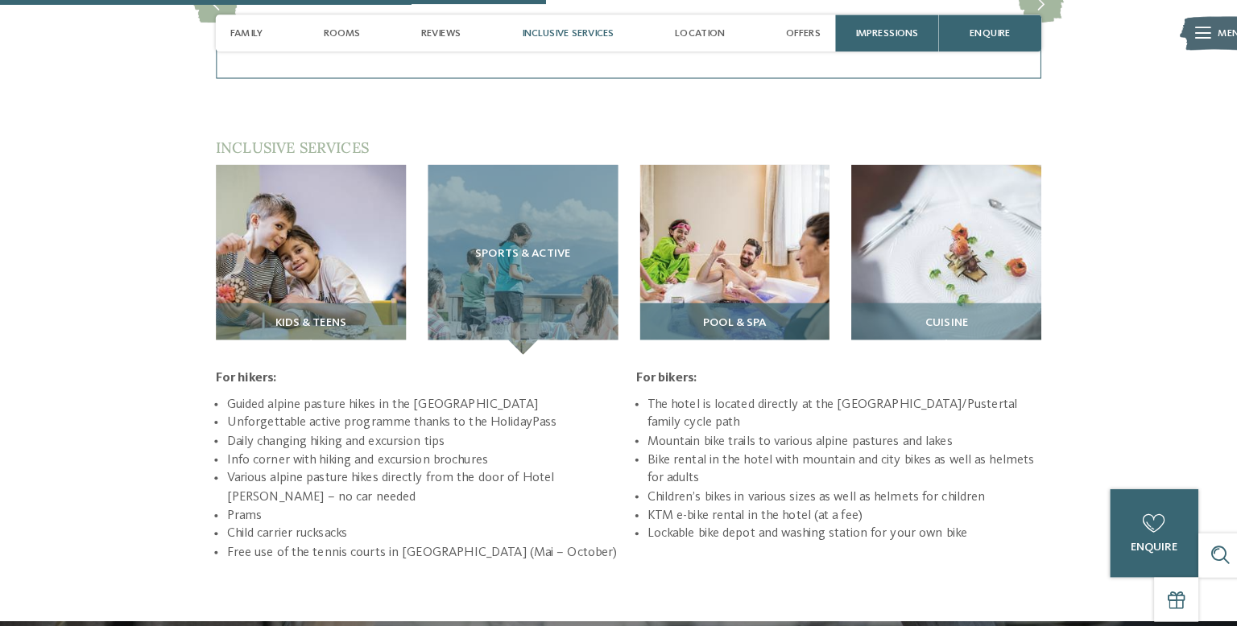
click at [769, 239] on img at bounding box center [723, 256] width 187 height 187
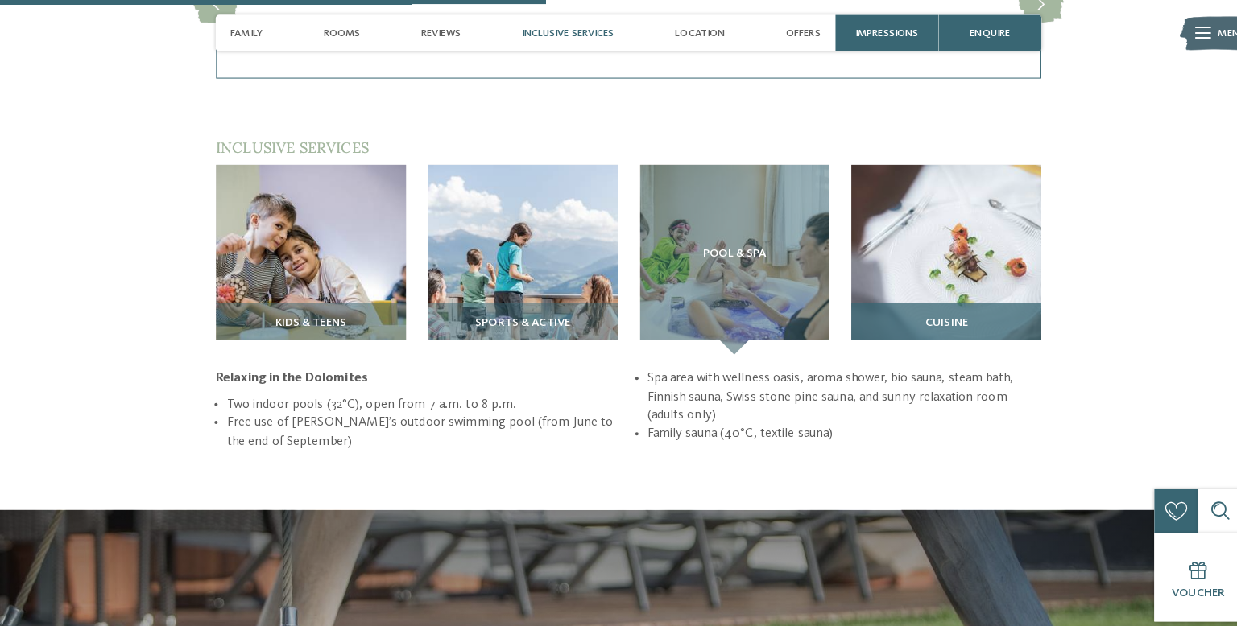
click at [975, 233] on img at bounding box center [930, 256] width 187 height 187
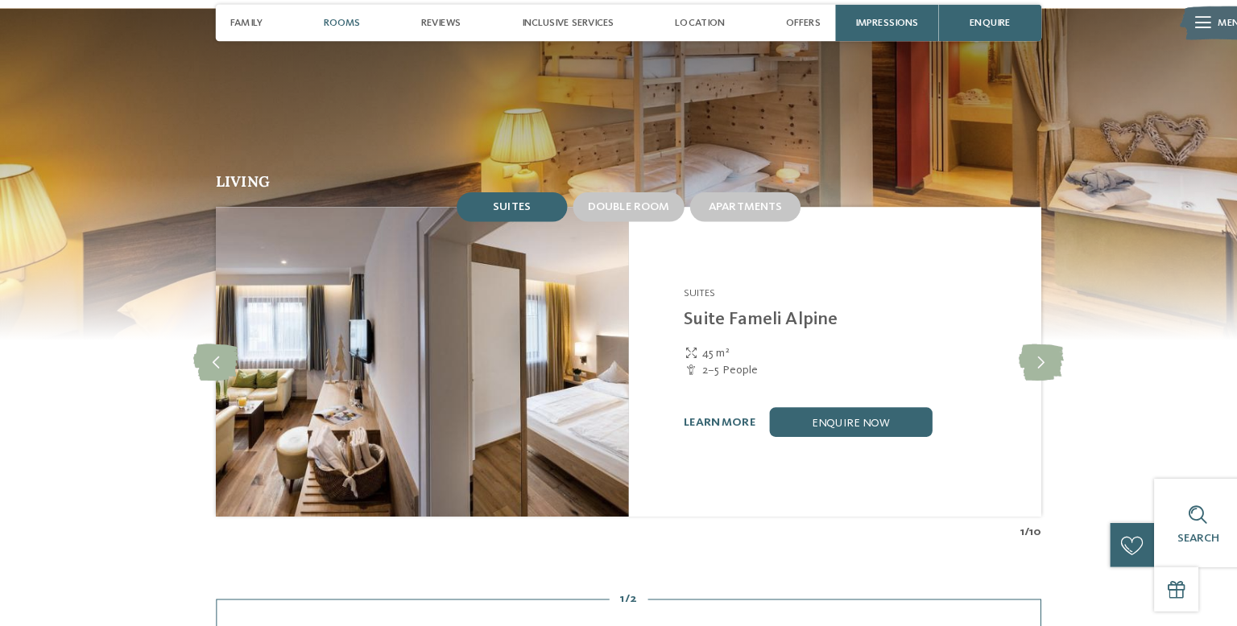
scroll to position [1370, 0]
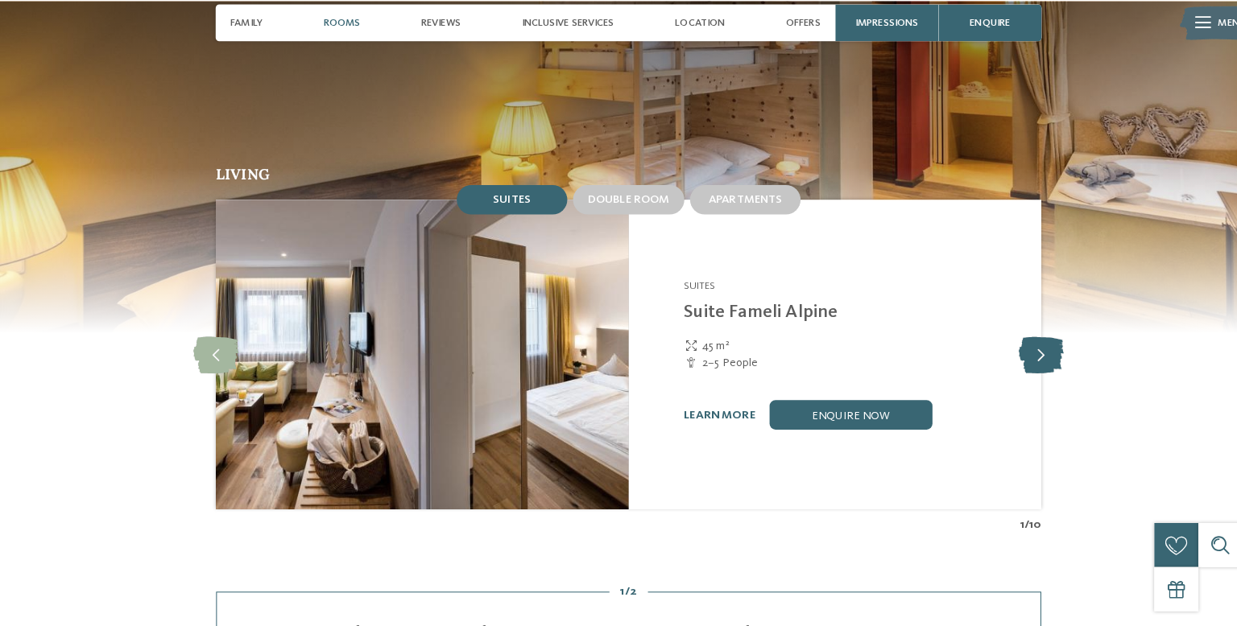
click at [1033, 341] on icon at bounding box center [1024, 359] width 44 height 36
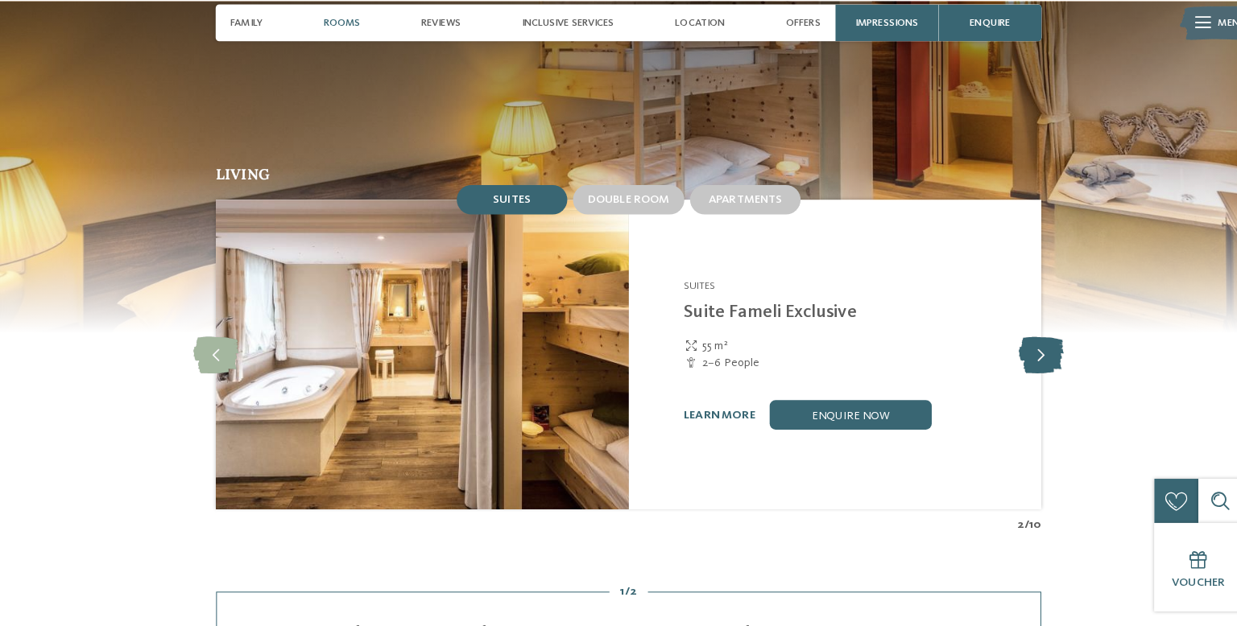
click at [1028, 341] on icon at bounding box center [1024, 359] width 44 height 36
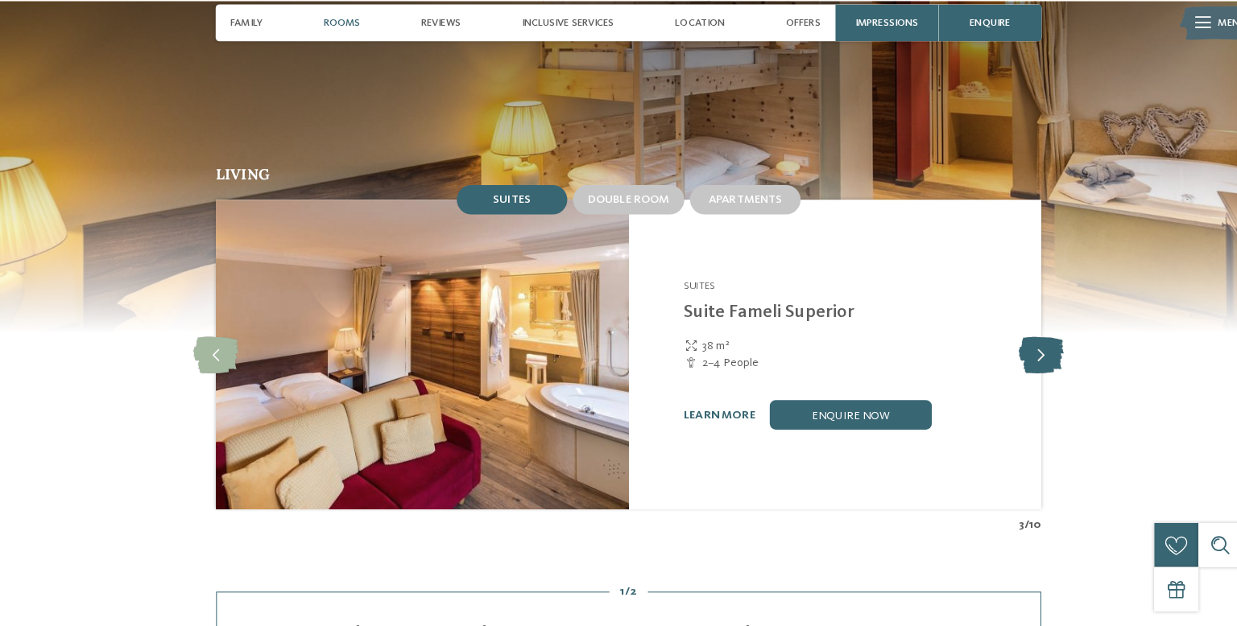
click at [1024, 341] on icon at bounding box center [1024, 359] width 44 height 36
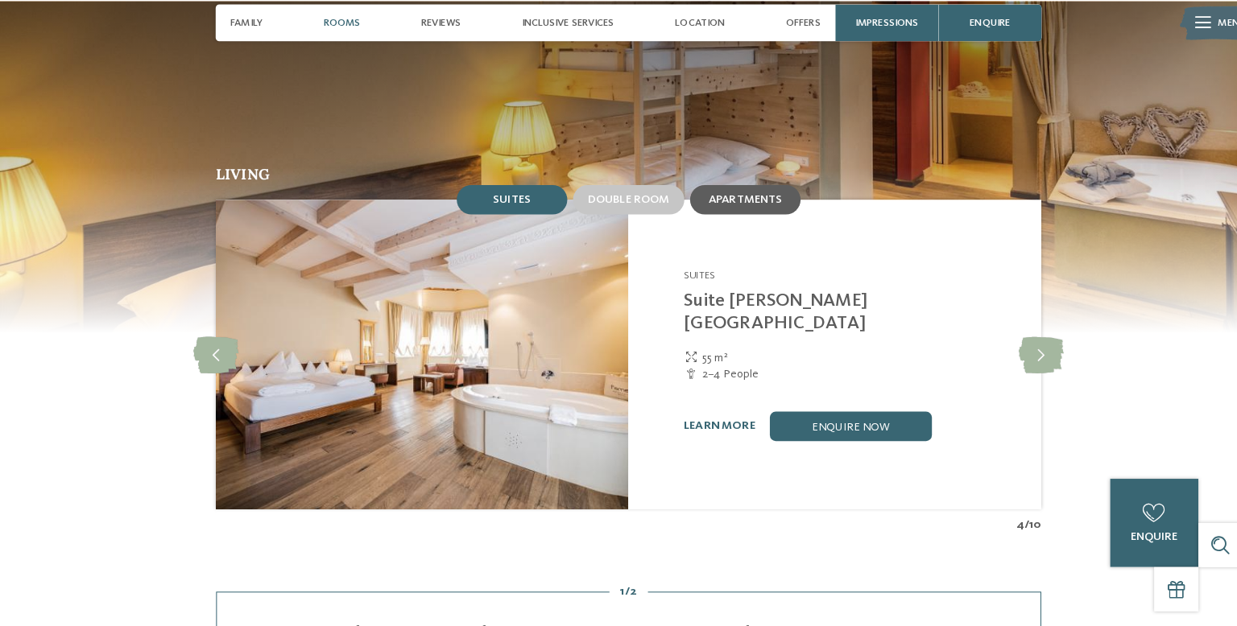
click at [756, 201] on span "Apartments" at bounding box center [733, 206] width 72 height 11
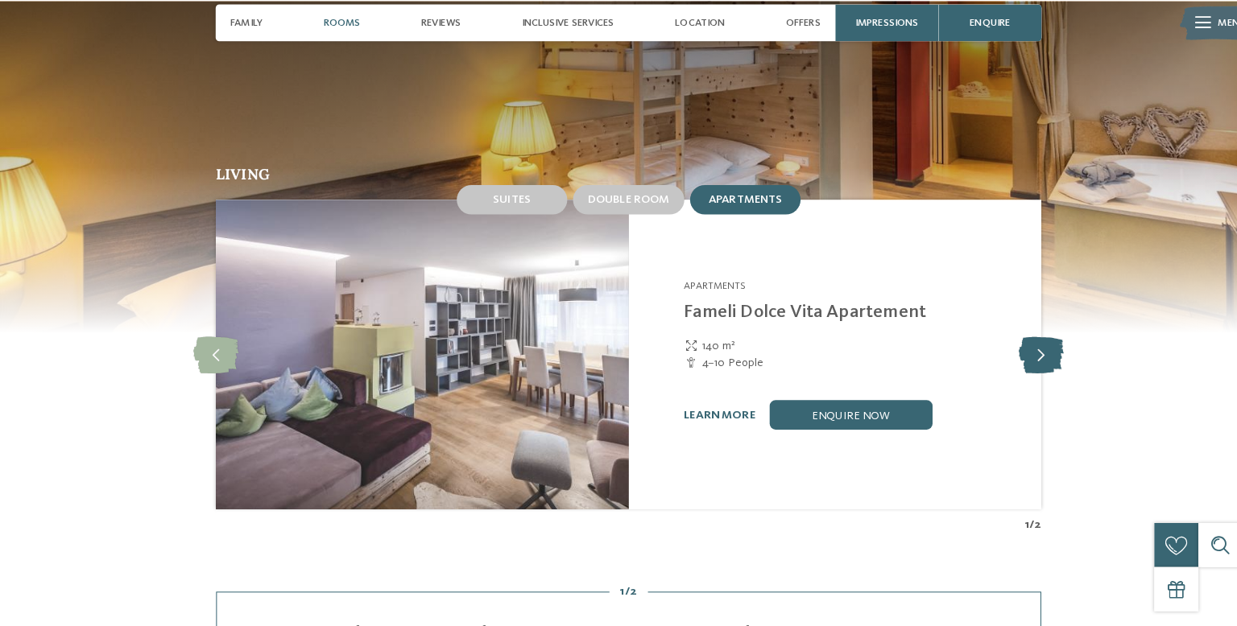
click at [1036, 341] on icon at bounding box center [1024, 359] width 44 height 36
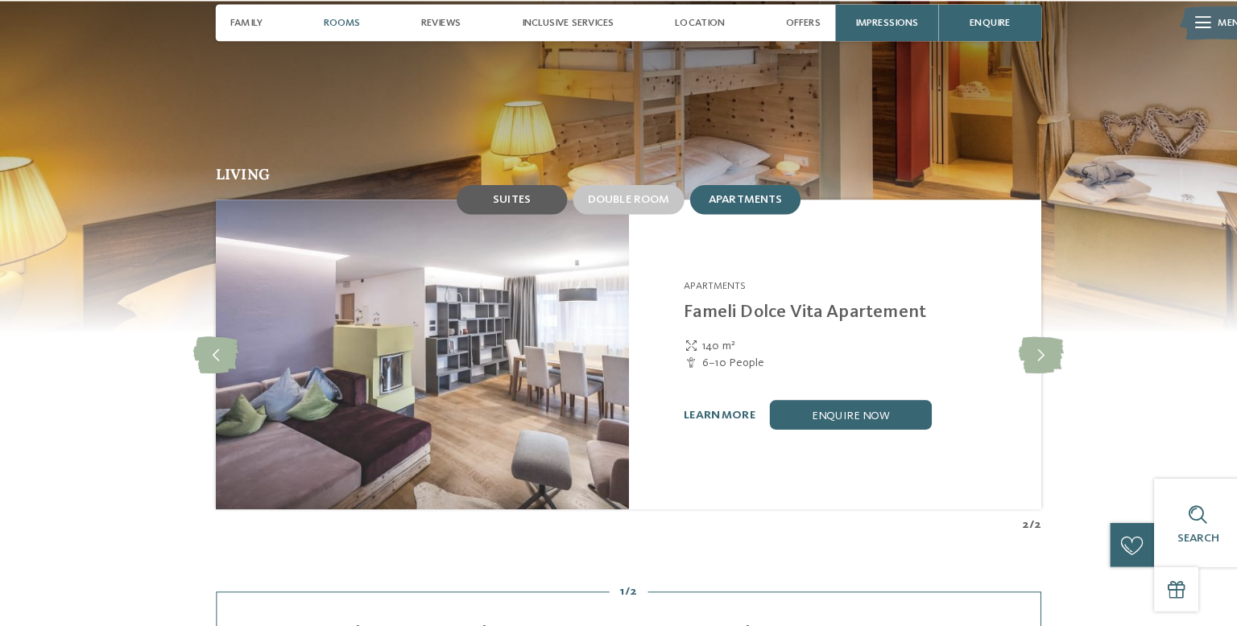
click at [510, 192] on div "Suites" at bounding box center [503, 206] width 109 height 29
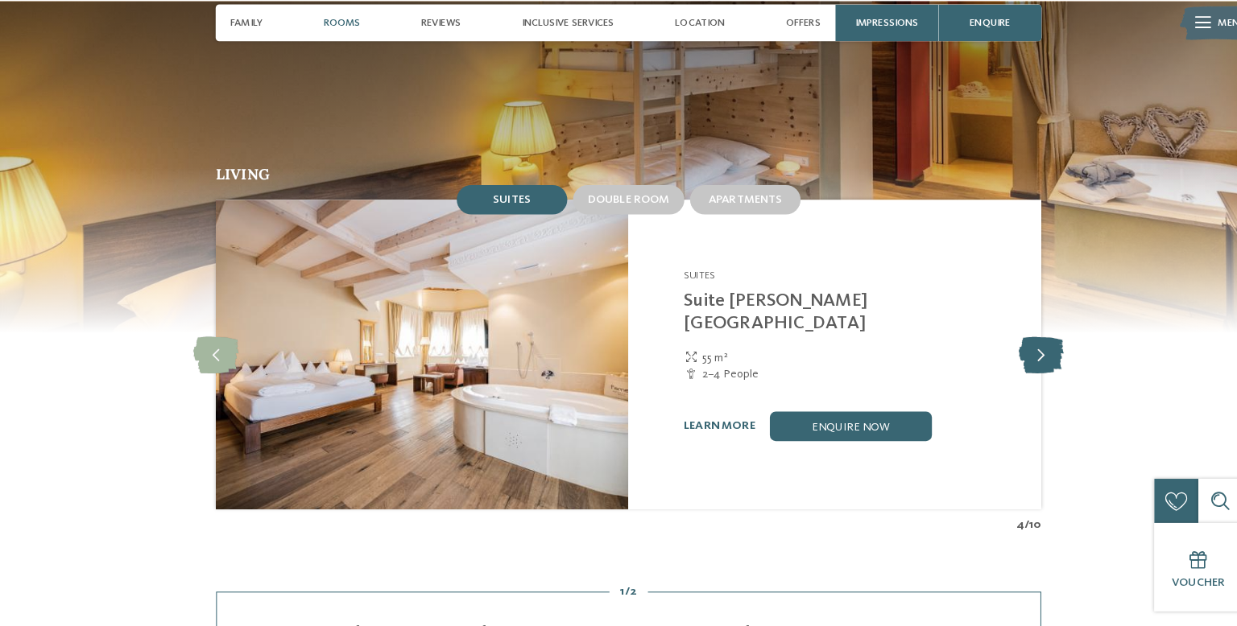
click at [1031, 341] on icon at bounding box center [1024, 359] width 44 height 36
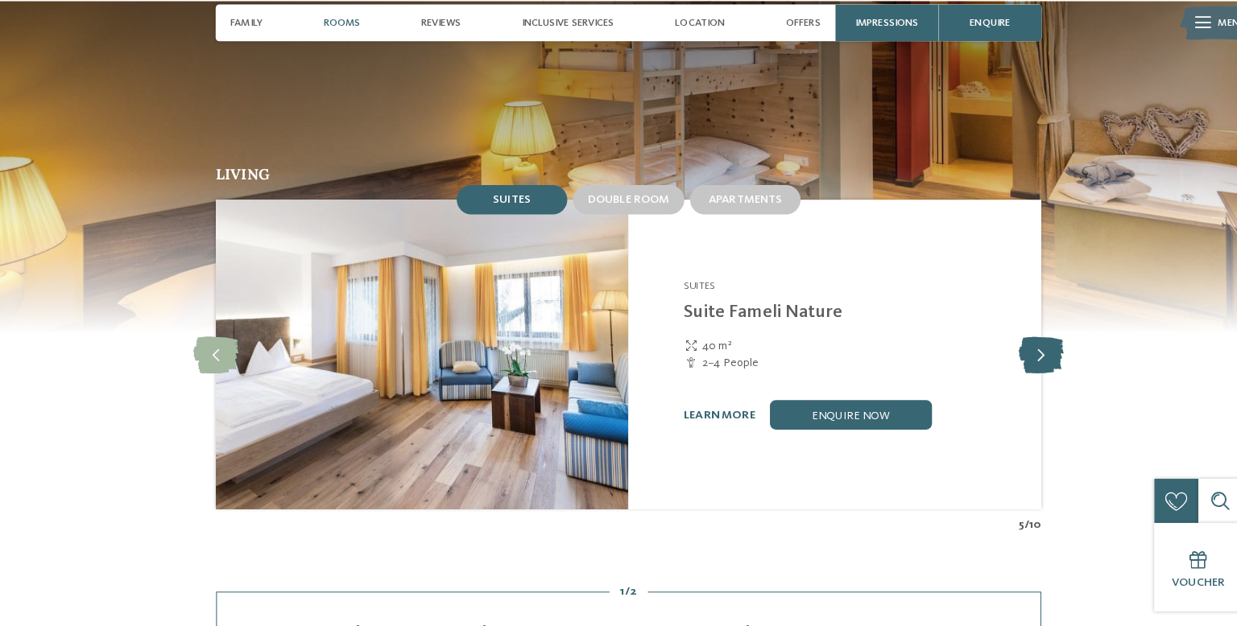
click at [1030, 341] on icon at bounding box center [1024, 359] width 44 height 36
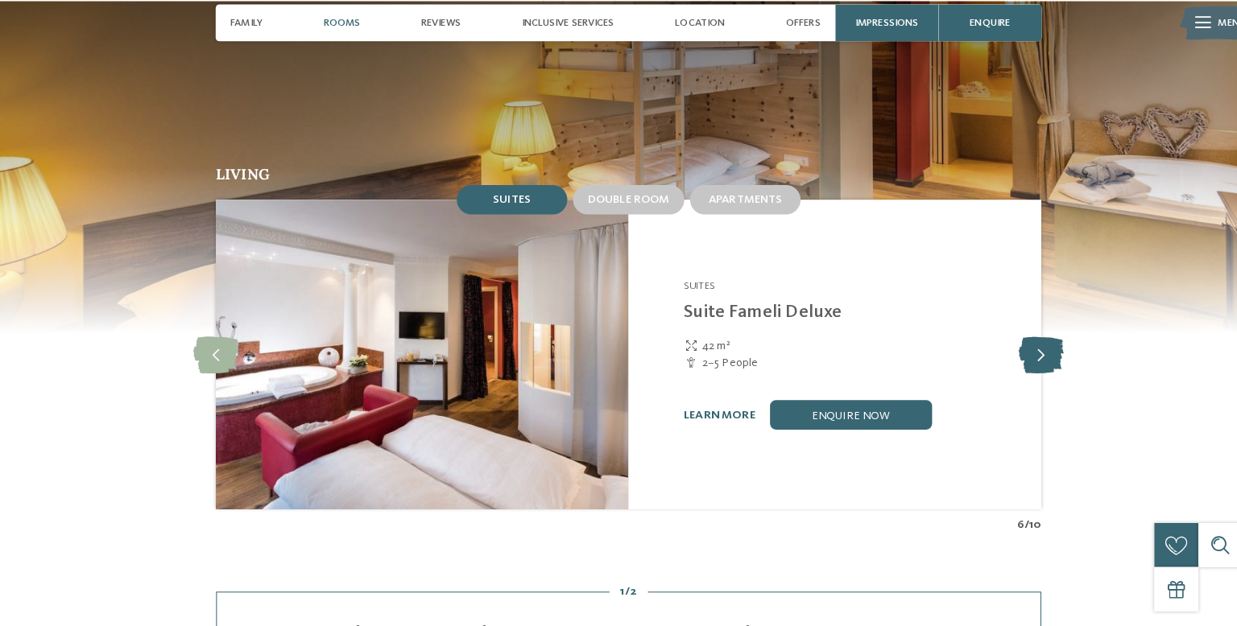
click at [1024, 341] on icon at bounding box center [1024, 359] width 44 height 36
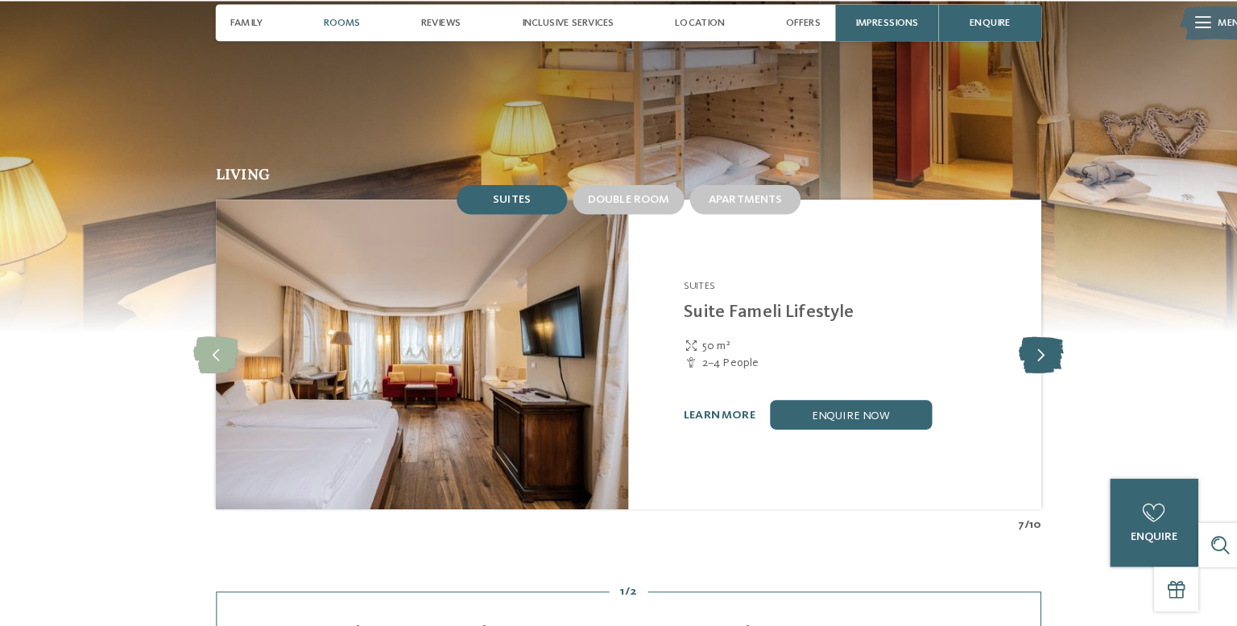
click at [1021, 341] on icon at bounding box center [1024, 359] width 44 height 36
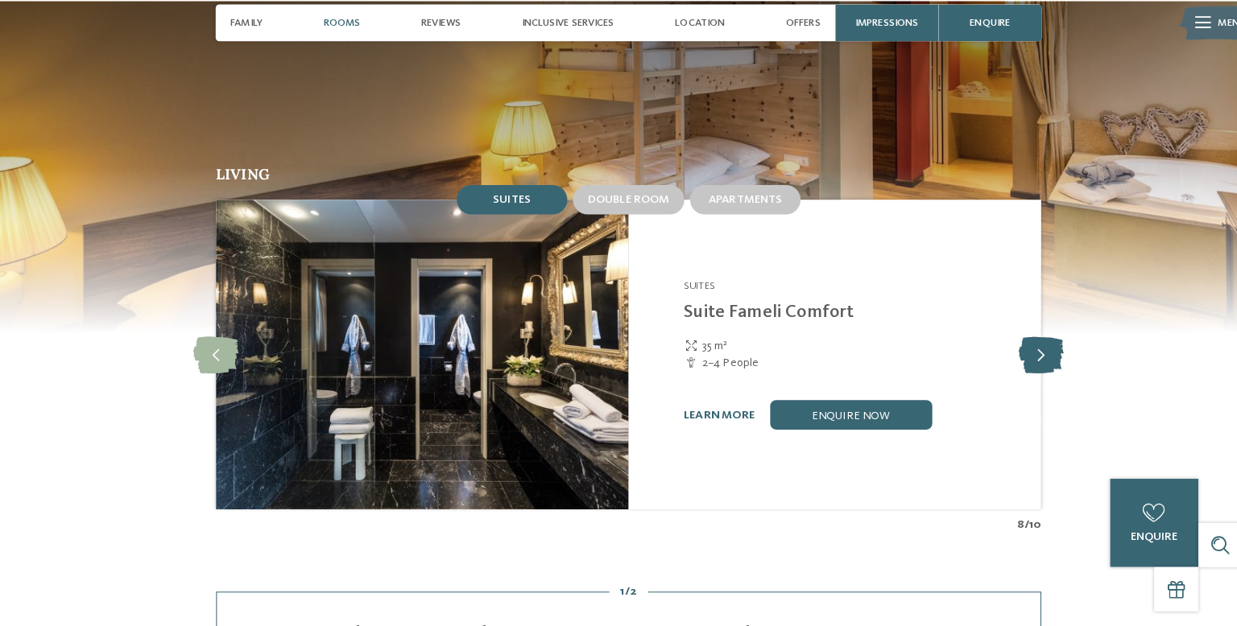
click at [1028, 341] on icon at bounding box center [1024, 359] width 44 height 36
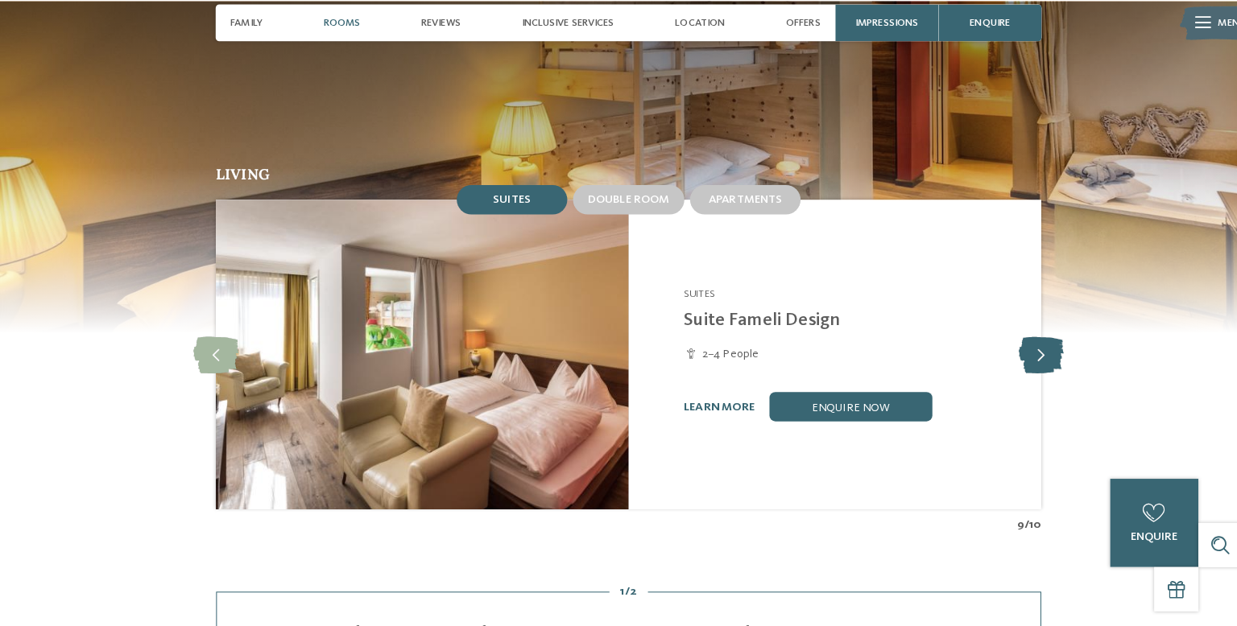
click at [1023, 341] on icon at bounding box center [1024, 359] width 44 height 36
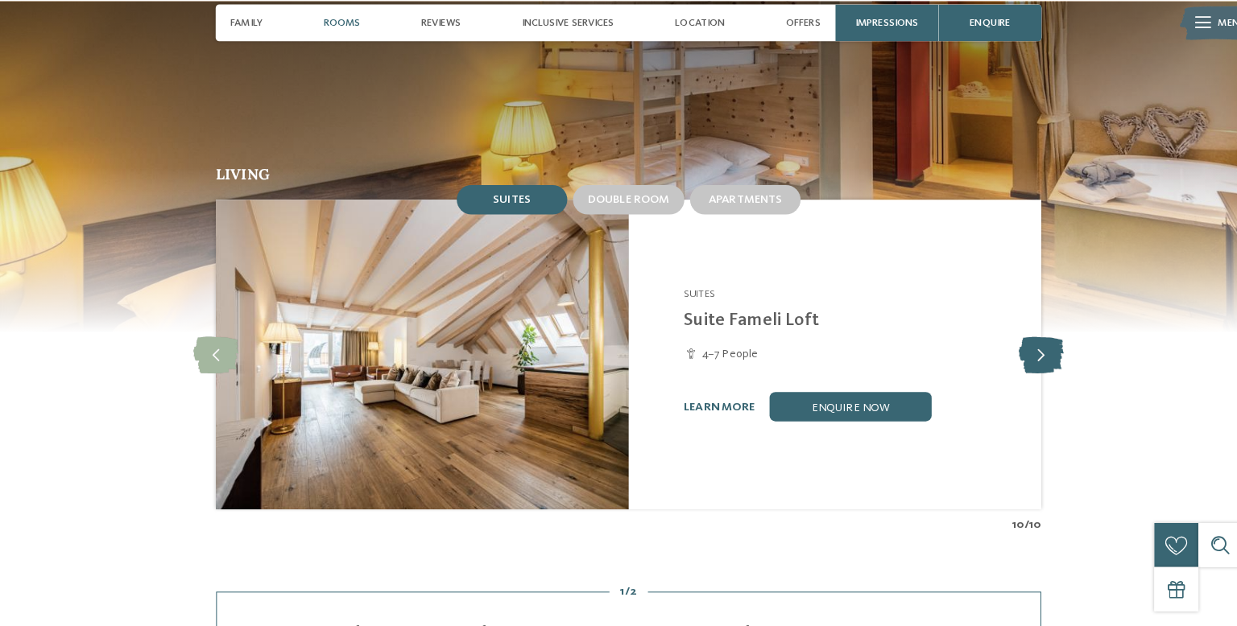
click at [1023, 341] on icon at bounding box center [1024, 359] width 44 height 36
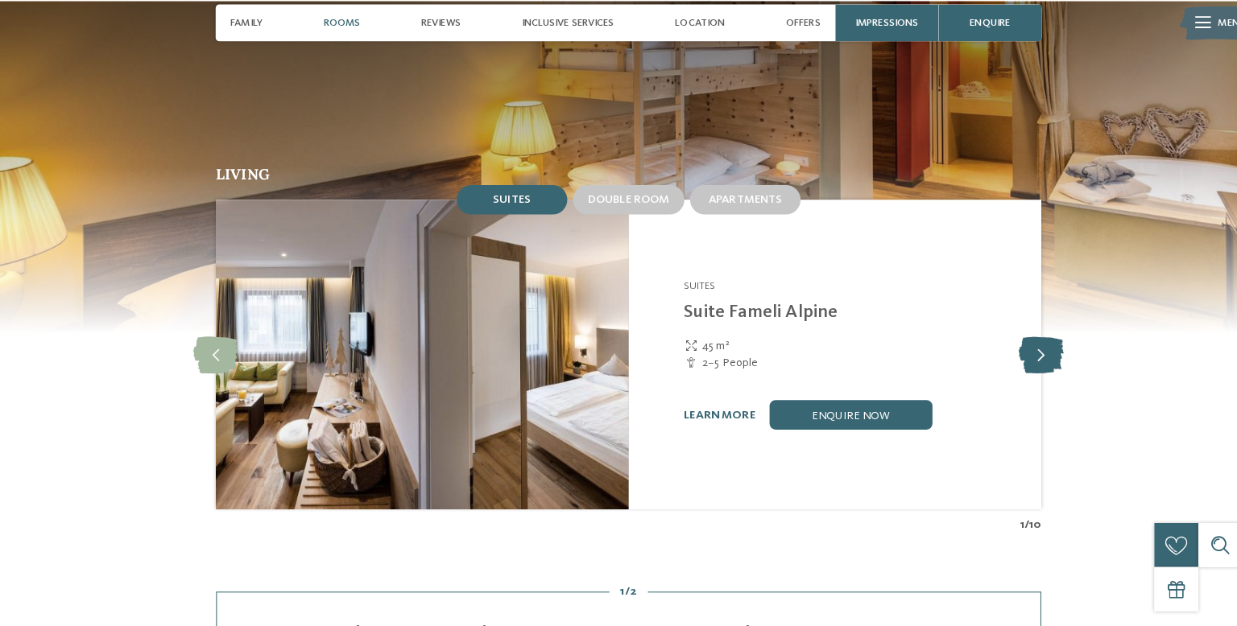
click at [1029, 341] on icon at bounding box center [1024, 359] width 44 height 36
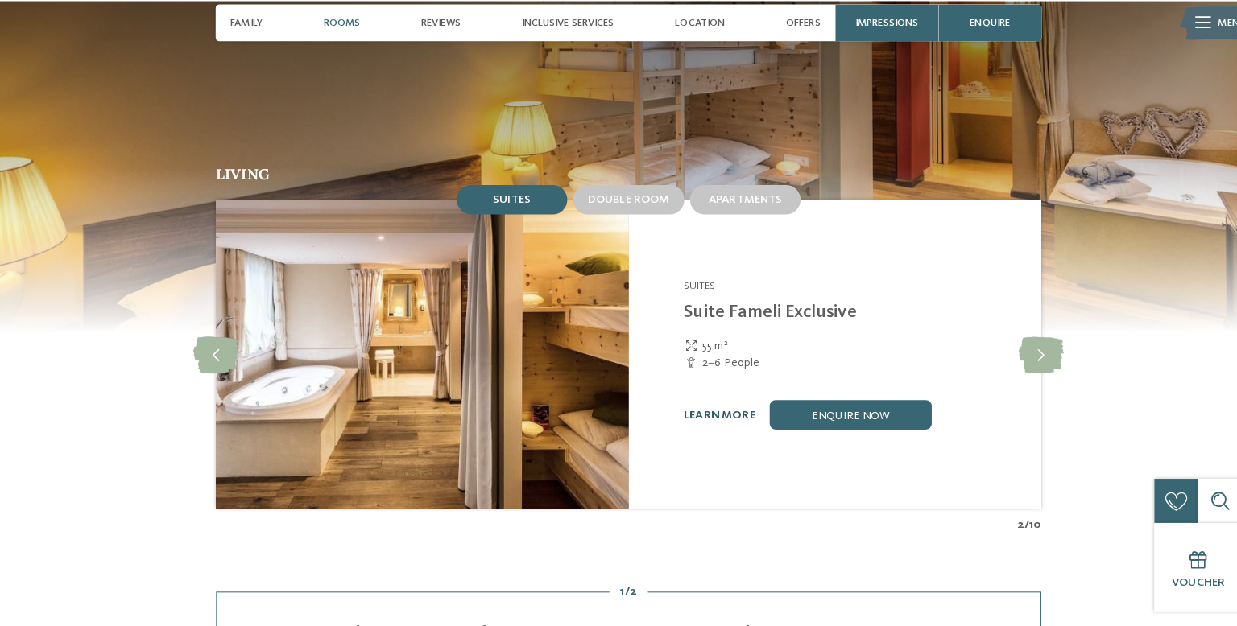
click at [705, 413] on link "learn more" at bounding box center [707, 418] width 70 height 11
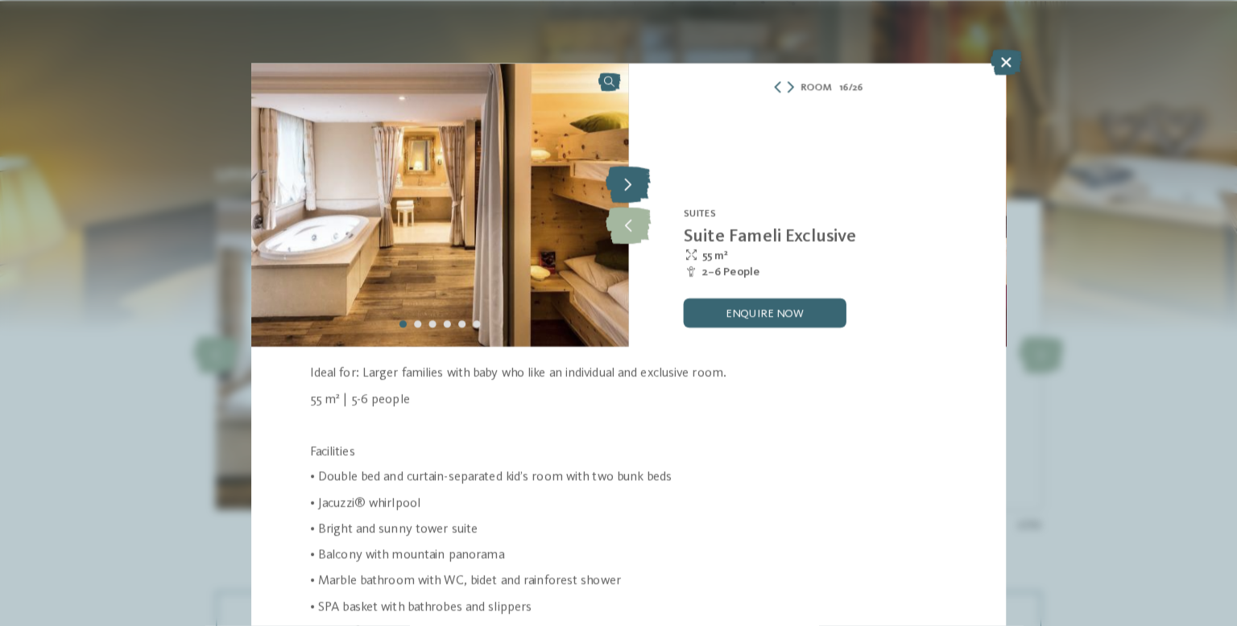
click at [629, 192] on icon at bounding box center [618, 192] width 44 height 36
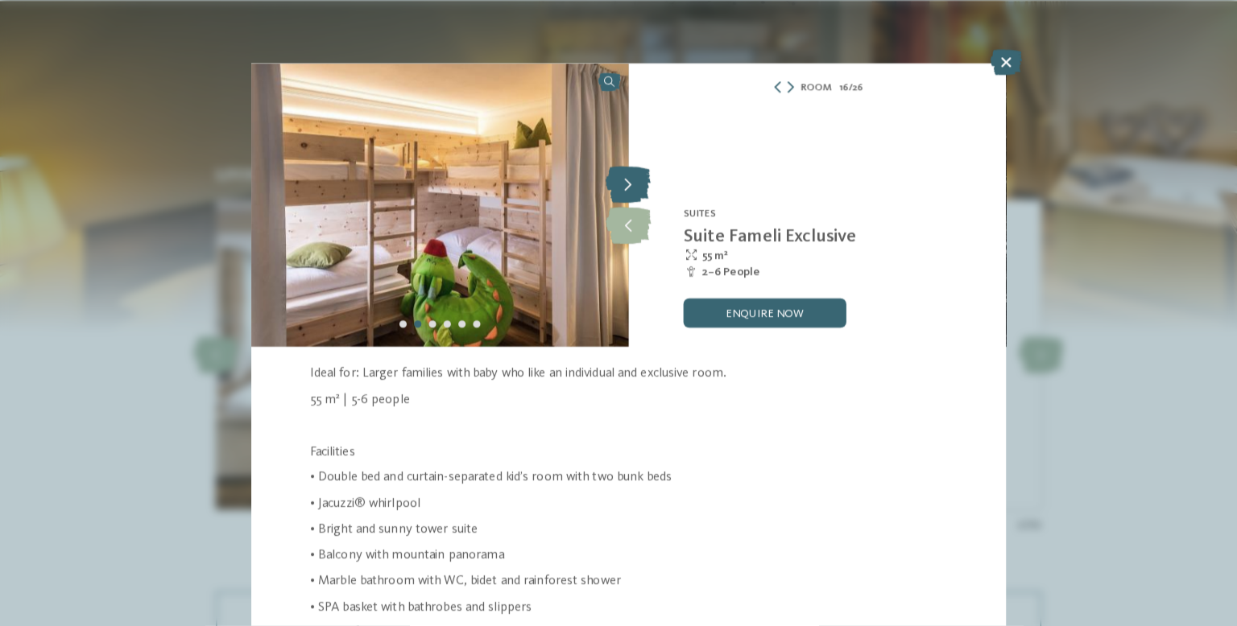
click at [625, 201] on icon at bounding box center [618, 192] width 44 height 36
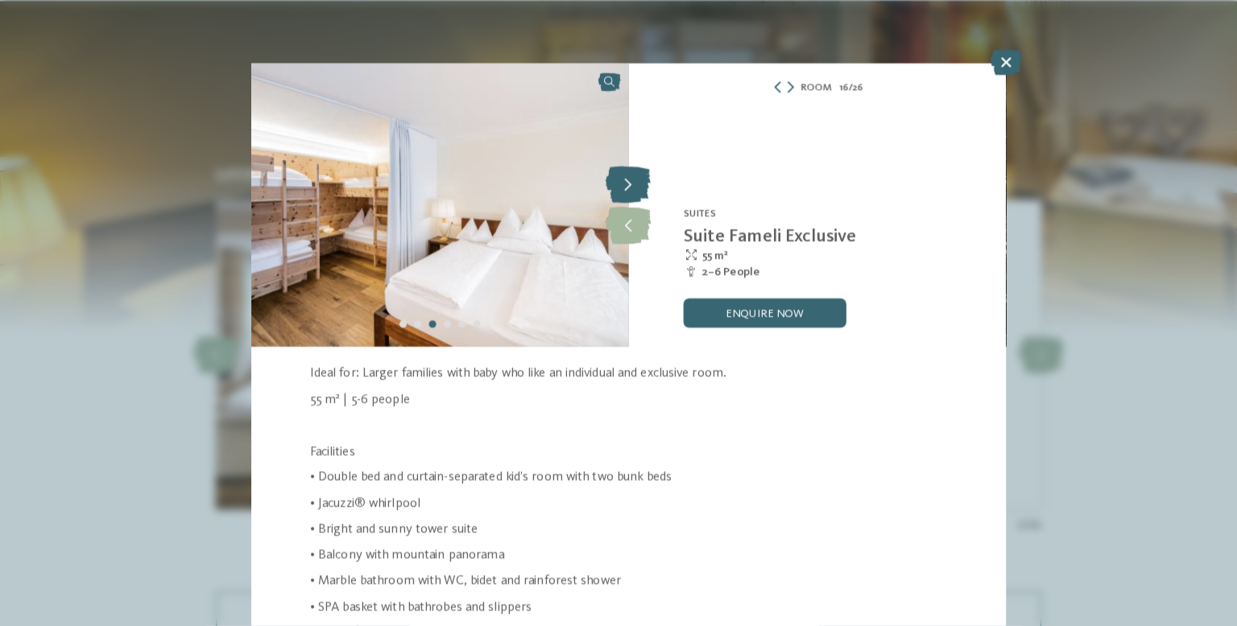
click at [622, 196] on icon at bounding box center [618, 192] width 44 height 36
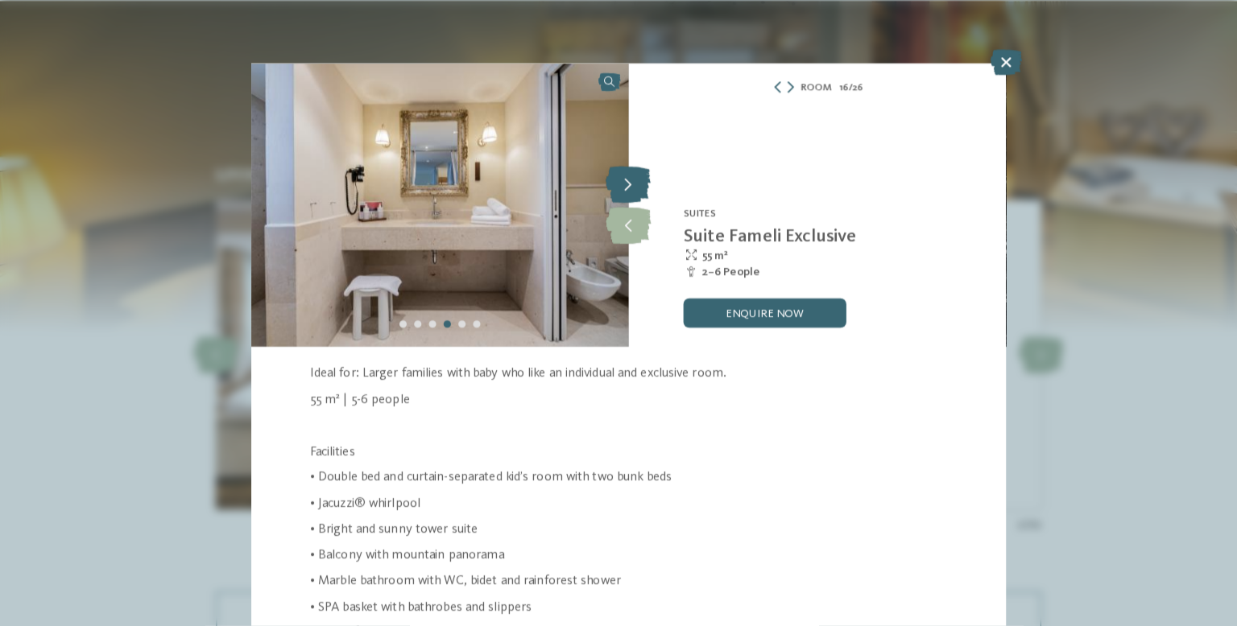
click at [614, 193] on icon at bounding box center [618, 192] width 44 height 36
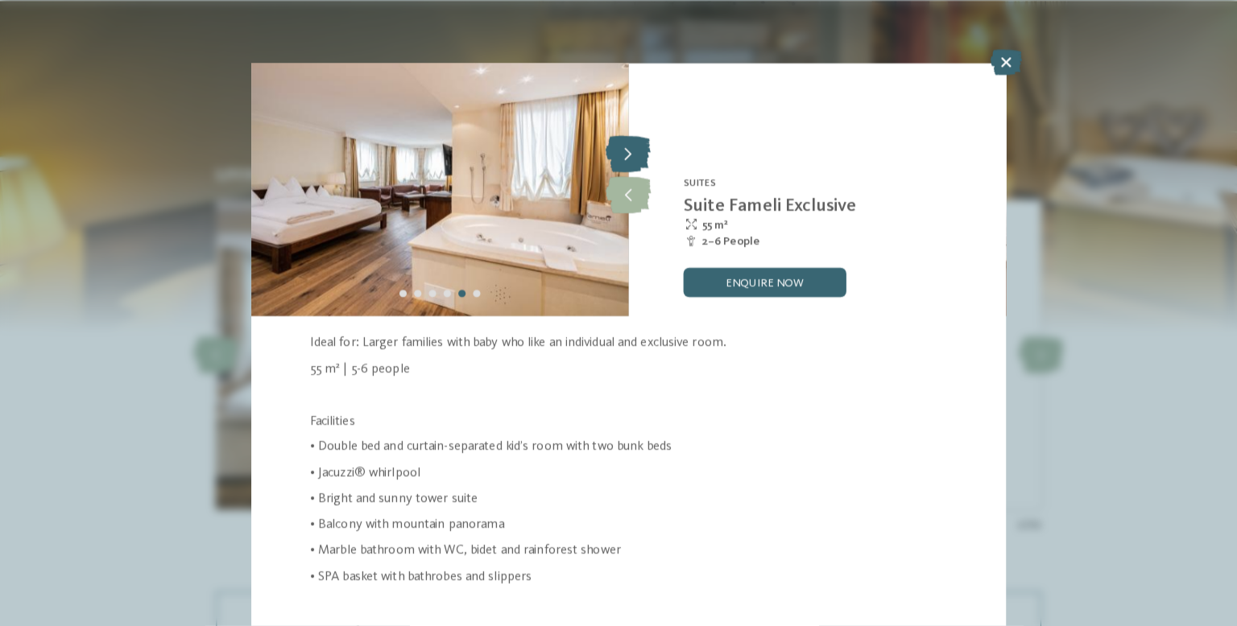
scroll to position [71, 0]
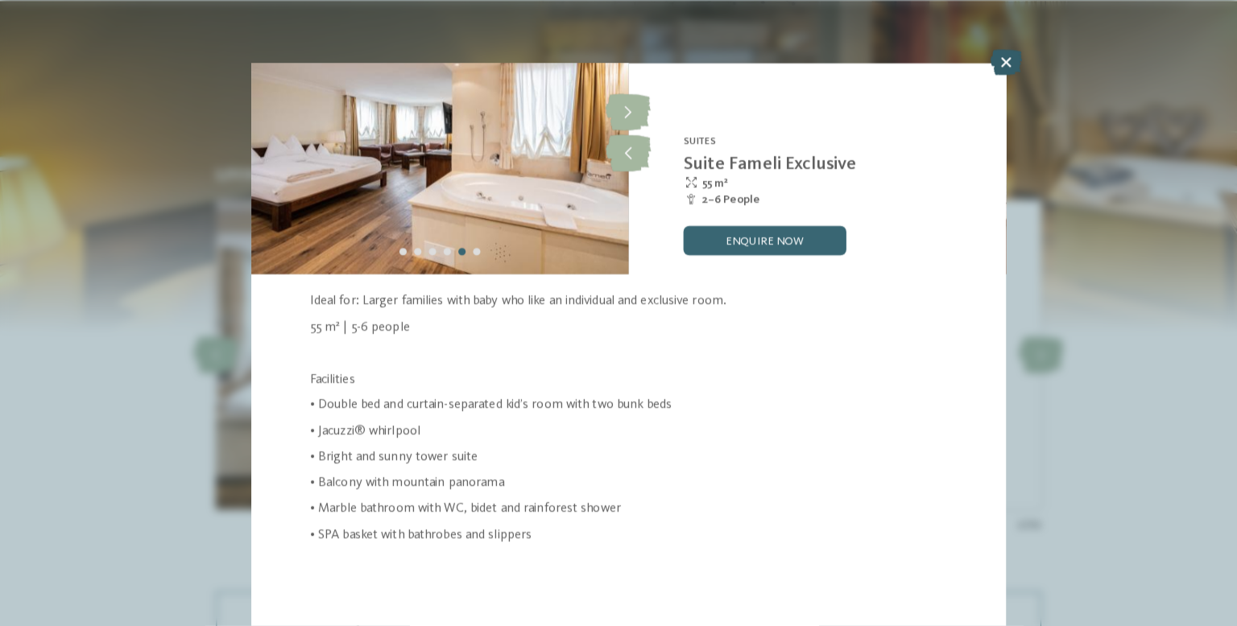
click at [986, 66] on icon at bounding box center [989, 71] width 31 height 26
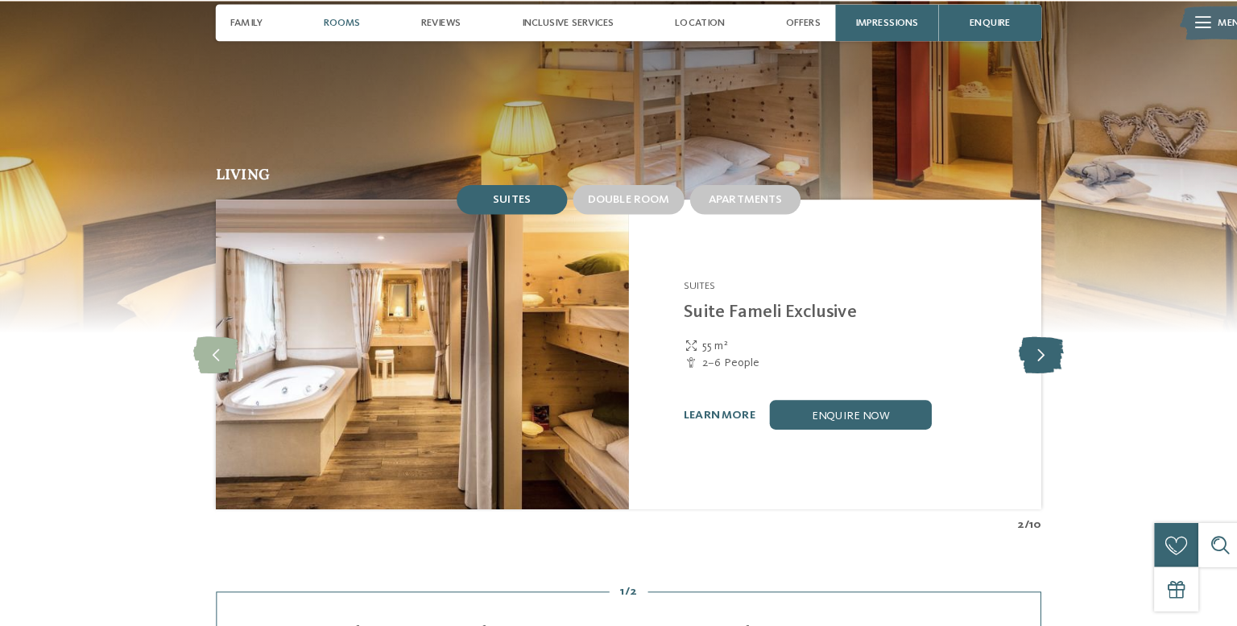
click at [1027, 341] on icon at bounding box center [1024, 359] width 44 height 36
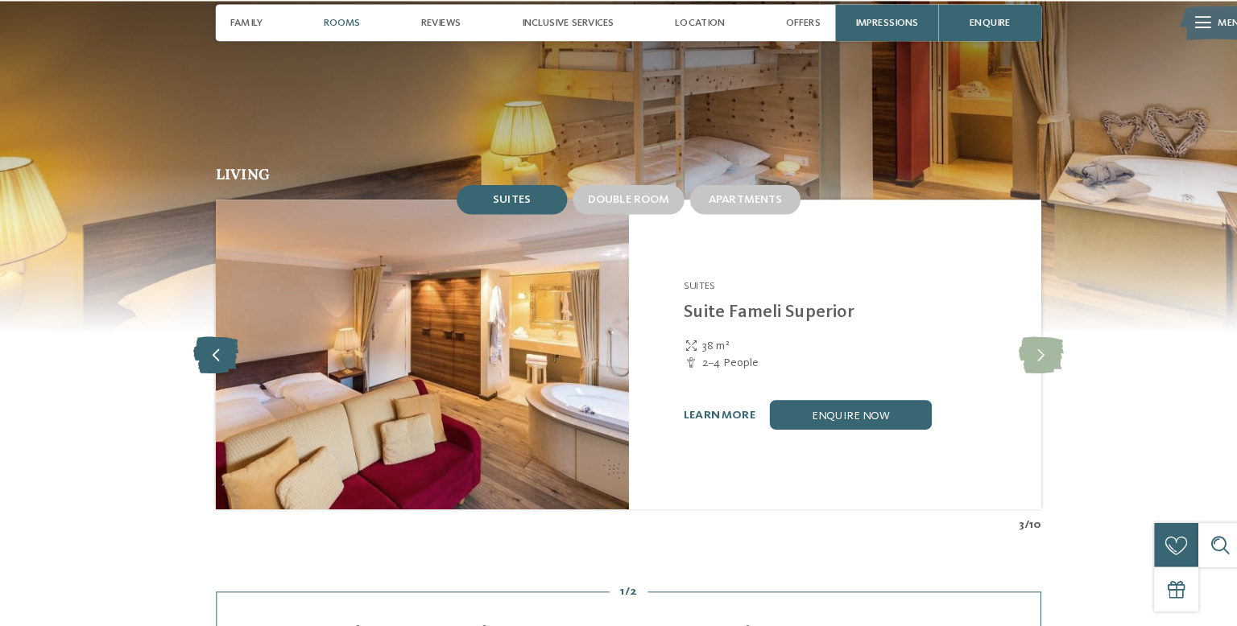
click at [208, 341] on icon at bounding box center [212, 359] width 44 height 36
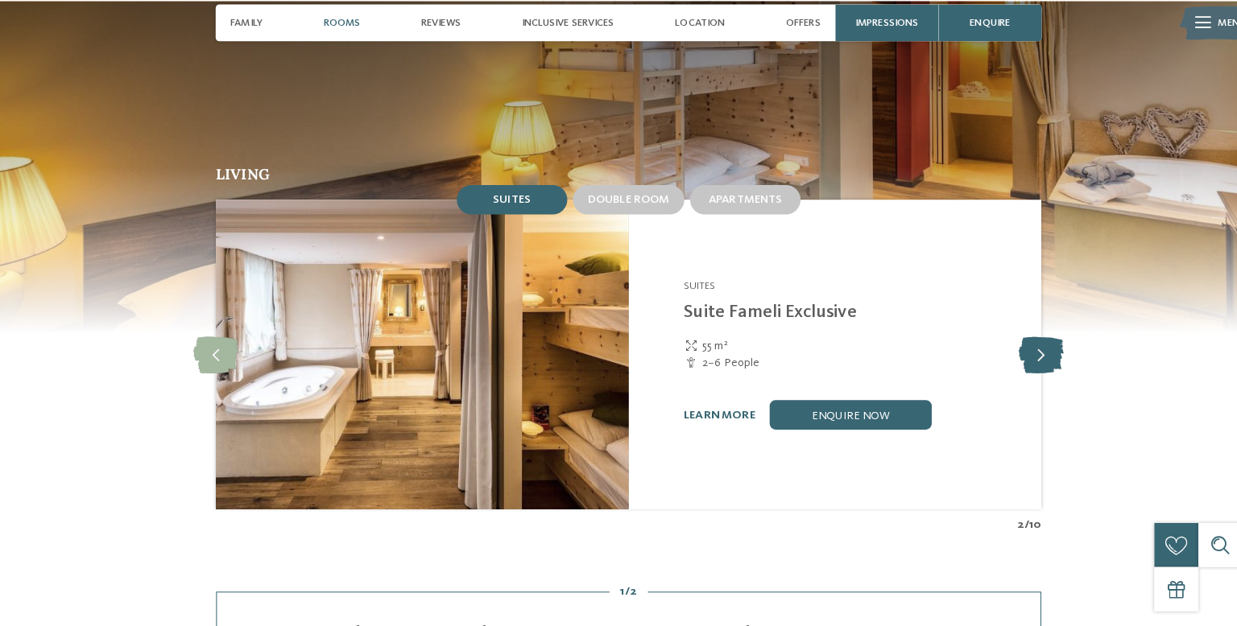
click at [1027, 341] on icon at bounding box center [1024, 359] width 44 height 36
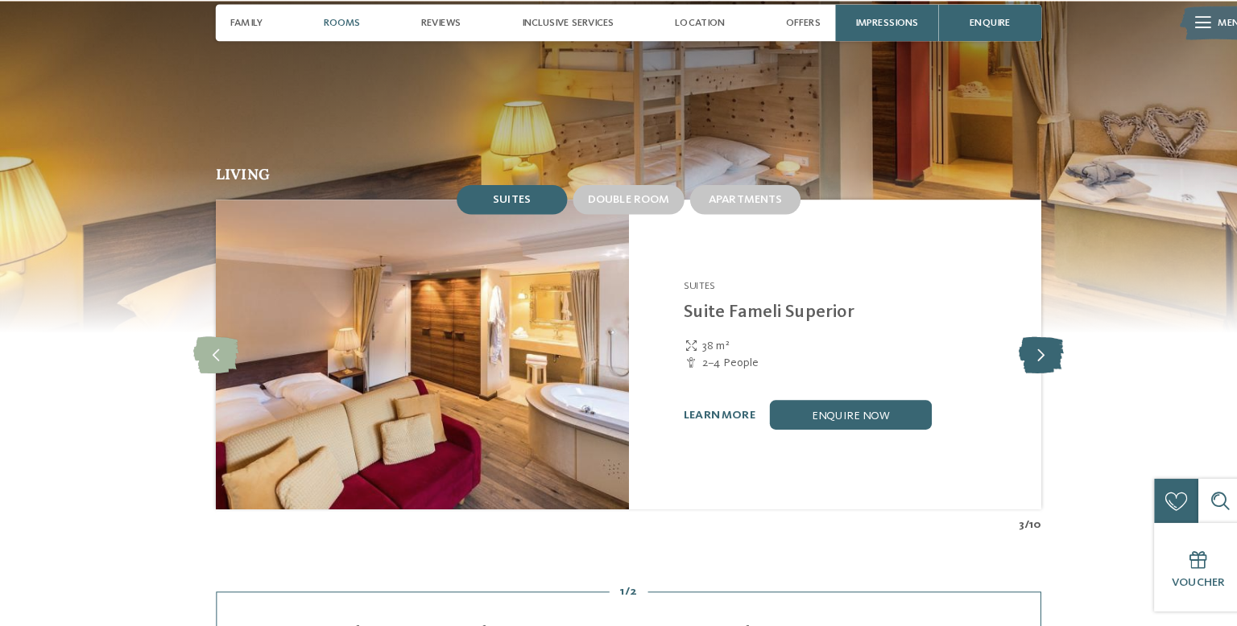
click at [1023, 341] on icon at bounding box center [1024, 359] width 44 height 36
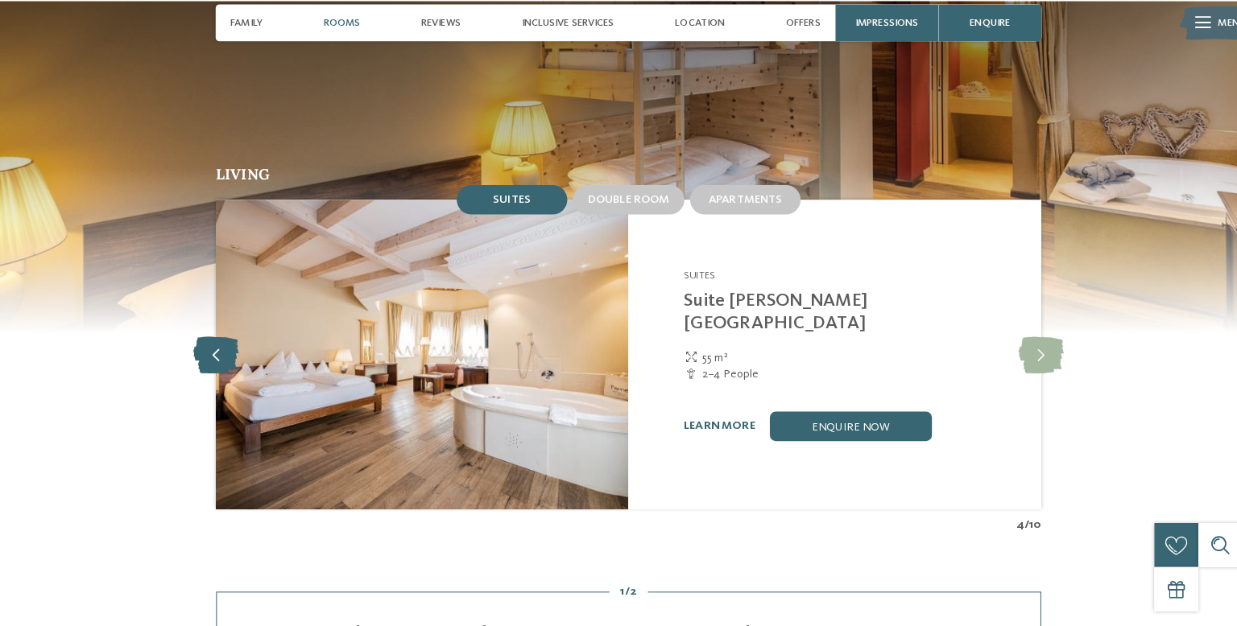
click at [208, 341] on icon at bounding box center [212, 359] width 44 height 36
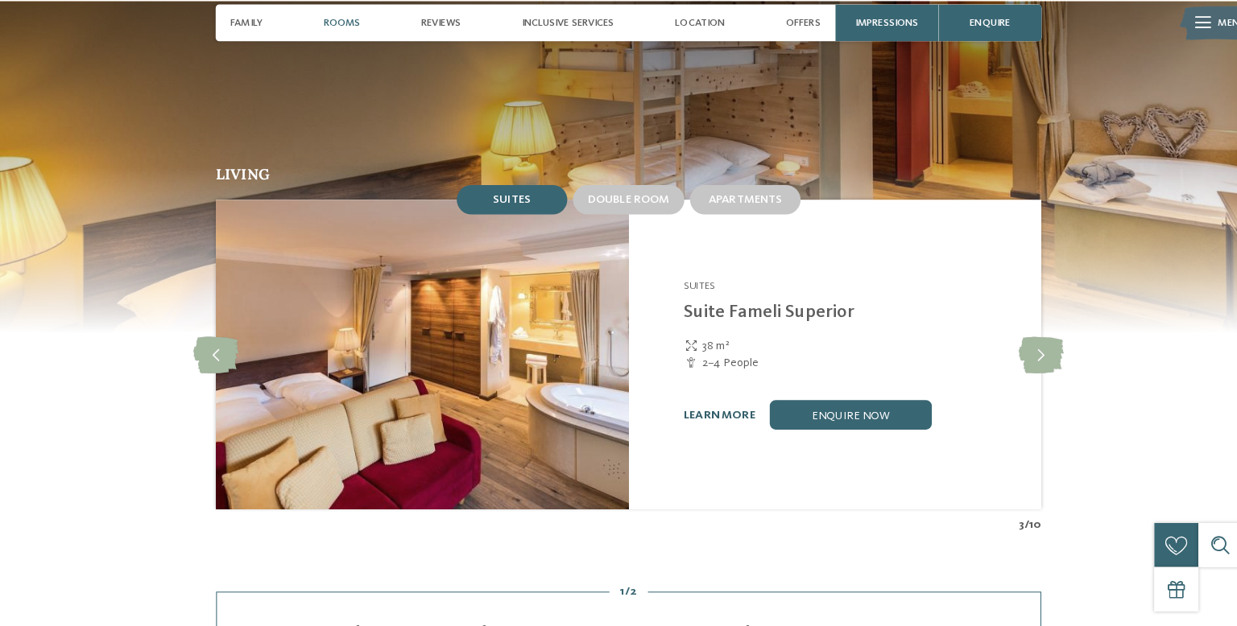
click at [712, 413] on link "learn more" at bounding box center [707, 418] width 70 height 11
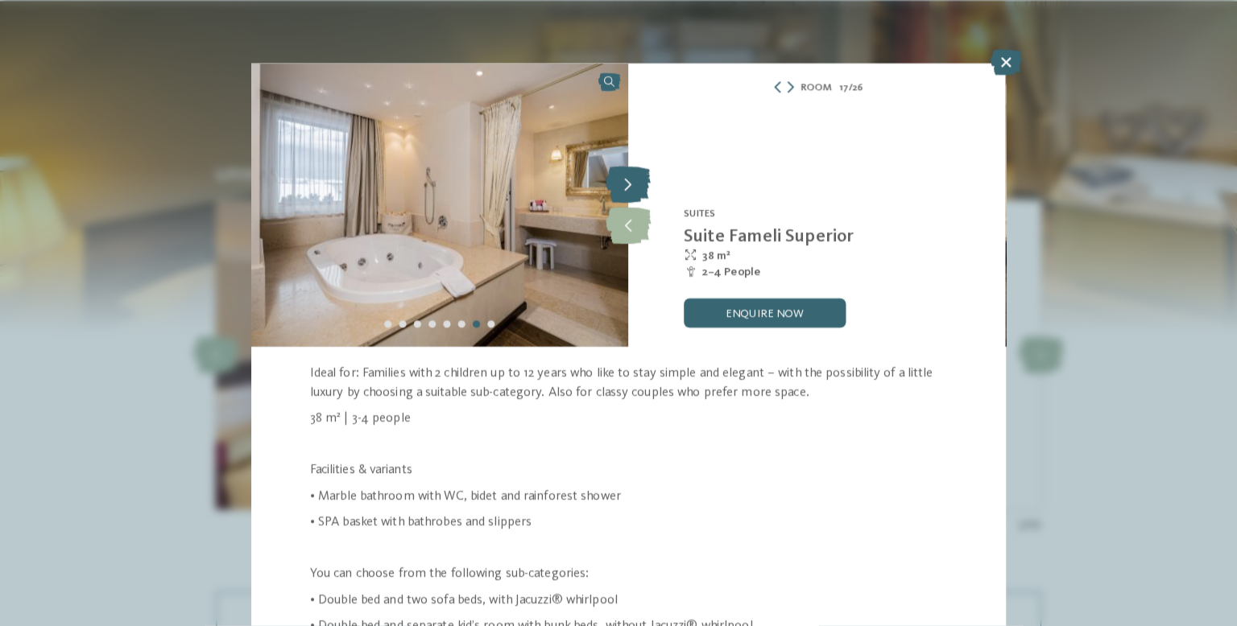
click at [628, 198] on icon at bounding box center [618, 192] width 44 height 36
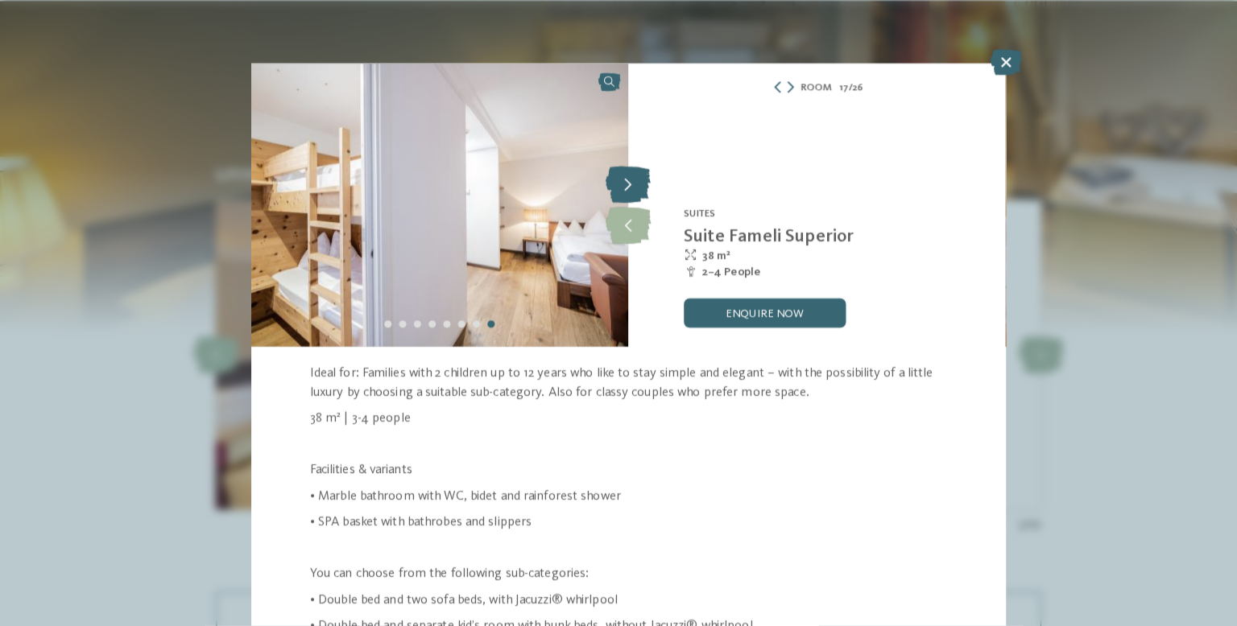
click at [626, 189] on icon at bounding box center [618, 192] width 44 height 36
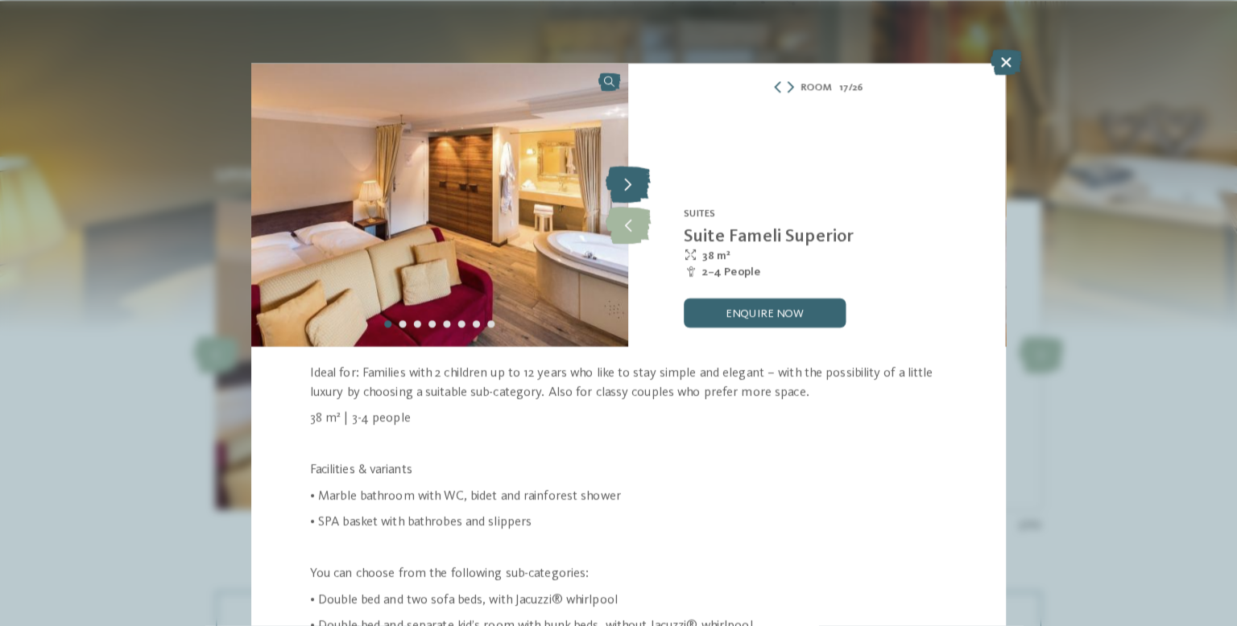
click at [614, 196] on icon at bounding box center [618, 192] width 44 height 36
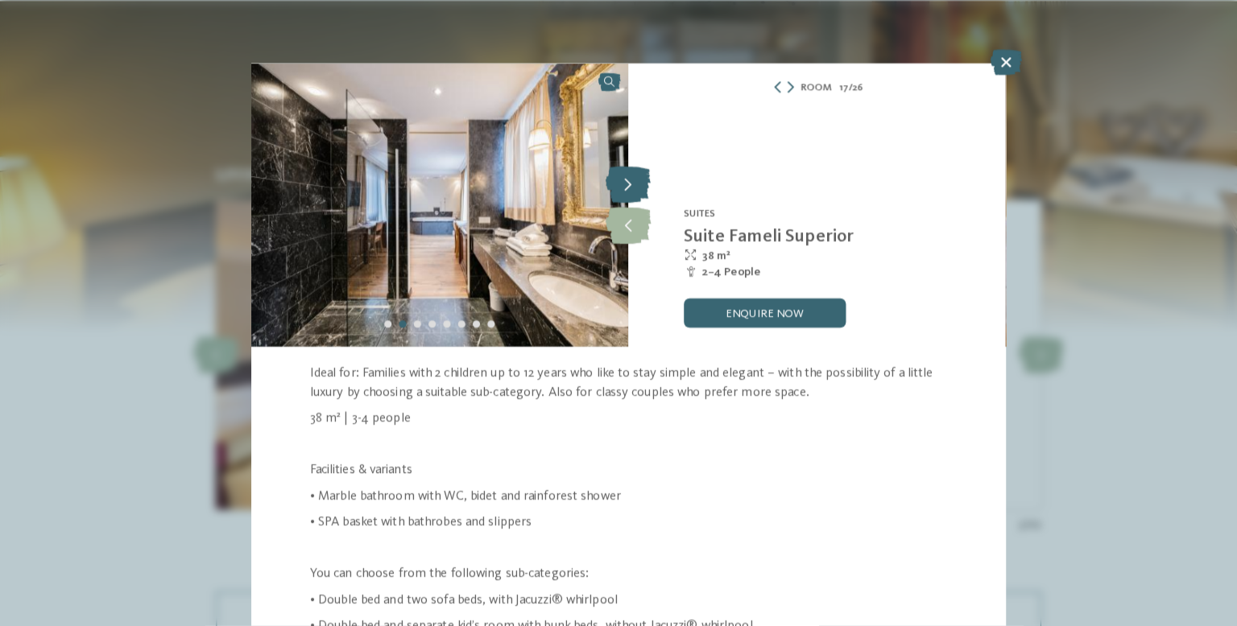
click at [623, 203] on icon at bounding box center [618, 192] width 44 height 36
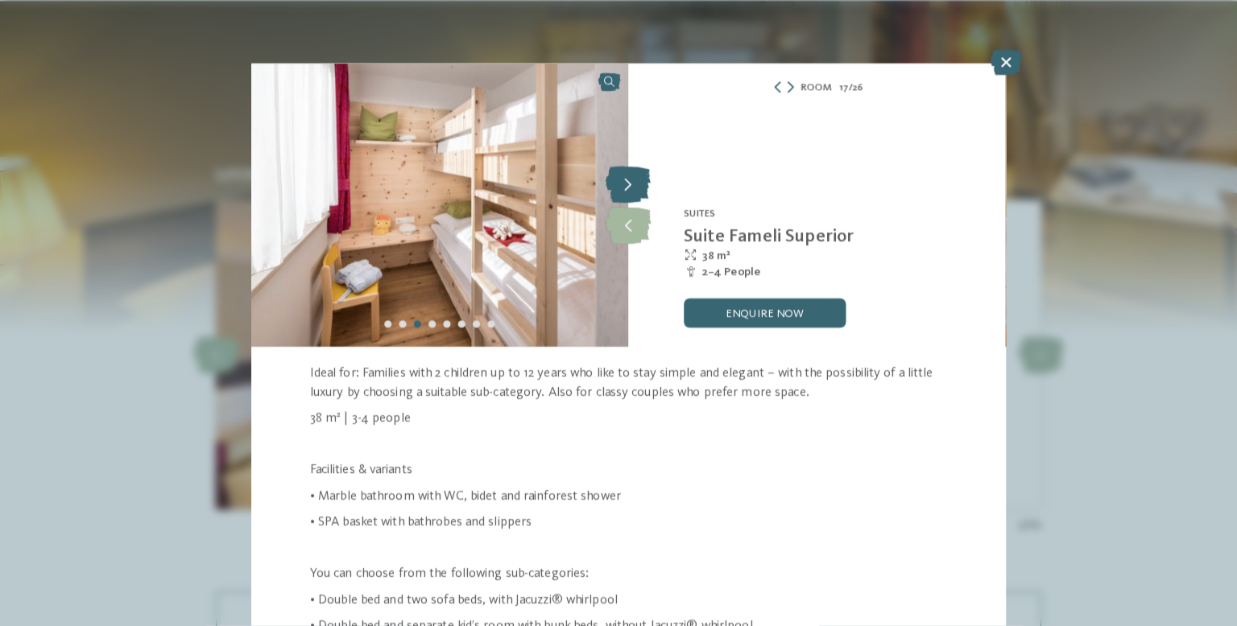
click at [618, 200] on icon at bounding box center [618, 192] width 44 height 36
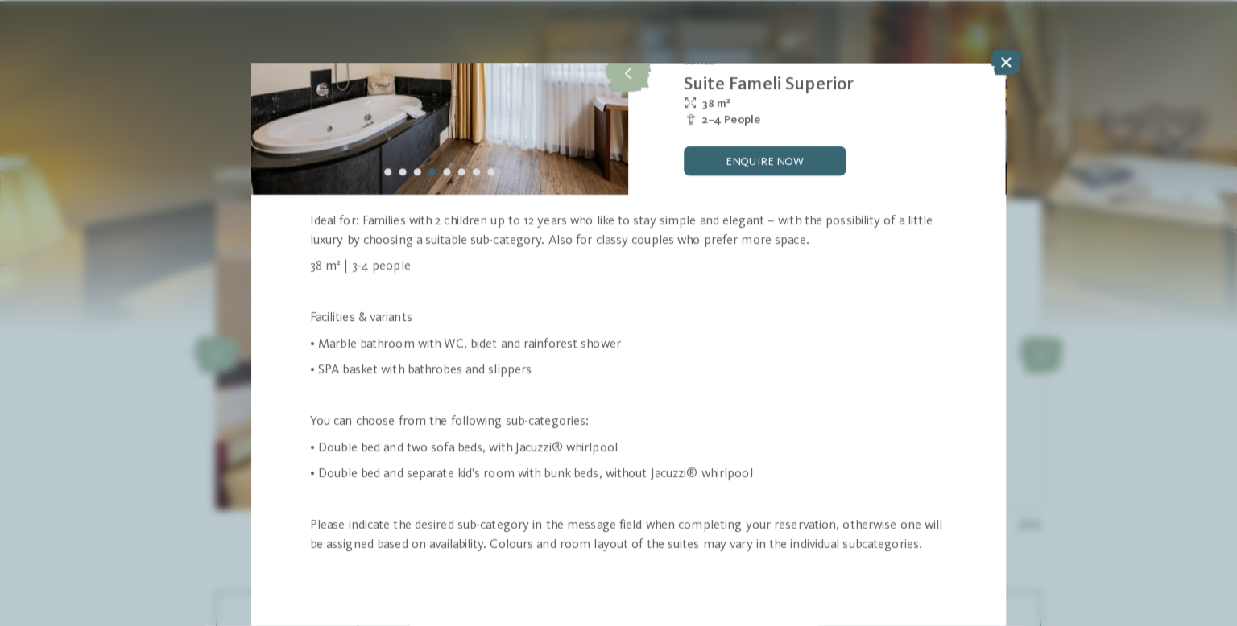
scroll to position [158, 0]
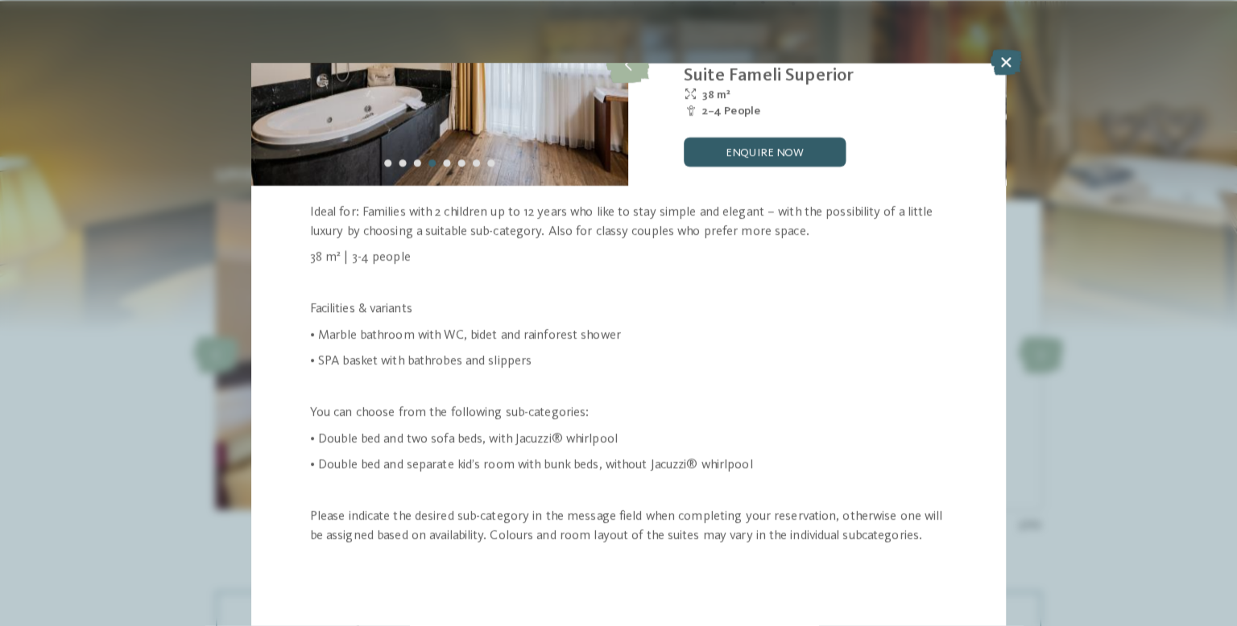
click at [794, 161] on link "enquire now" at bounding box center [751, 160] width 159 height 29
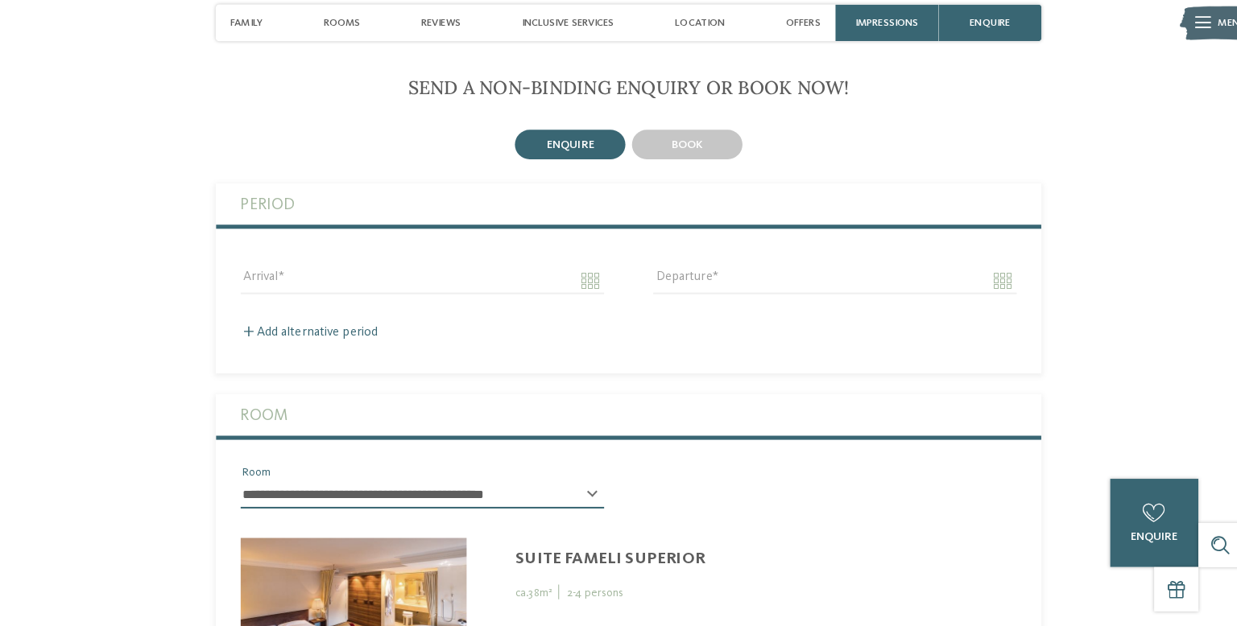
scroll to position [3106, 0]
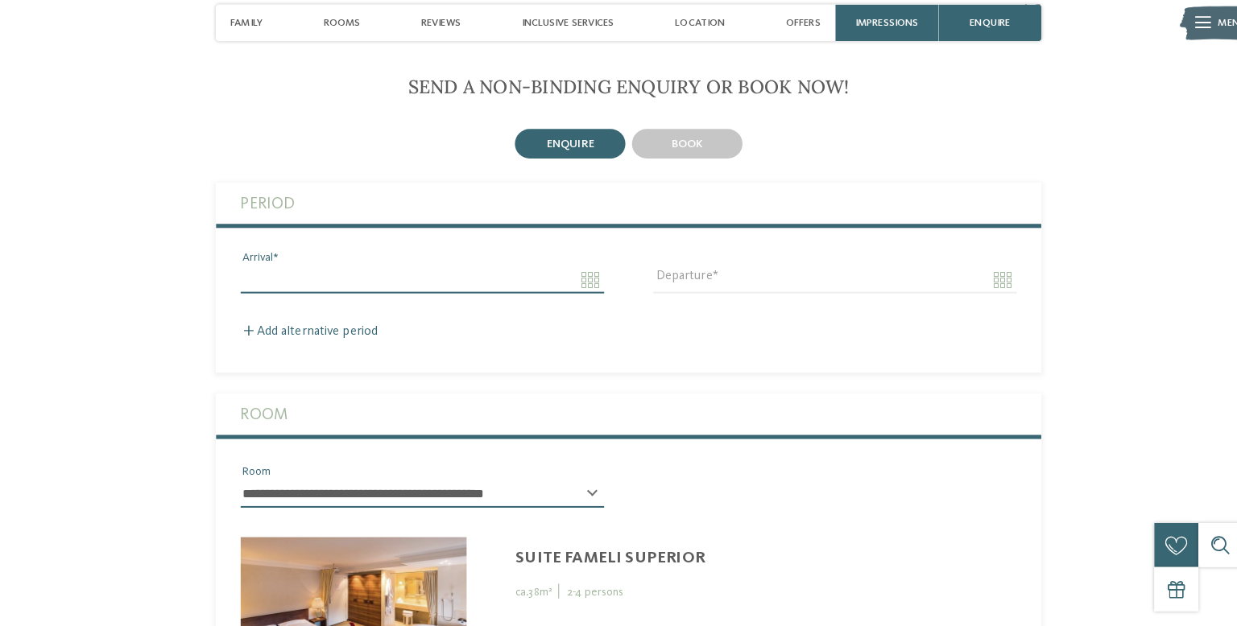
click at [275, 271] on input "Arrival" at bounding box center [416, 284] width 358 height 27
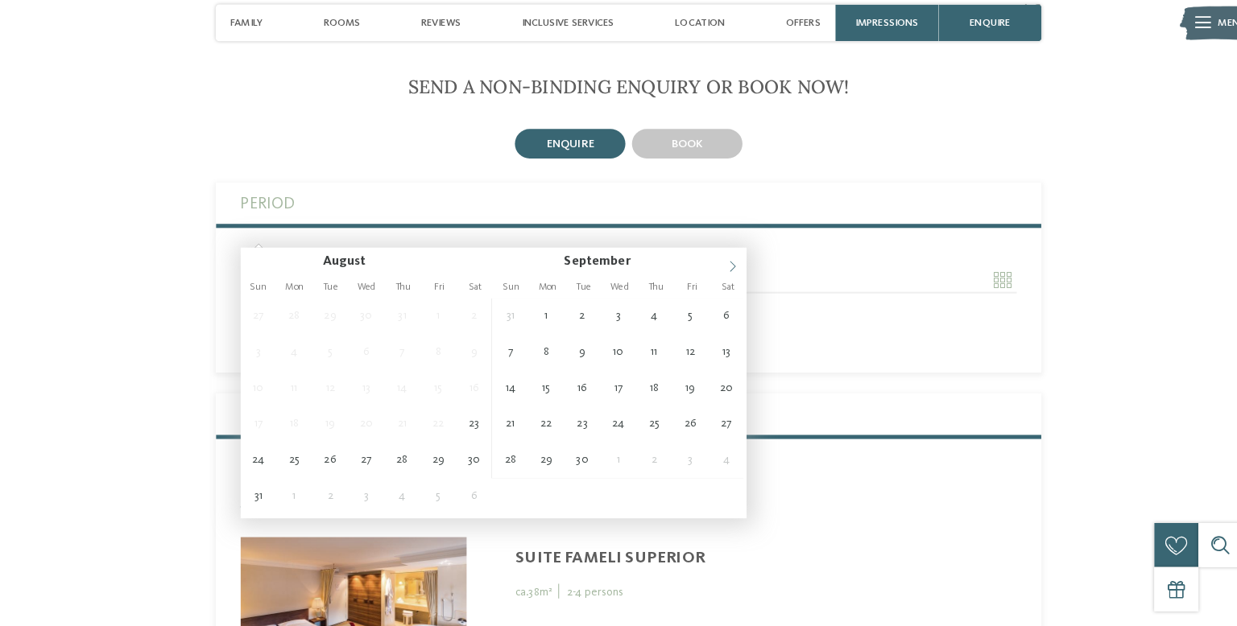
click at [720, 279] on span at bounding box center [720, 267] width 27 height 27
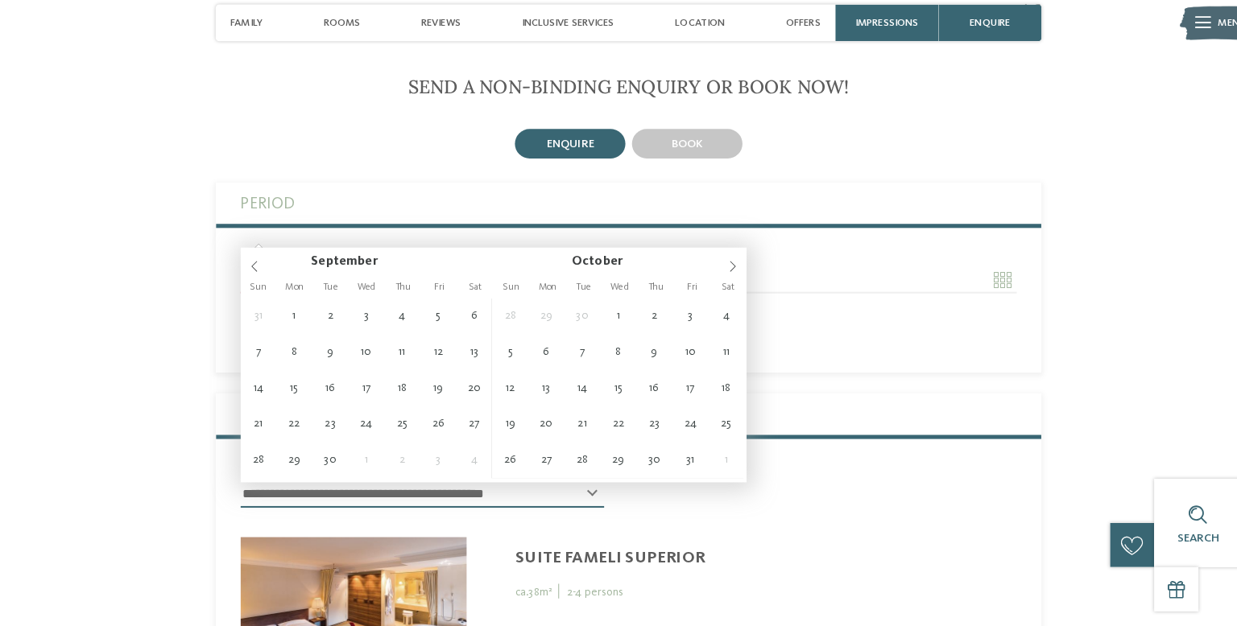
click at [724, 287] on span "Sat" at bounding box center [715, 292] width 35 height 10
click at [715, 290] on span "Sat" at bounding box center [715, 292] width 35 height 10
click at [720, 271] on icon at bounding box center [720, 272] width 11 height 11
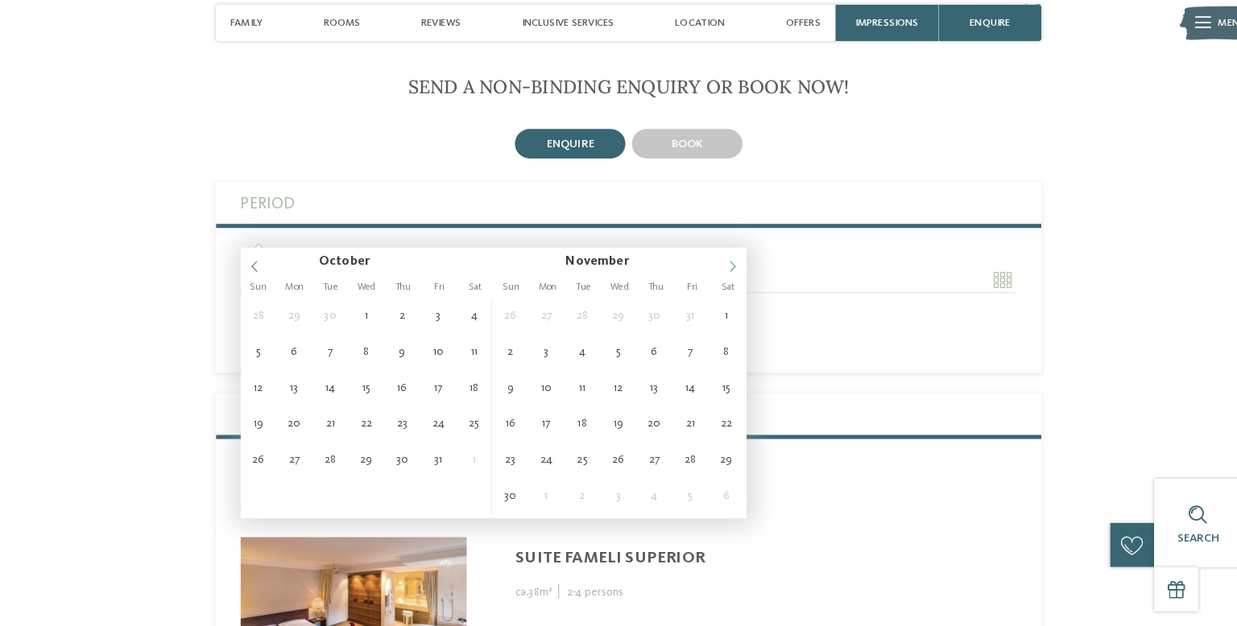
click at [721, 279] on span at bounding box center [720, 267] width 27 height 27
click at [715, 291] on span "Sat" at bounding box center [715, 292] width 35 height 10
click at [720, 276] on icon at bounding box center [720, 272] width 11 height 11
type input "****"
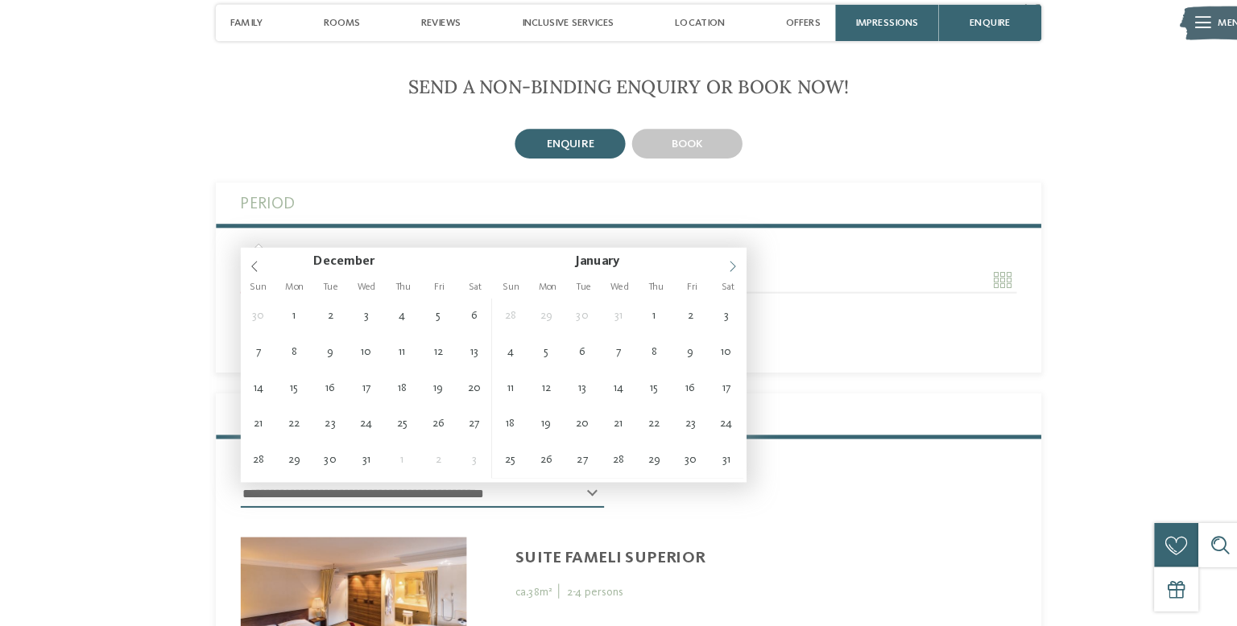
click at [720, 271] on icon at bounding box center [720, 272] width 11 height 11
type input "****"
click at [721, 280] on span at bounding box center [720, 267] width 27 height 27
click at [721, 290] on span "Sat" at bounding box center [715, 292] width 35 height 10
click at [720, 275] on icon at bounding box center [720, 272] width 11 height 11
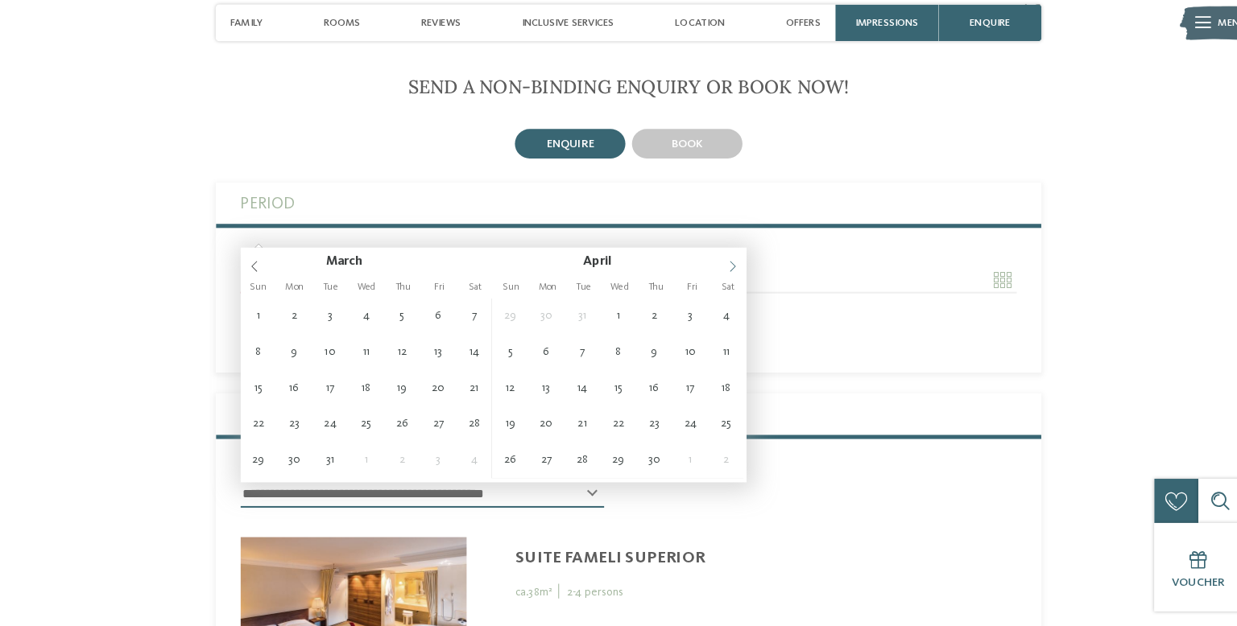
click at [720, 271] on icon at bounding box center [720, 272] width 11 height 11
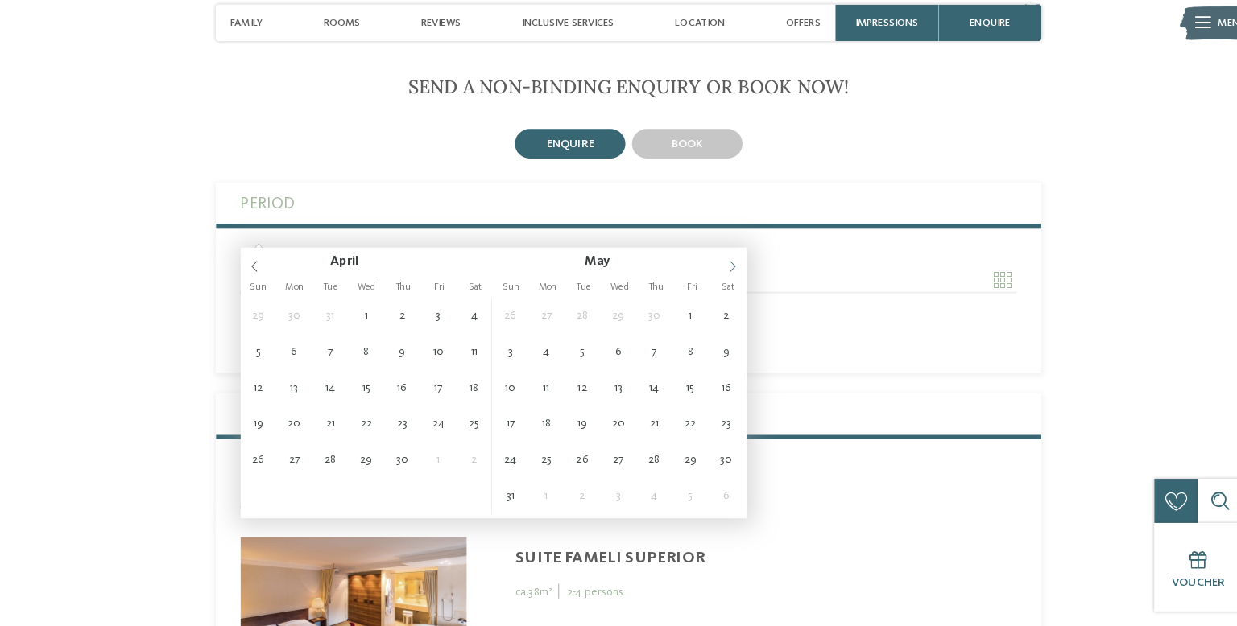
click at [721, 271] on icon at bounding box center [720, 272] width 11 height 11
click at [720, 271] on icon at bounding box center [720, 272] width 11 height 11
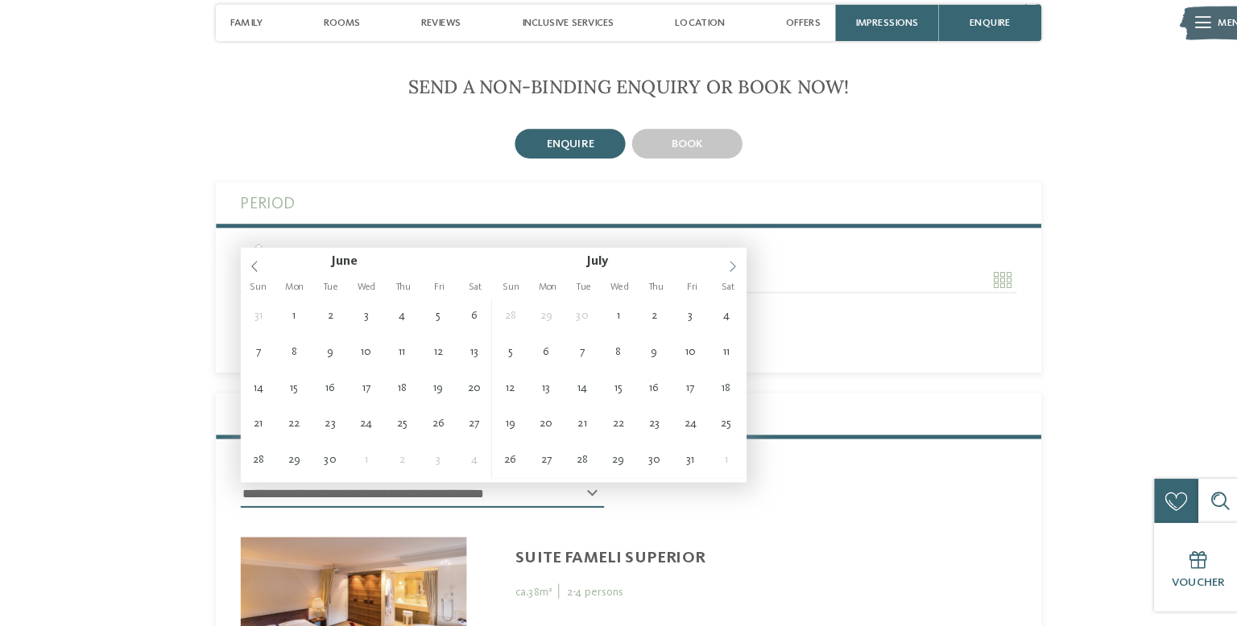
click at [720, 273] on icon at bounding box center [720, 272] width 11 height 11
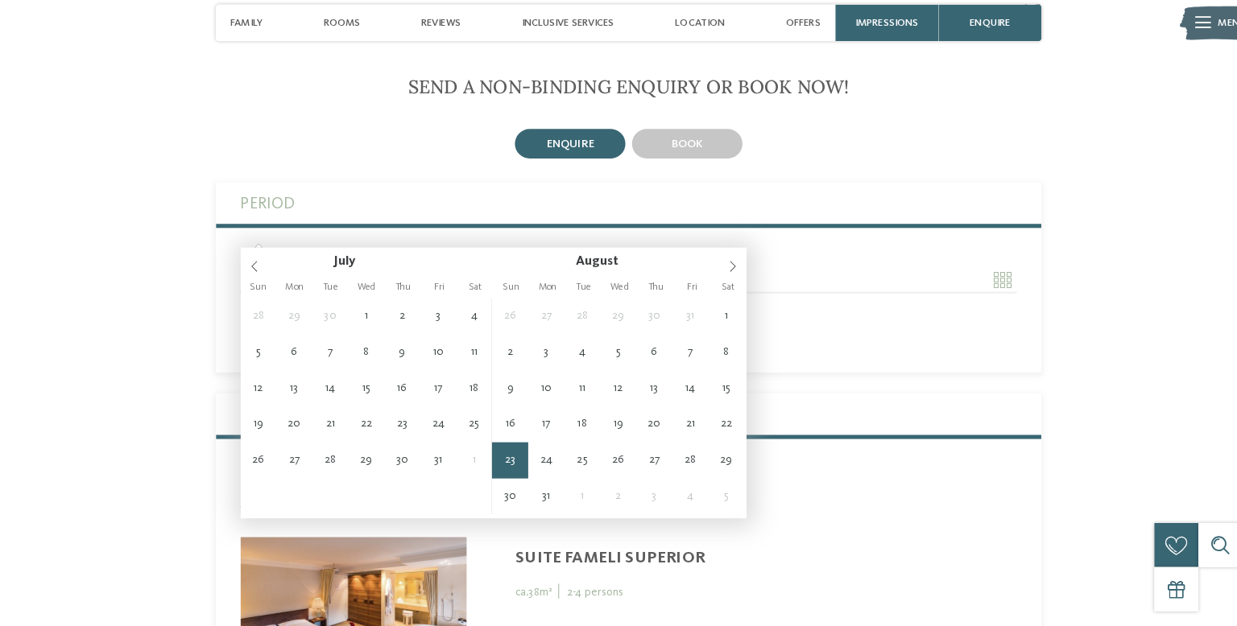
type input "**********"
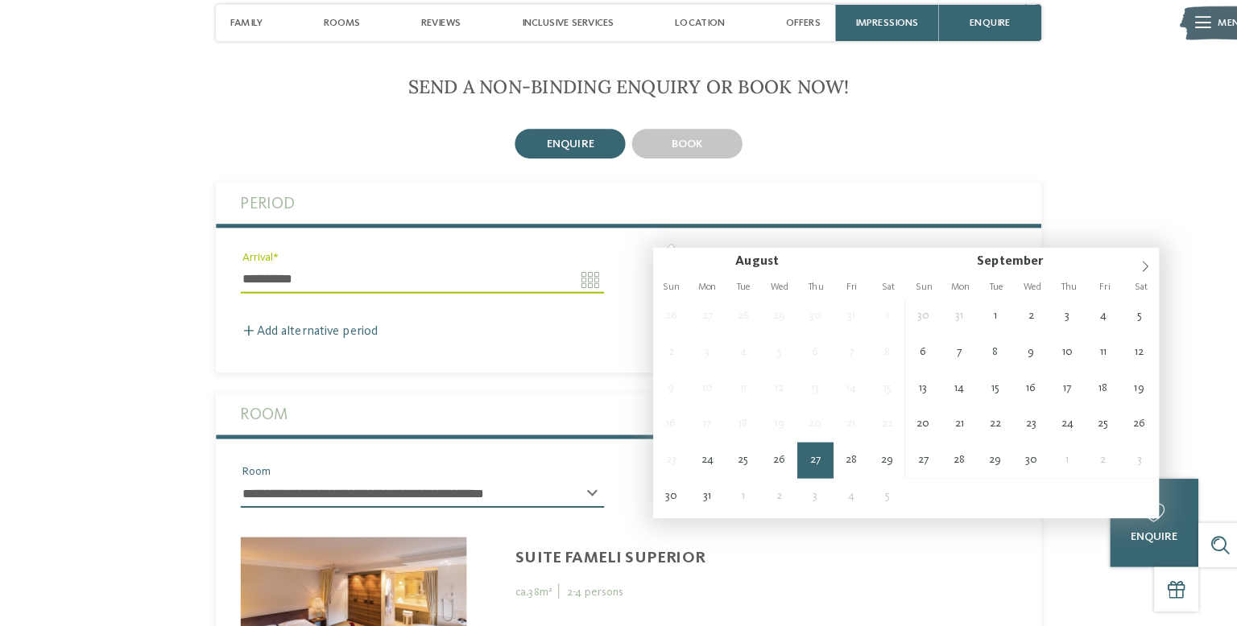
type input "**********"
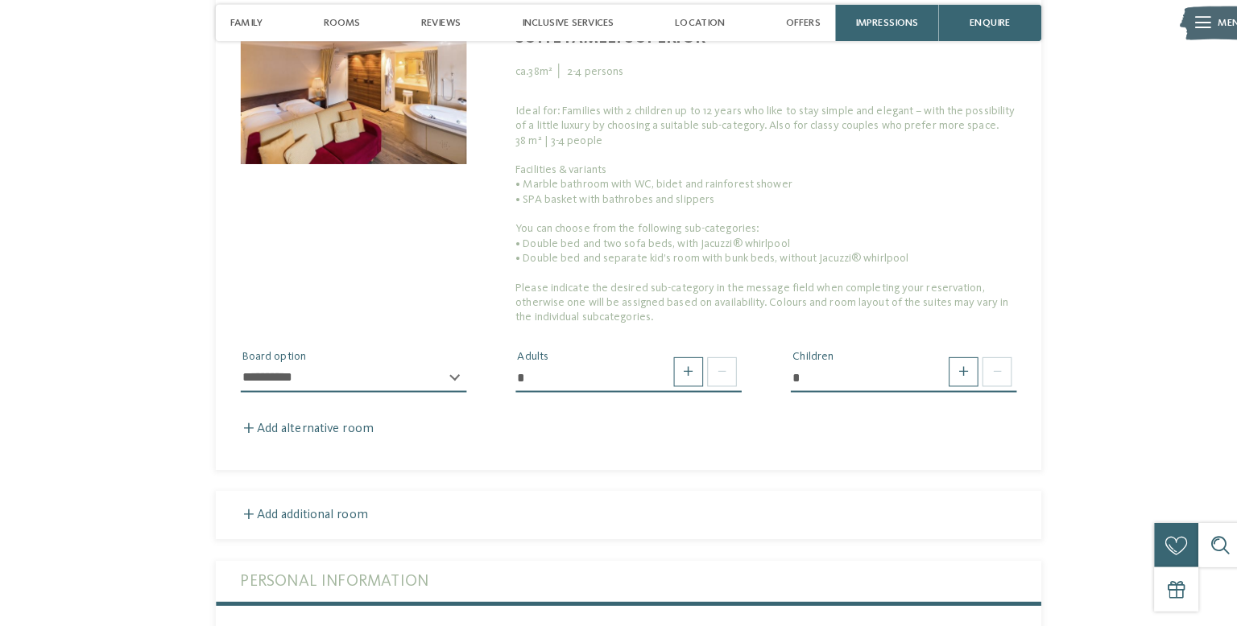
scroll to position [3666, 0]
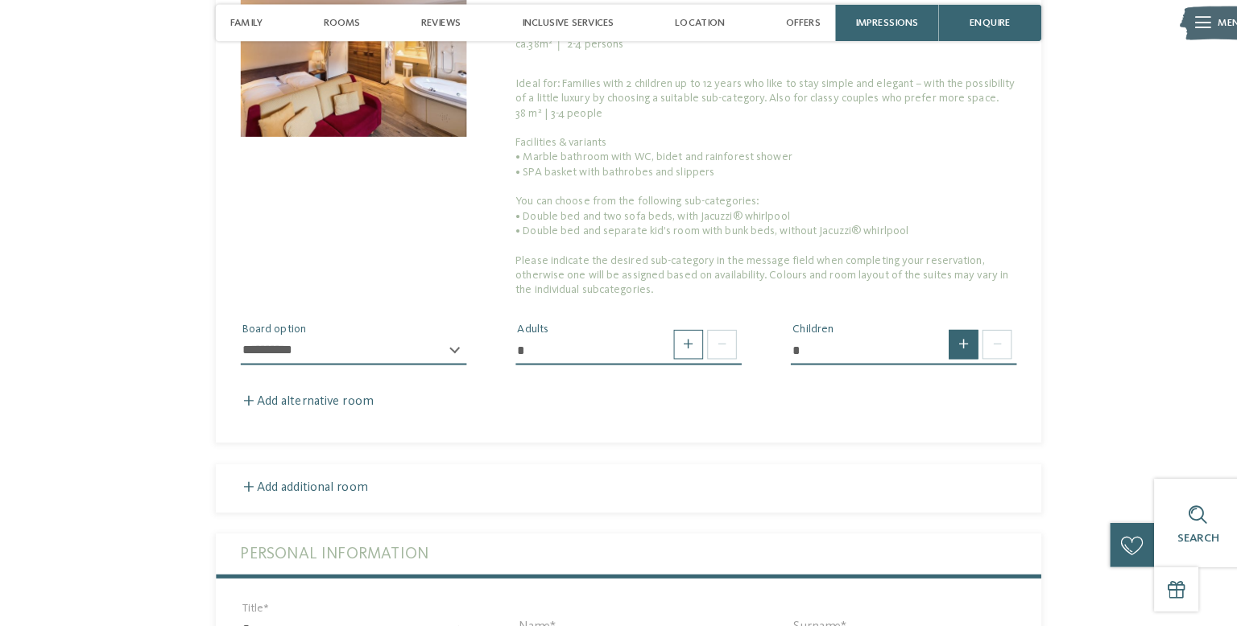
click at [947, 335] on span at bounding box center [947, 349] width 29 height 29
type input "*"
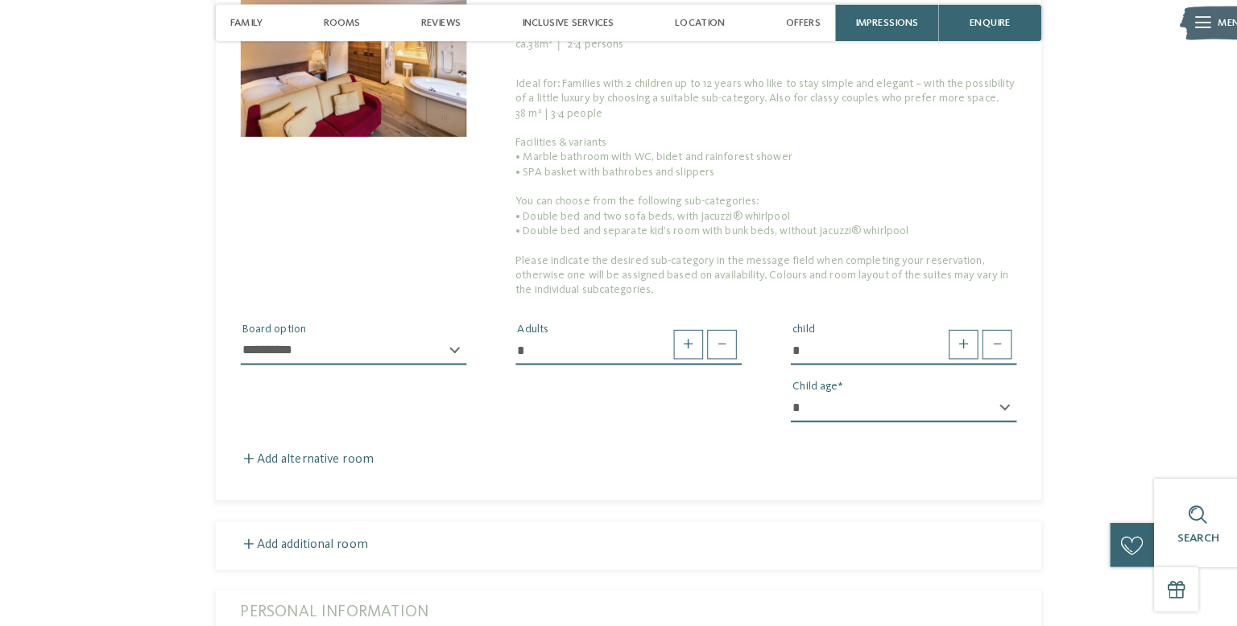
click at [986, 399] on select "* * * * * * * * * * * ** ** ** ** ** ** ** **" at bounding box center [889, 412] width 222 height 27
select select "*"
click at [778, 399] on select "* * * * * * * * * * * ** ** ** ** ** ** ** **" at bounding box center [889, 412] width 222 height 27
click at [955, 335] on span at bounding box center [947, 349] width 29 height 29
type input "*"
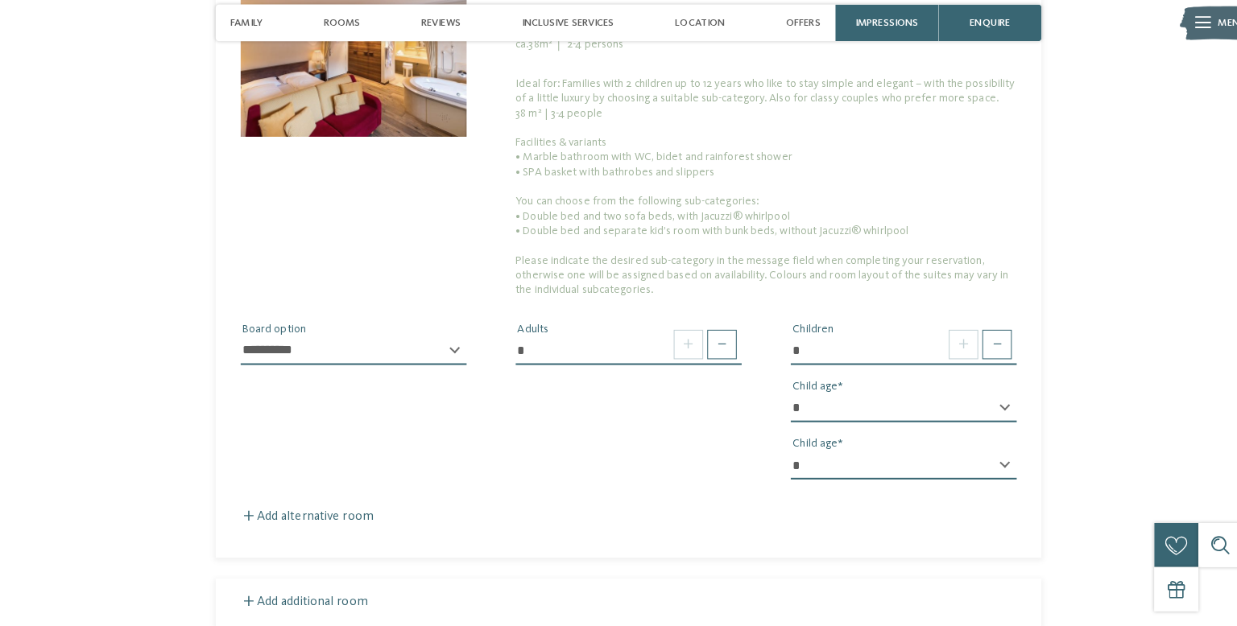
click at [986, 455] on select "* * * * * * * * * * * ** ** ** ** ** ** ** **" at bounding box center [889, 468] width 222 height 27
select select "**"
click at [778, 455] on select "* * * * * * * * * * * ** ** ** ** ** ** ** **" at bounding box center [889, 468] width 222 height 27
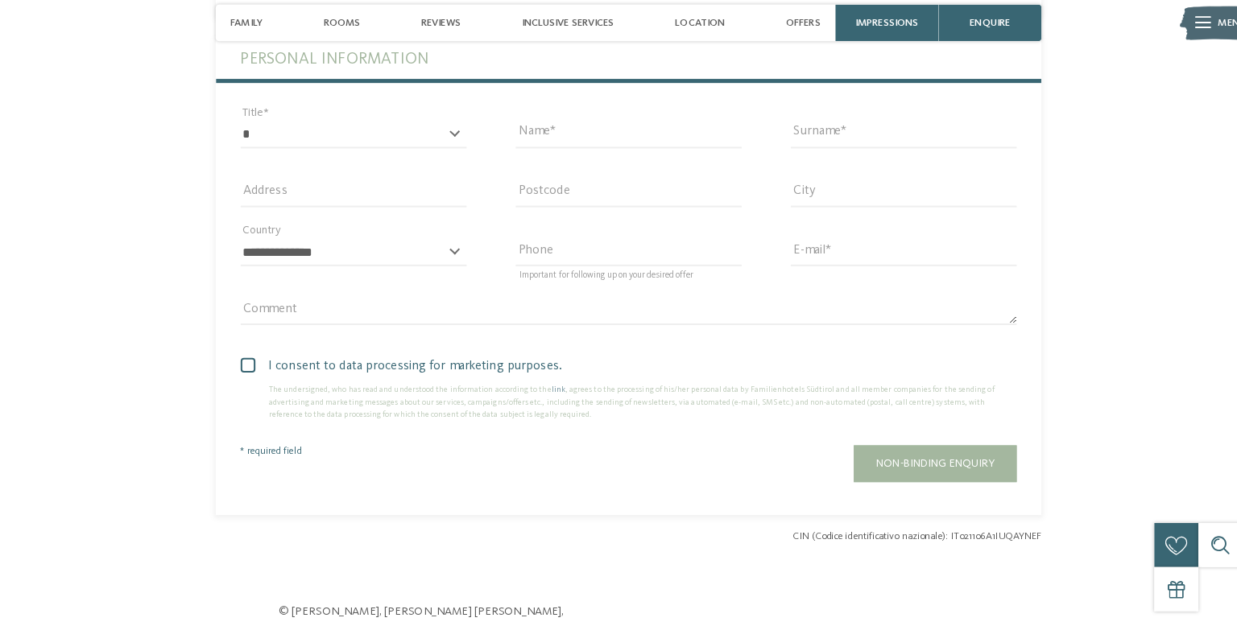
scroll to position [4280, 0]
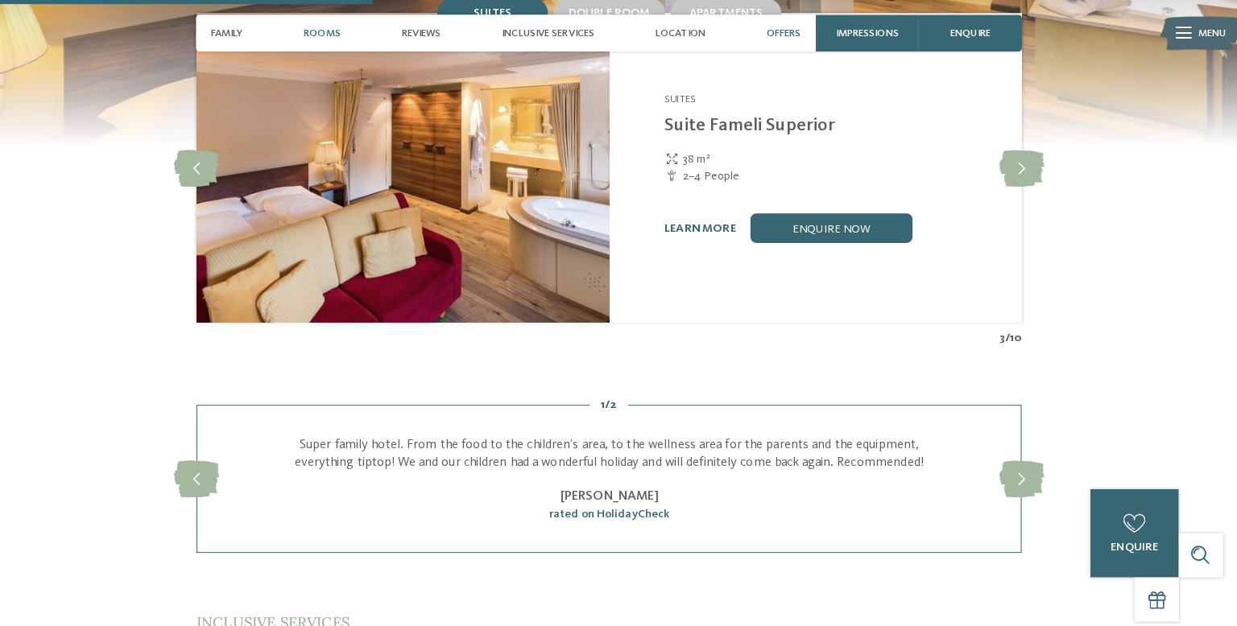
click at [793, 28] on span "Offers" at bounding box center [790, 33] width 34 height 12
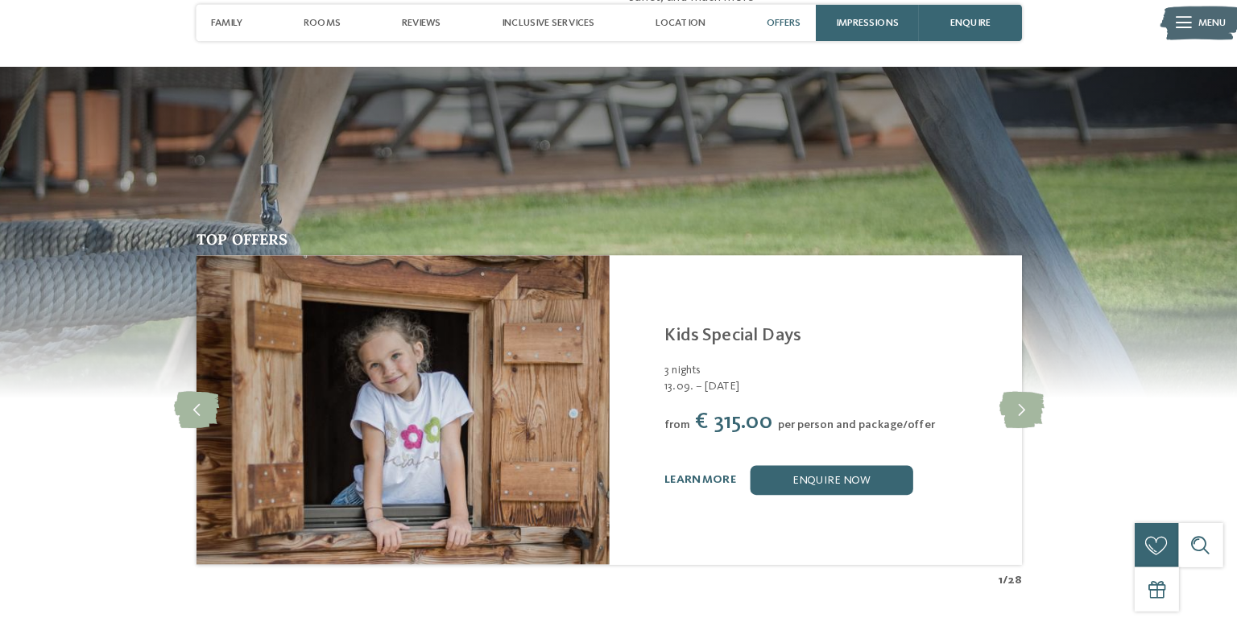
scroll to position [2664, 0]
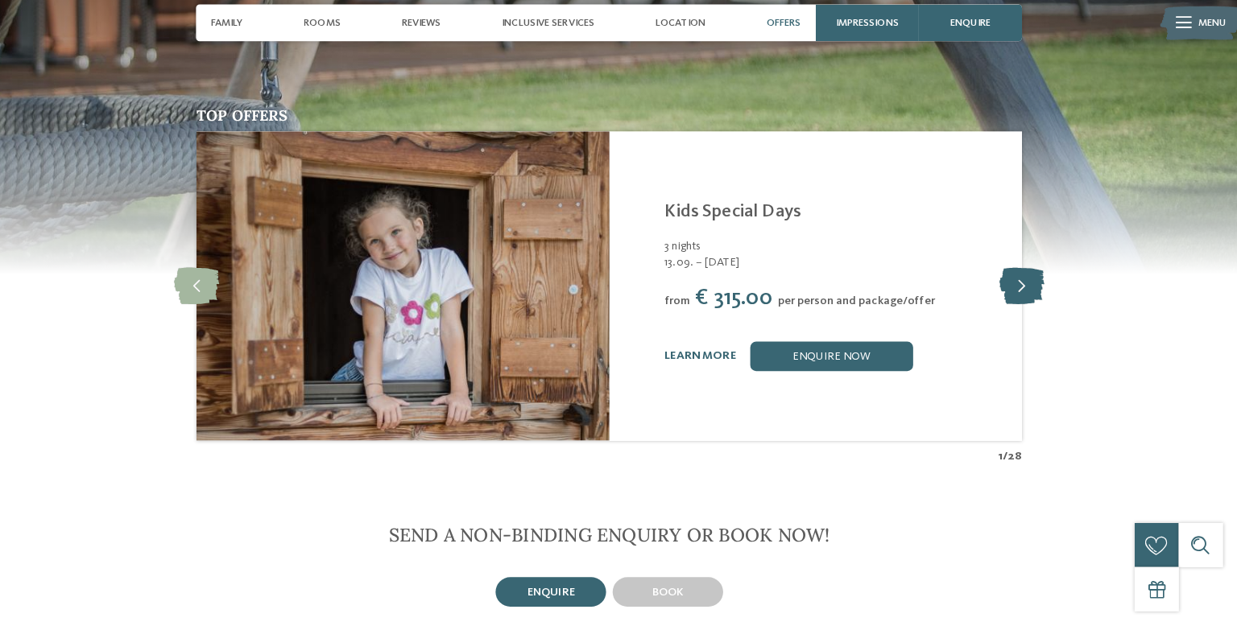
click at [1035, 273] on icon at bounding box center [1024, 291] width 44 height 36
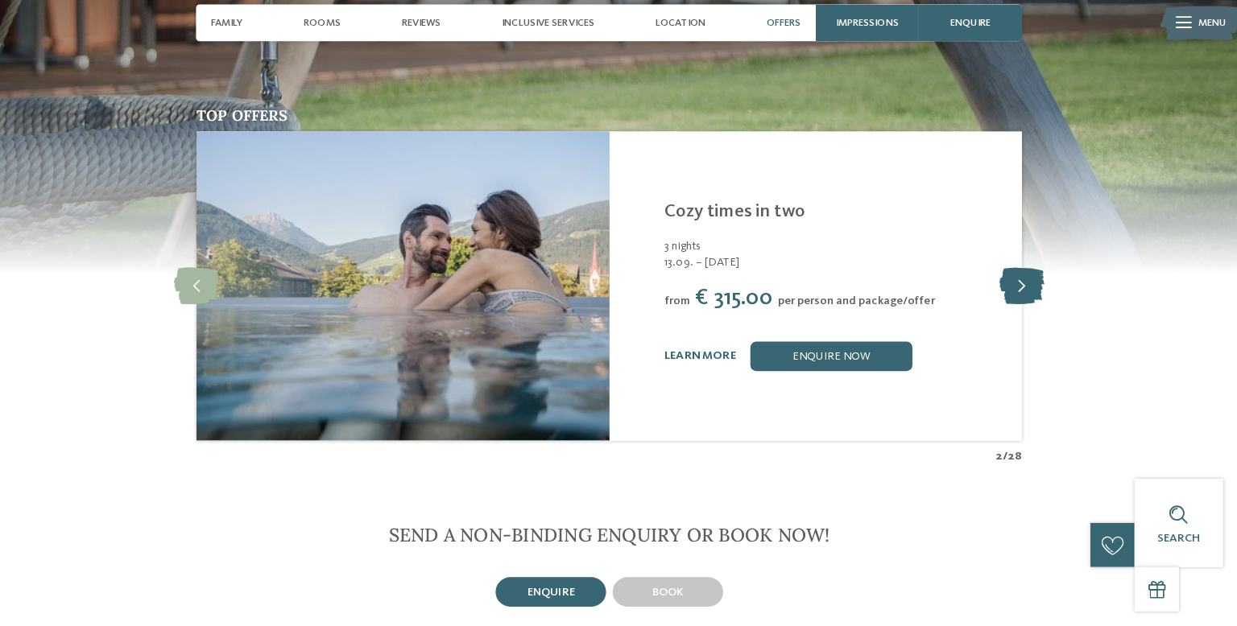
click at [1030, 273] on icon at bounding box center [1024, 291] width 44 height 36
click at [1027, 273] on icon at bounding box center [1024, 291] width 44 height 36
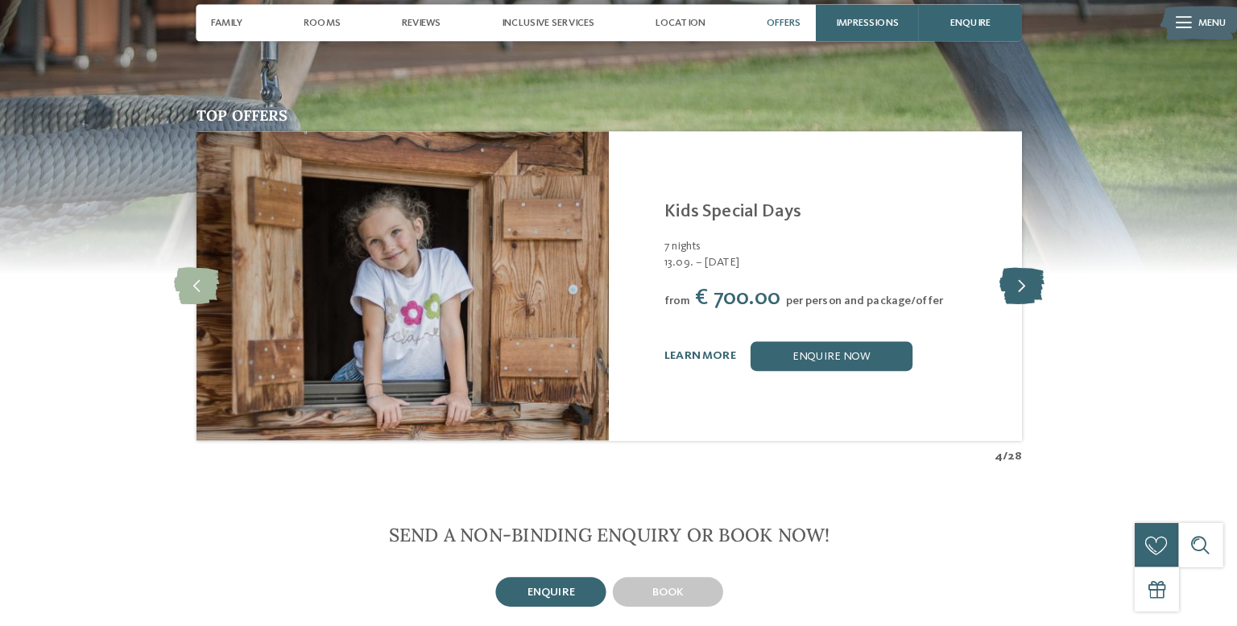
click at [1023, 273] on icon at bounding box center [1024, 291] width 44 height 36
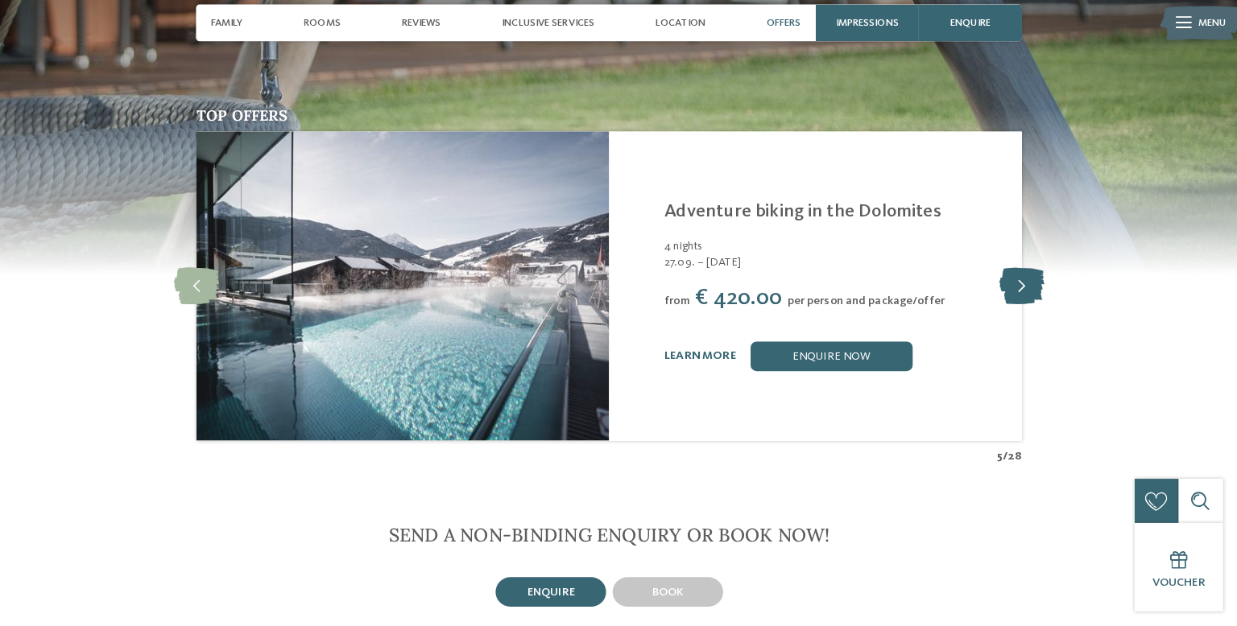
click at [1031, 273] on icon at bounding box center [1024, 291] width 44 height 36
click at [1026, 273] on icon at bounding box center [1024, 291] width 44 height 36
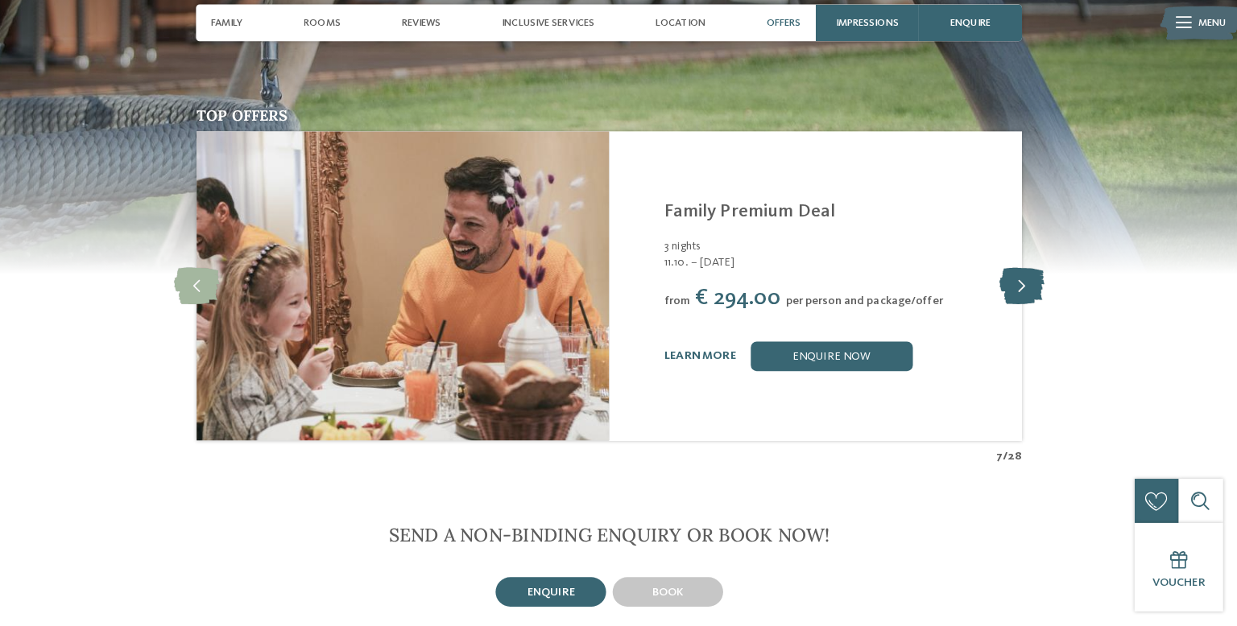
click at [1024, 273] on icon at bounding box center [1024, 291] width 44 height 36
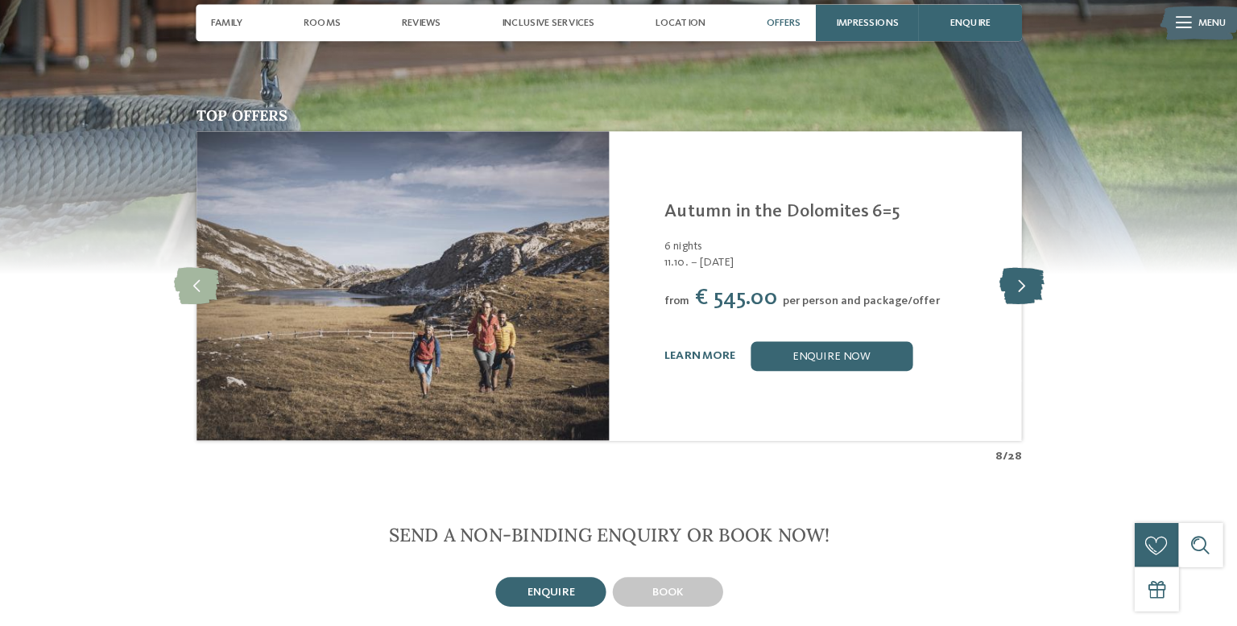
click at [1021, 273] on icon at bounding box center [1024, 291] width 44 height 36
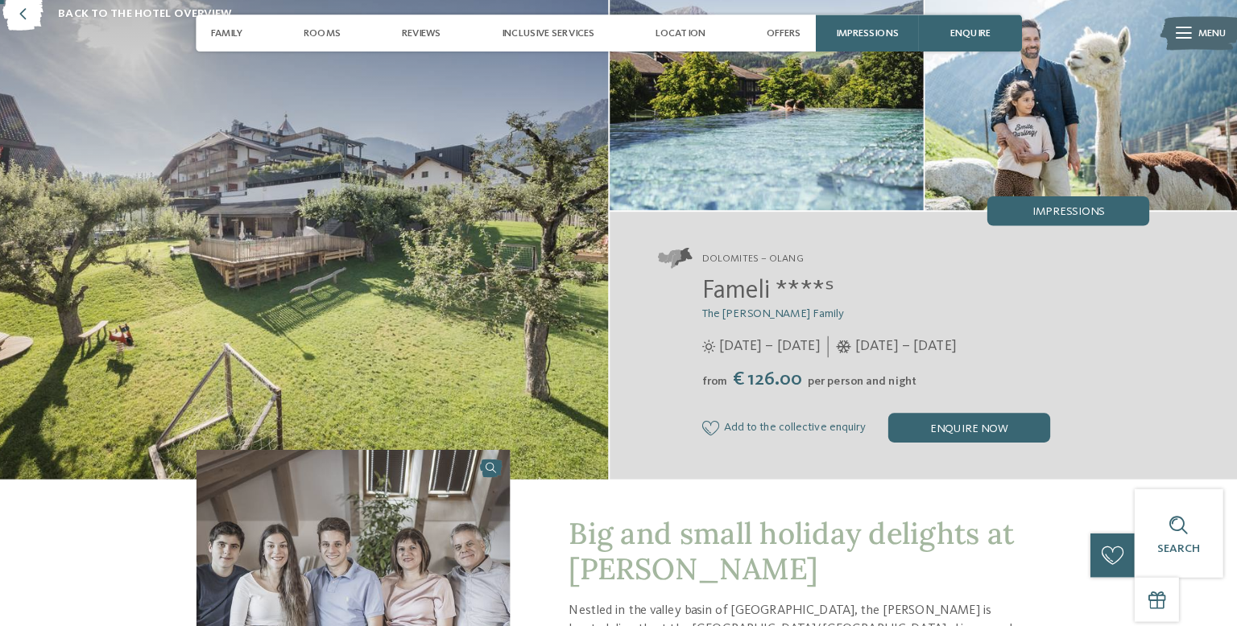
scroll to position [0, 0]
